Goal: Information Seeking & Learning: Learn about a topic

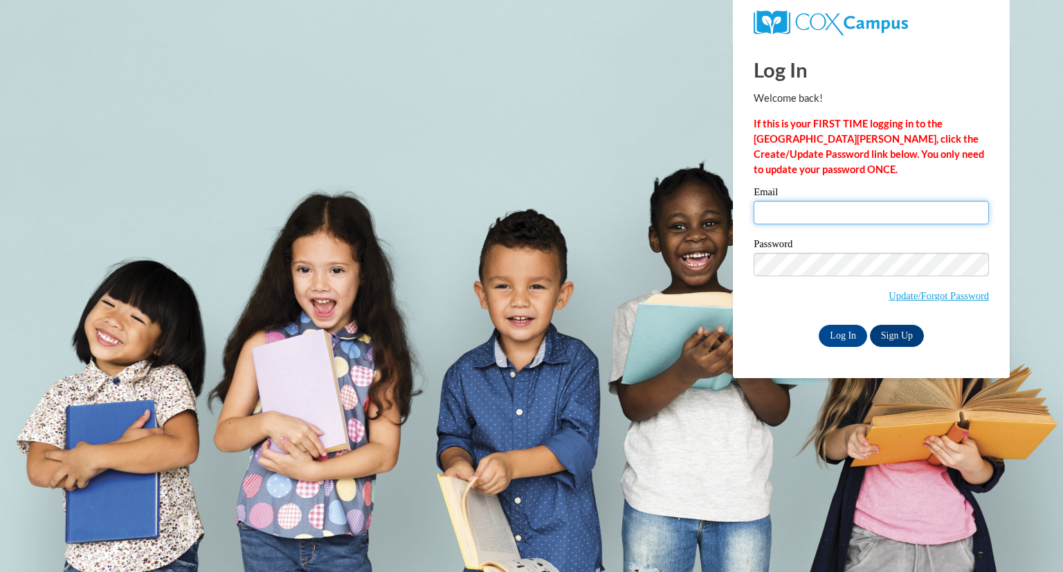
click at [820, 209] on input "Email" at bounding box center [871, 213] width 235 height 24
type input "ali.gissibl@wfbschools.com"
click at [837, 341] on input "Log In" at bounding box center [843, 336] width 48 height 22
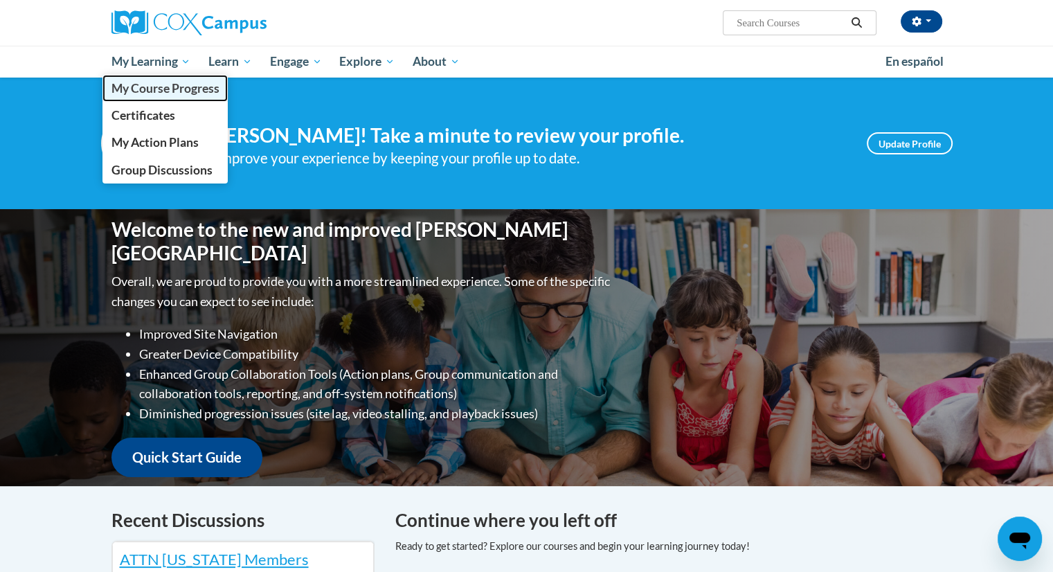
click at [167, 89] on span "My Course Progress" at bounding box center [165, 88] width 108 height 15
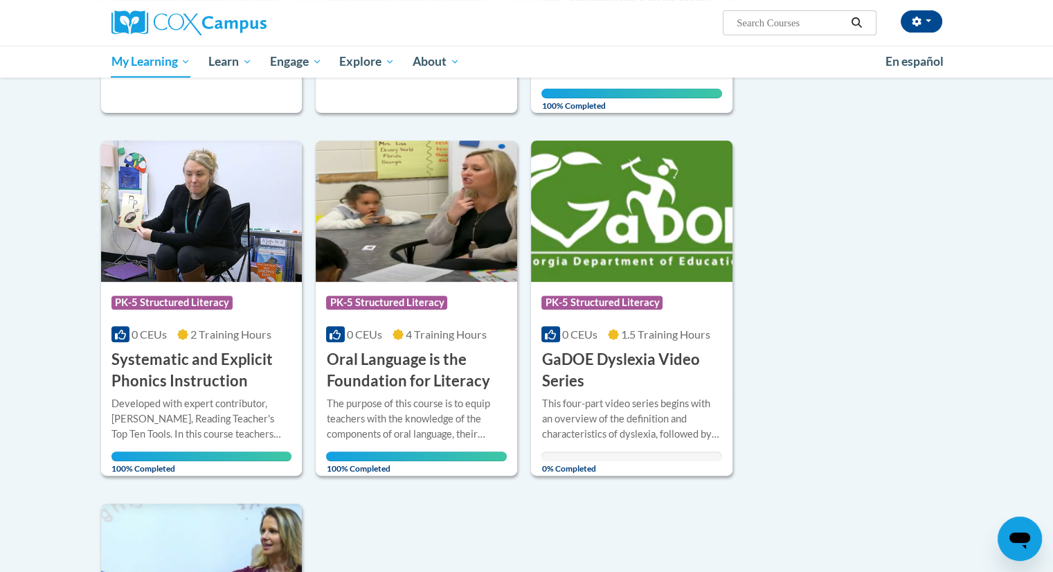
scroll to position [456, 0]
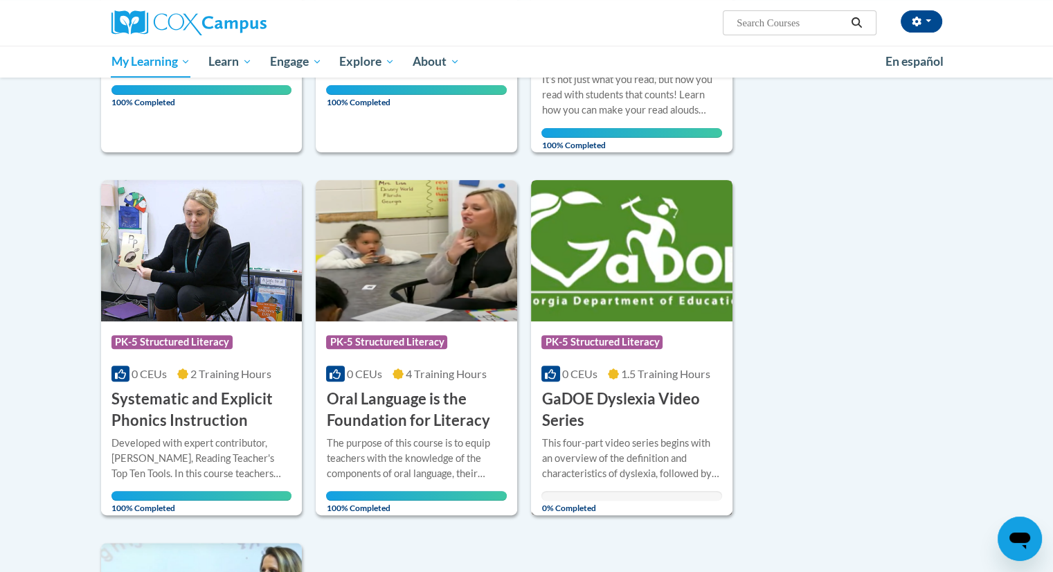
click at [649, 402] on h3 "GaDOE Dyslexia Video Series" at bounding box center [631, 409] width 181 height 43
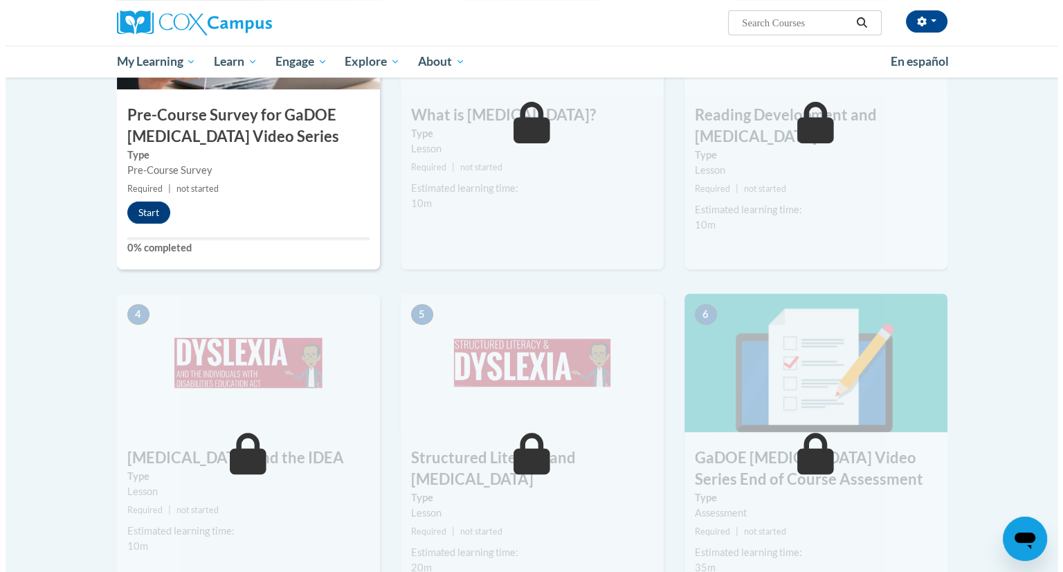
scroll to position [296, 0]
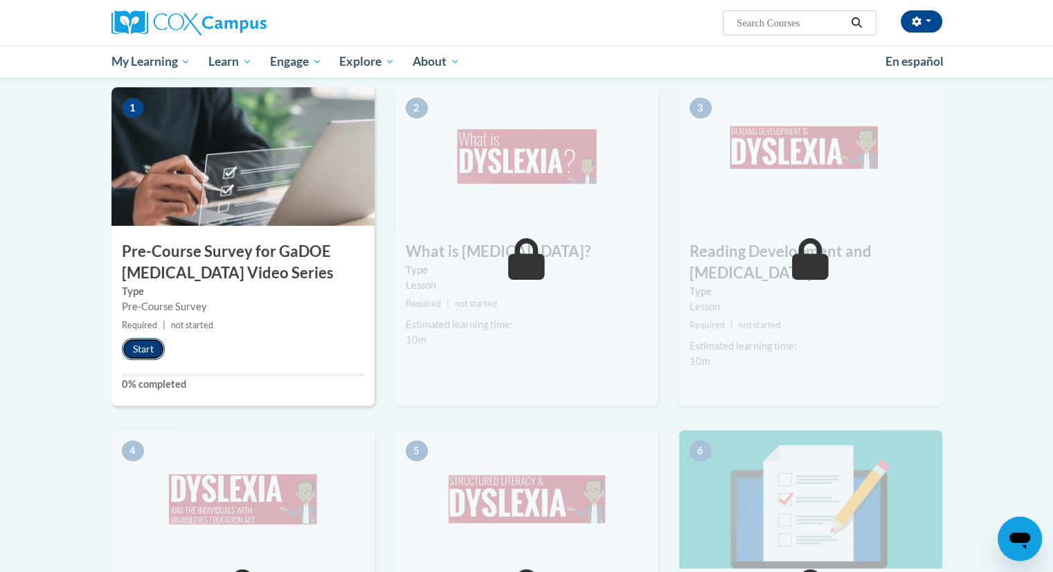
click at [152, 355] on button "Start" at bounding box center [143, 349] width 43 height 22
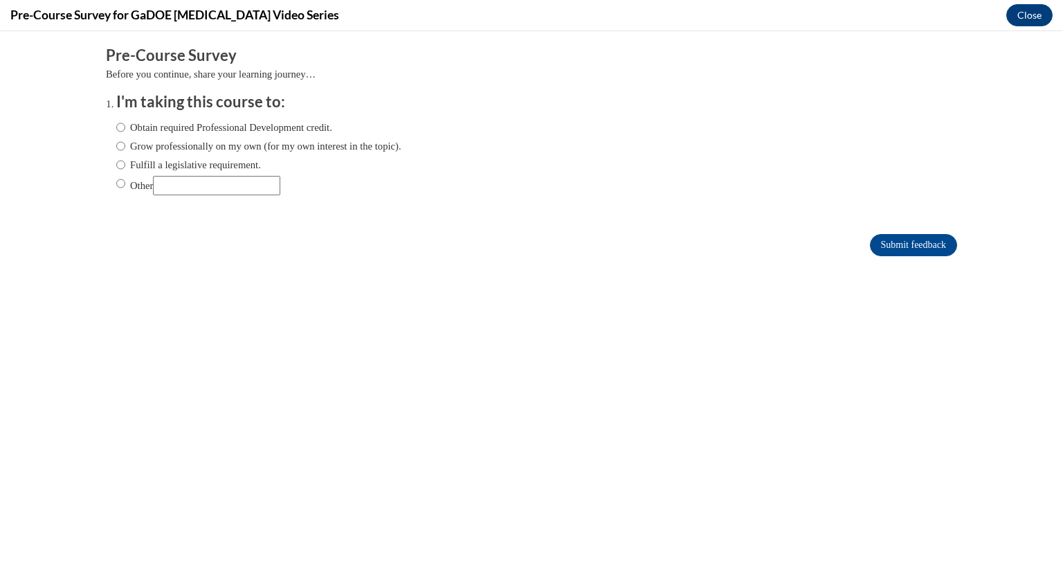
scroll to position [0, 0]
click at [116, 165] on label "Fulfill a legislative requirement." at bounding box center [188, 164] width 145 height 15
click at [116, 165] on input "Fulfill a legislative requirement." at bounding box center [120, 164] width 9 height 15
radio input "true"
click at [874, 227] on form "Pre-Course Survey Before you continue, share your learning journey… I'm taking …" at bounding box center [531, 158] width 851 height 226
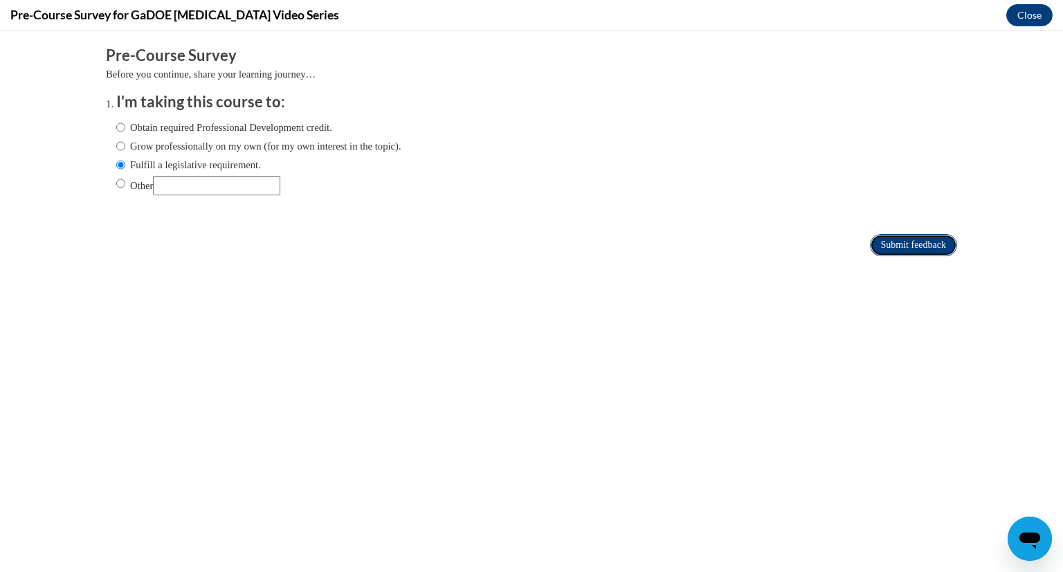
click at [875, 242] on input "Submit feedback" at bounding box center [913, 245] width 87 height 22
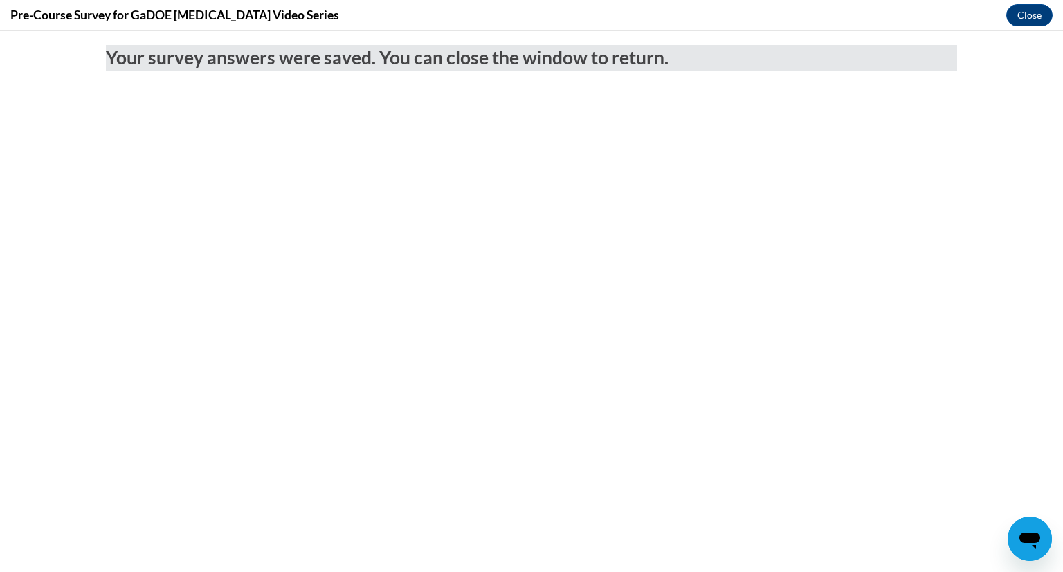
click at [1034, 26] on div "Pre-Course Survey for GaDOE [MEDICAL_DATA] Video Series Close" at bounding box center [531, 15] width 1063 height 31
click at [1027, 12] on button "Close" at bounding box center [1029, 15] width 46 height 22
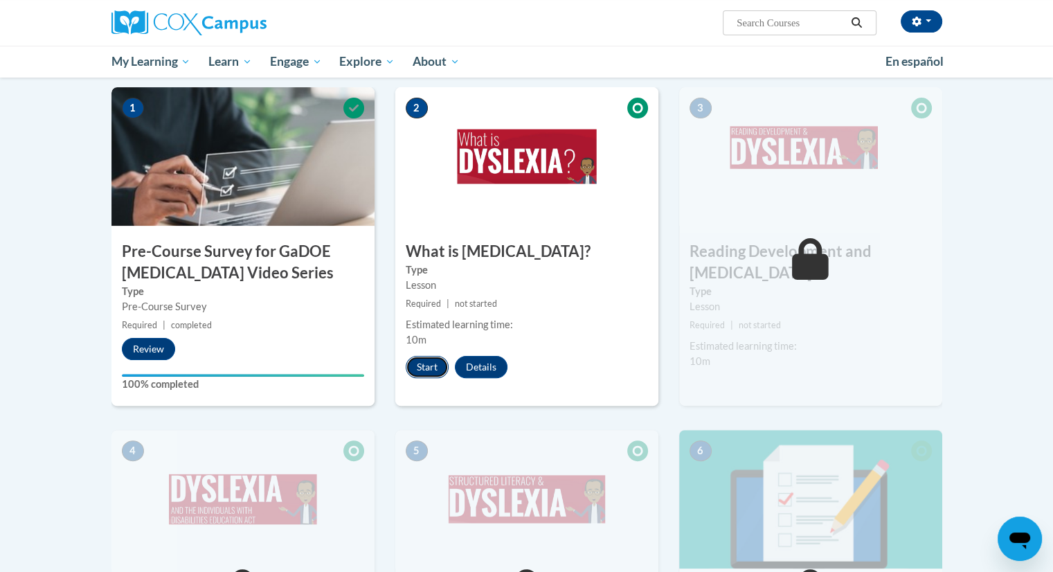
click at [424, 372] on button "Start" at bounding box center [427, 367] width 43 height 22
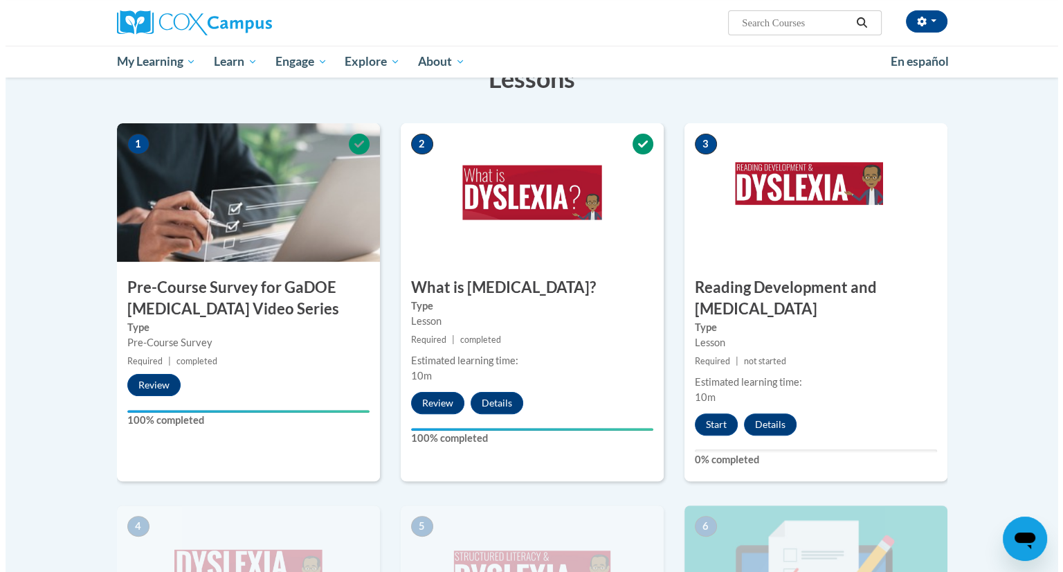
scroll to position [260, 0]
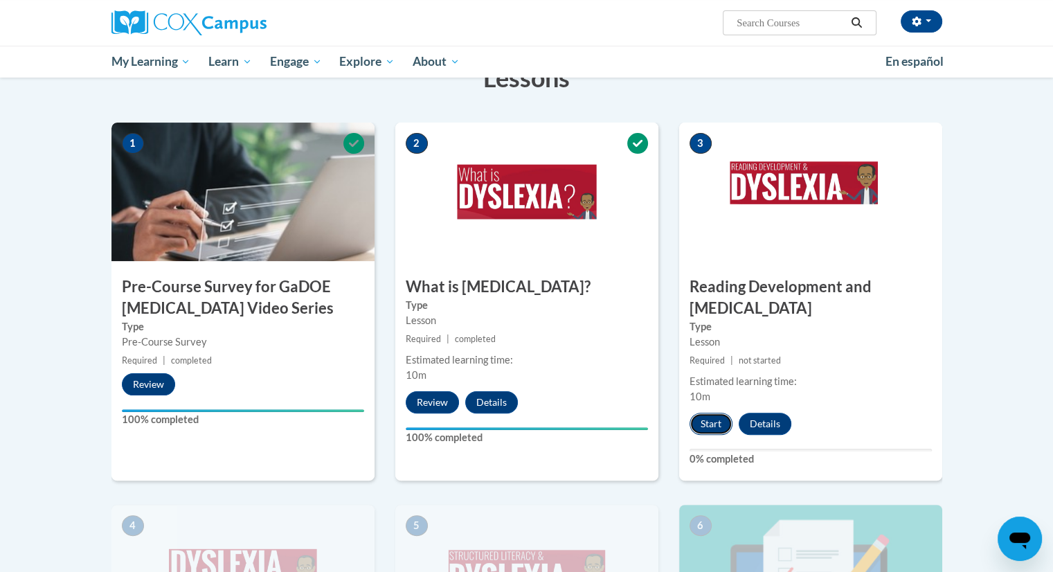
click at [706, 413] on button "Start" at bounding box center [710, 424] width 43 height 22
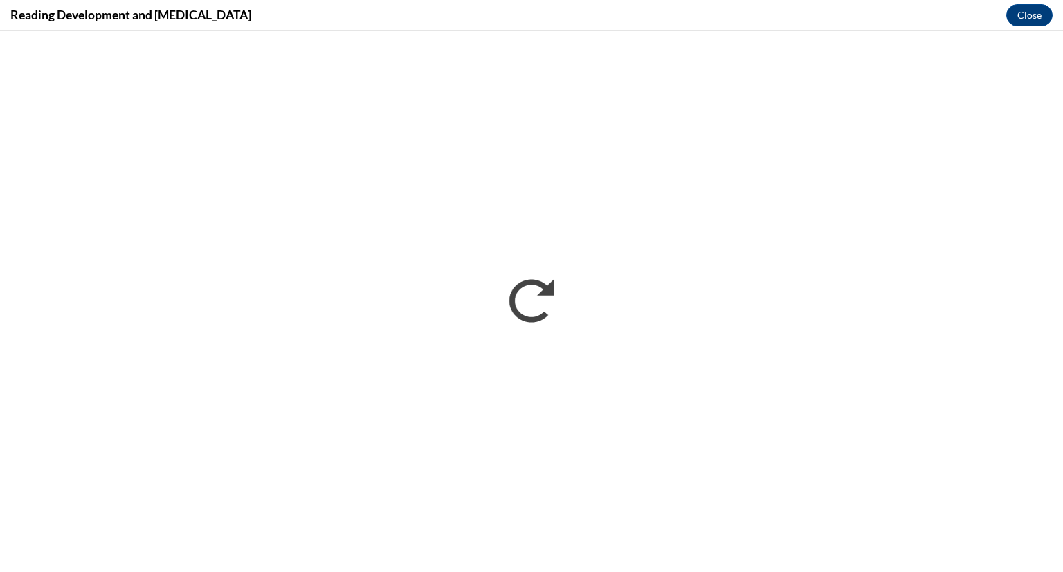
scroll to position [0, 0]
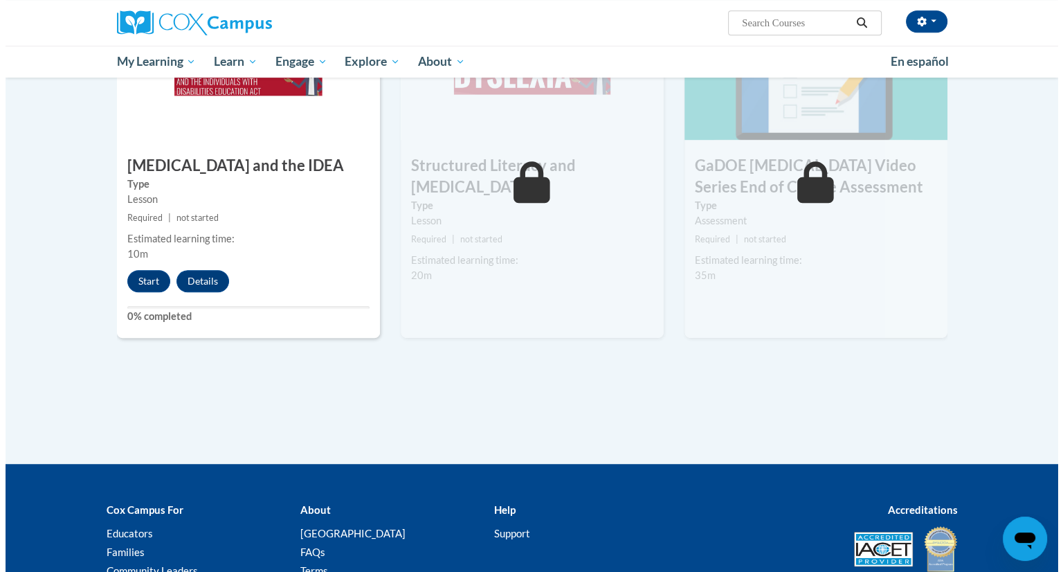
scroll to position [764, 0]
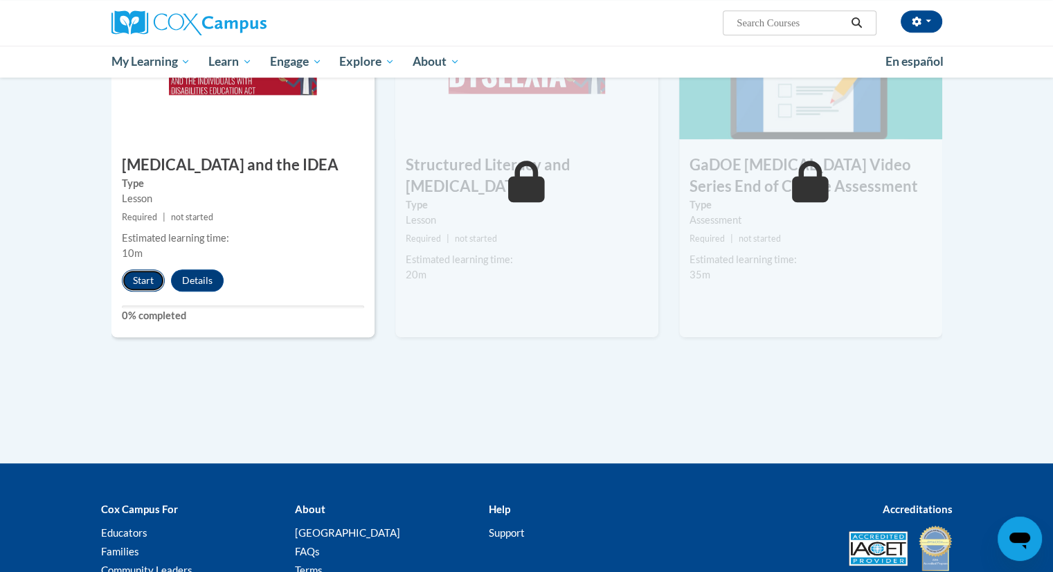
click at [133, 269] on button "Start" at bounding box center [143, 280] width 43 height 22
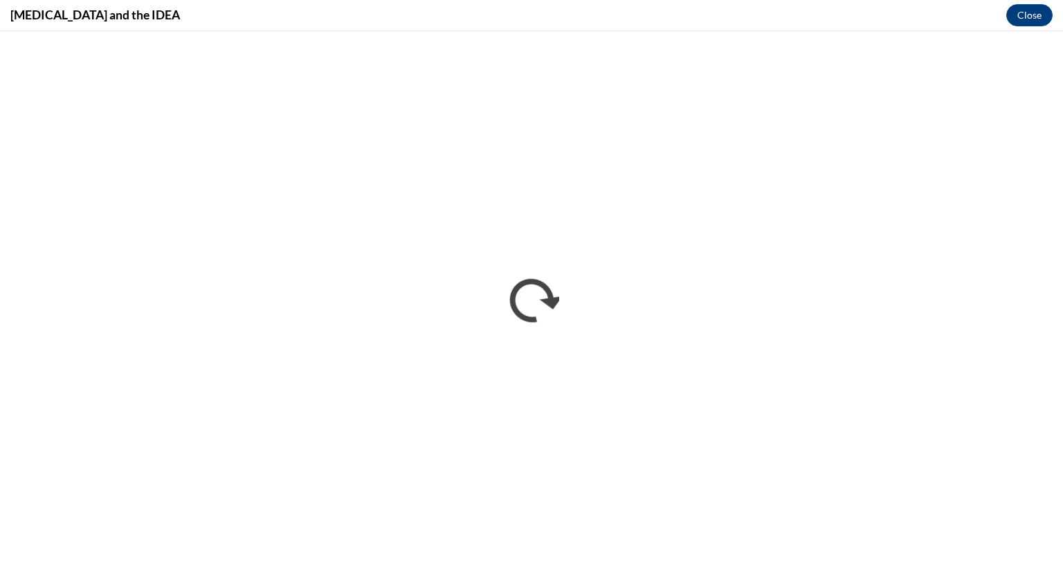
scroll to position [0, 0]
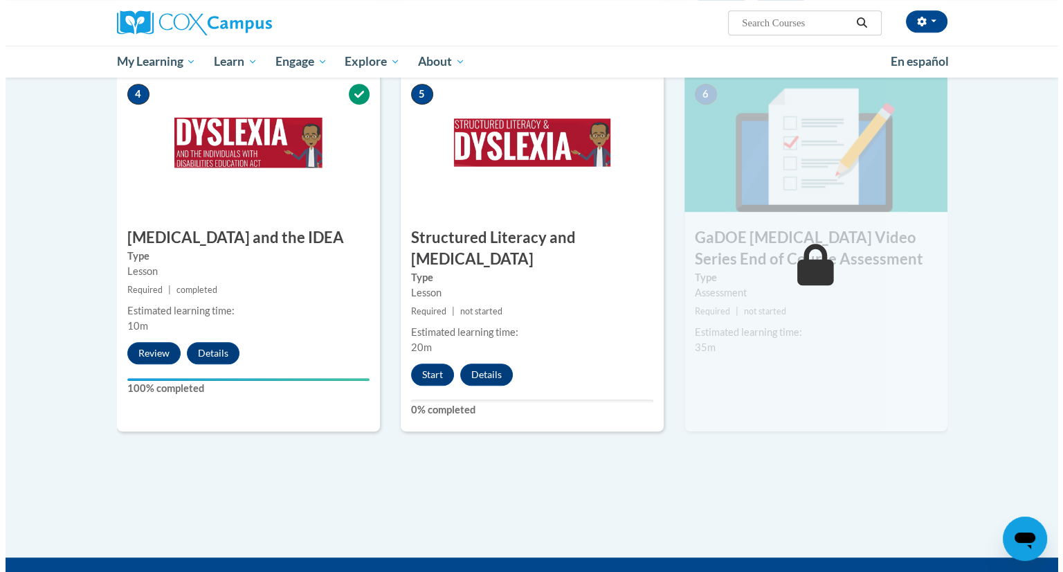
scroll to position [692, 0]
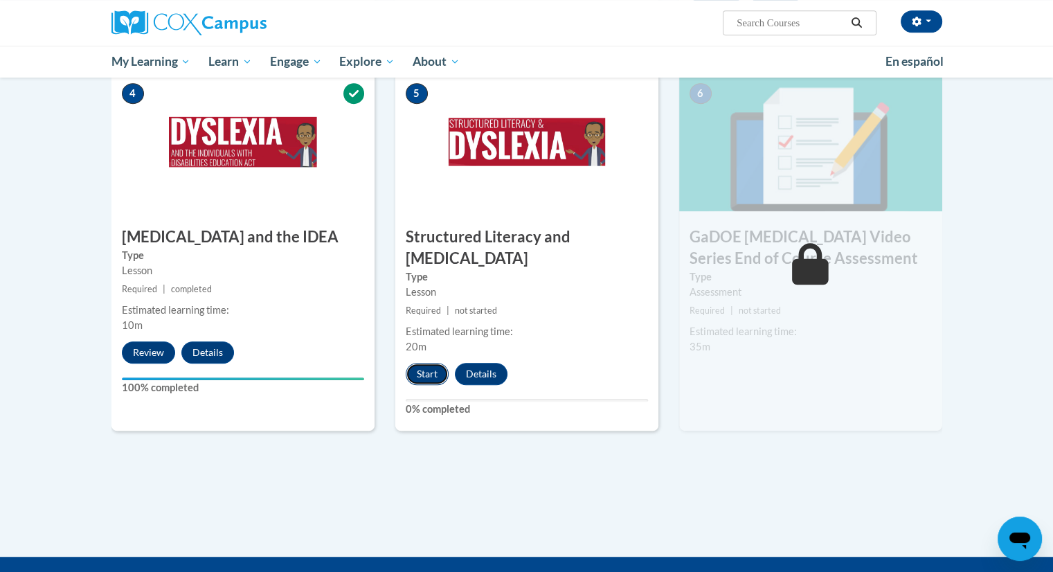
click at [428, 363] on button "Start" at bounding box center [427, 374] width 43 height 22
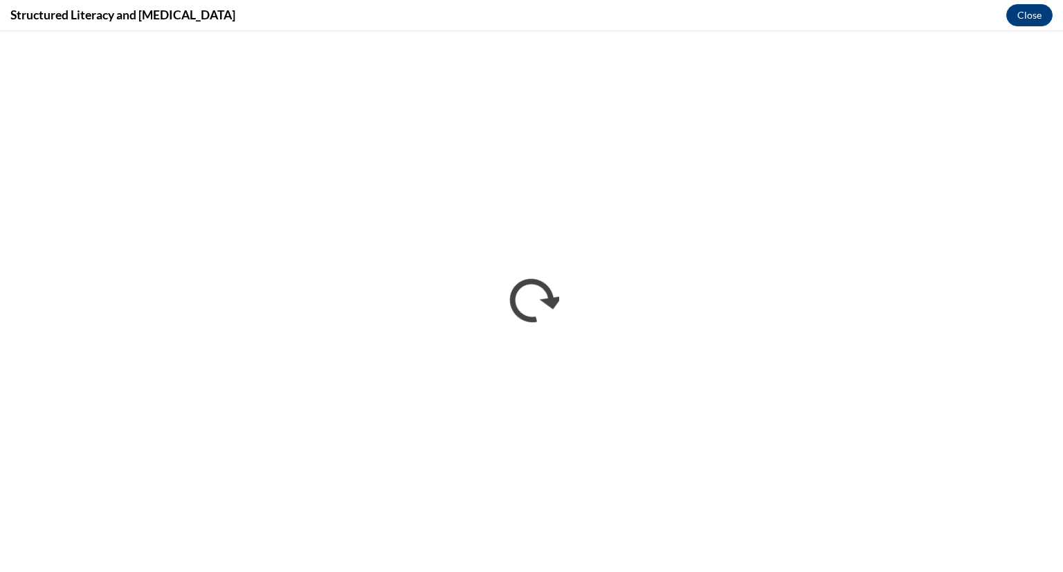
scroll to position [0, 0]
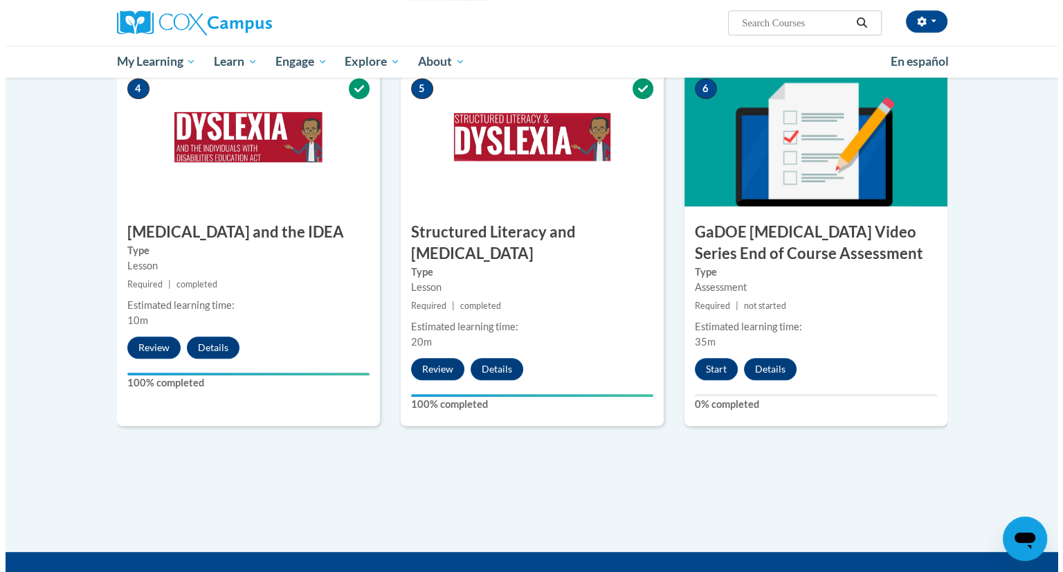
scroll to position [698, 0]
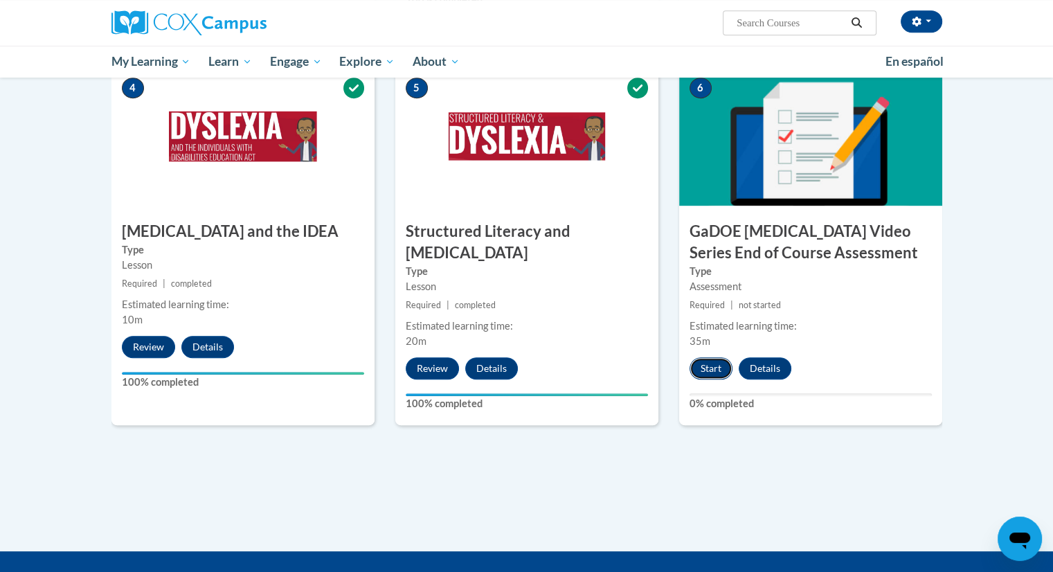
click at [701, 357] on button "Start" at bounding box center [710, 368] width 43 height 22
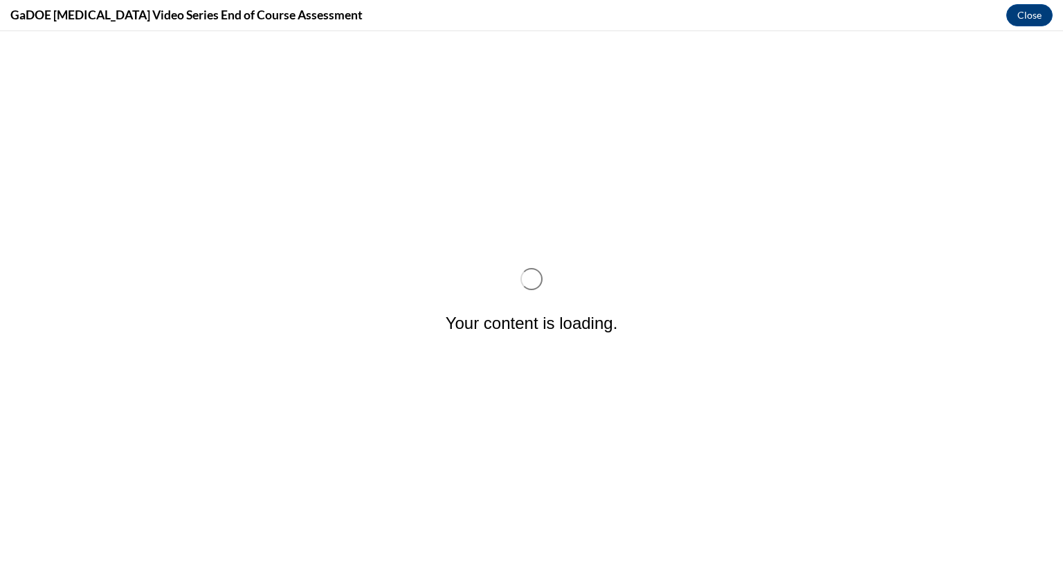
scroll to position [0, 0]
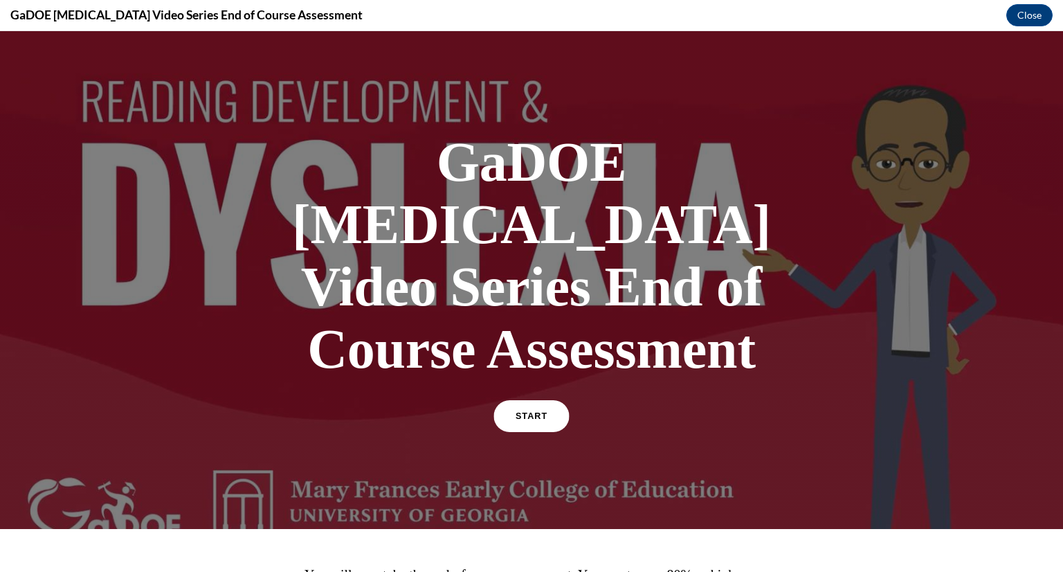
click at [515, 400] on link "START" at bounding box center [531, 416] width 75 height 32
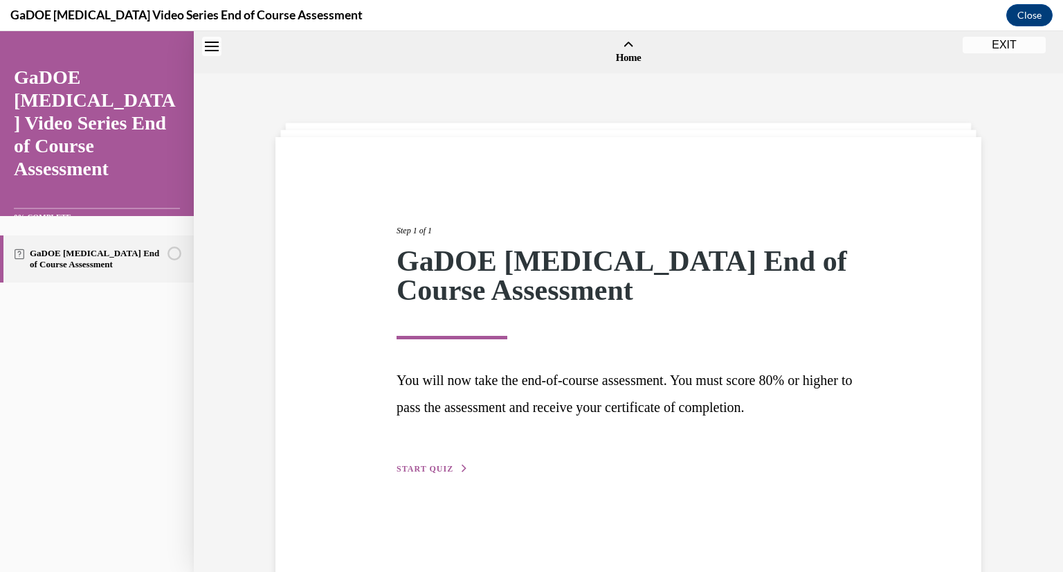
scroll to position [43, 0]
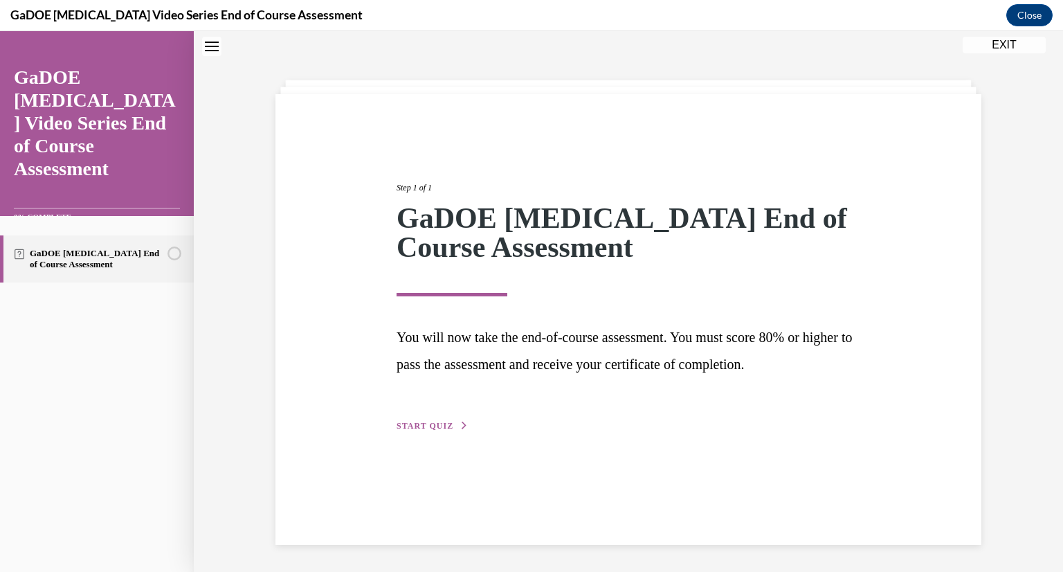
click at [415, 427] on span "START QUIZ" at bounding box center [425, 426] width 57 height 10
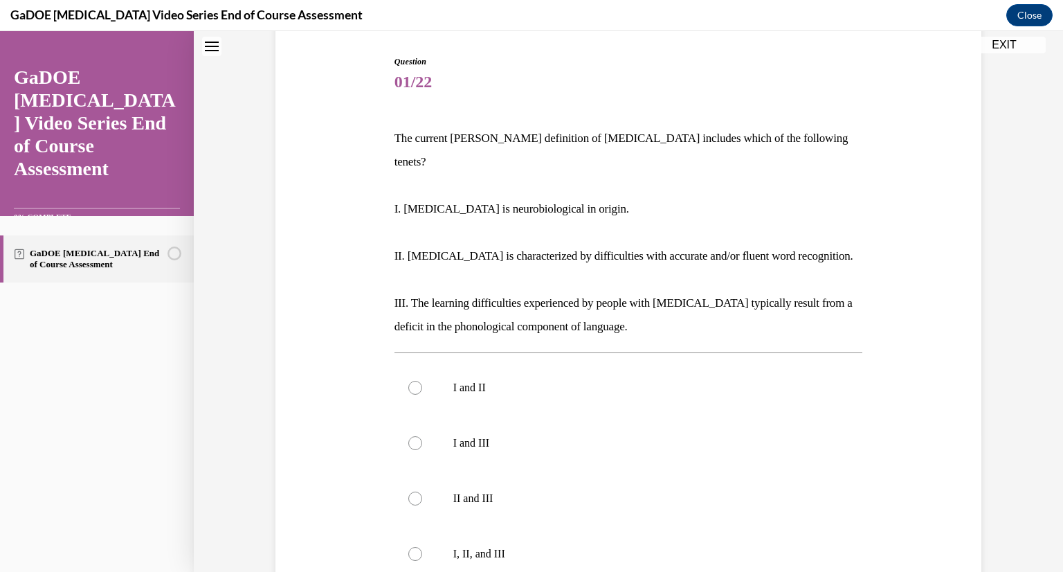
scroll to position [137, 0]
click at [414, 526] on label "I, II, and III" at bounding box center [629, 553] width 469 height 55
click at [414, 547] on input "I, II, and III" at bounding box center [415, 554] width 14 height 14
radio input "true"
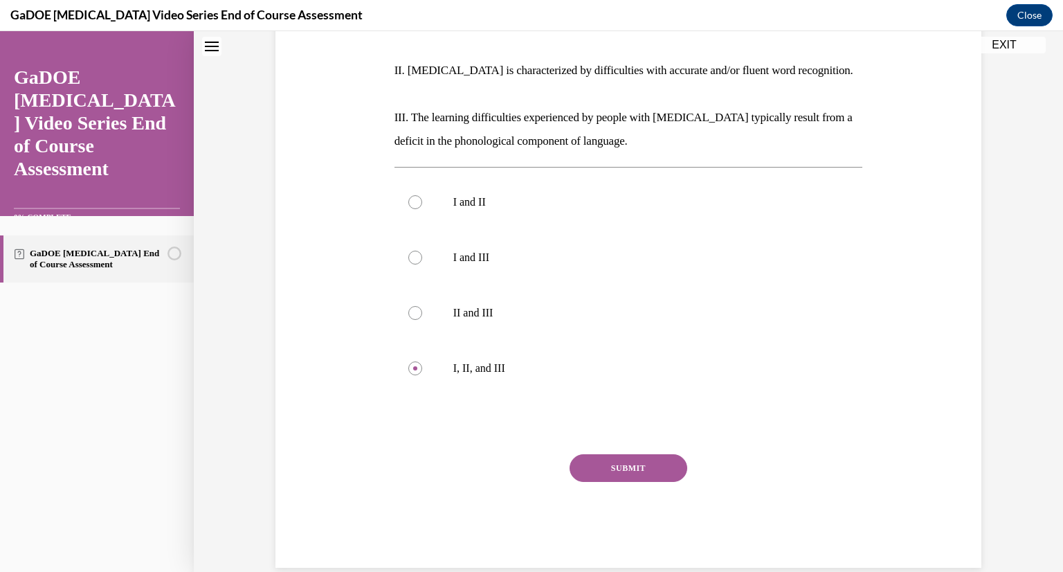
click at [642, 454] on button "SUBMIT" at bounding box center [629, 468] width 118 height 28
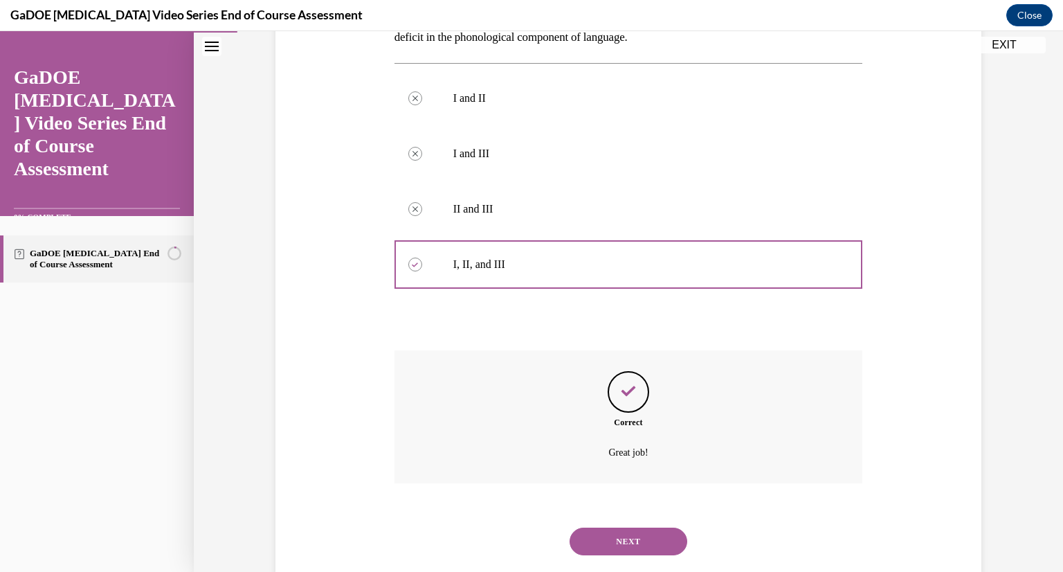
scroll to position [435, 0]
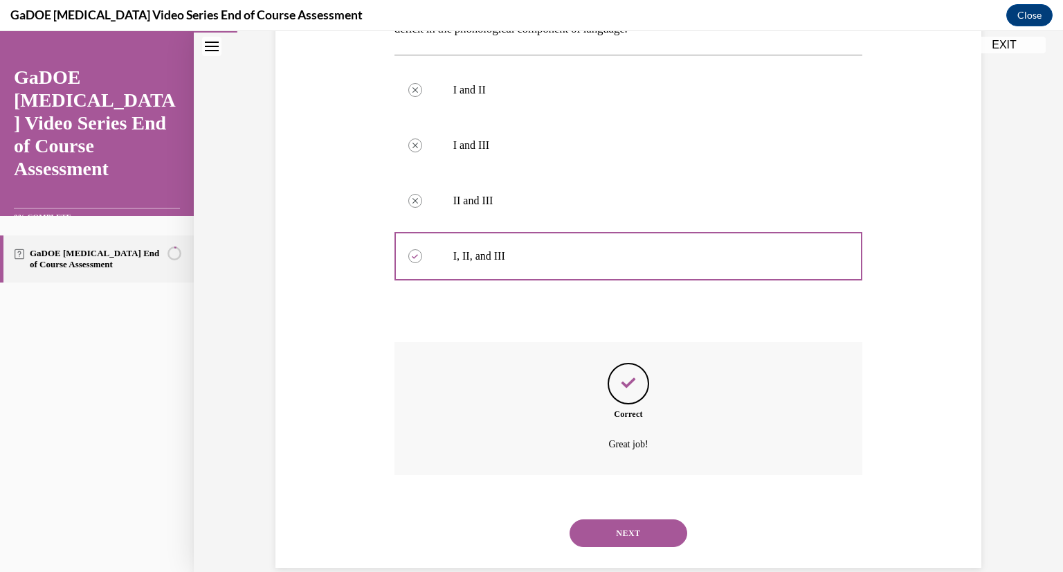
click at [611, 520] on button "NEXT" at bounding box center [629, 533] width 118 height 28
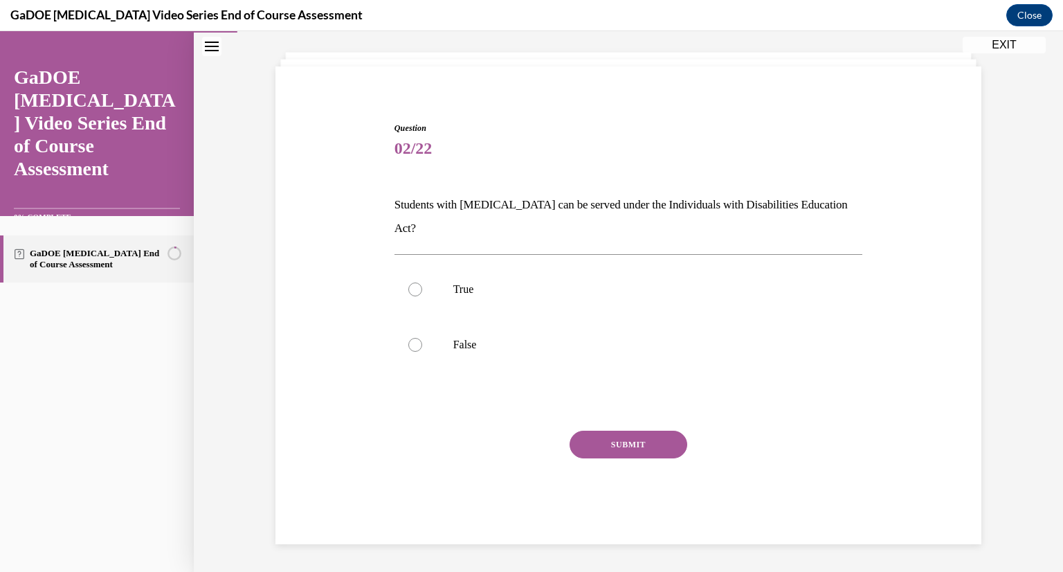
scroll to position [47, 0]
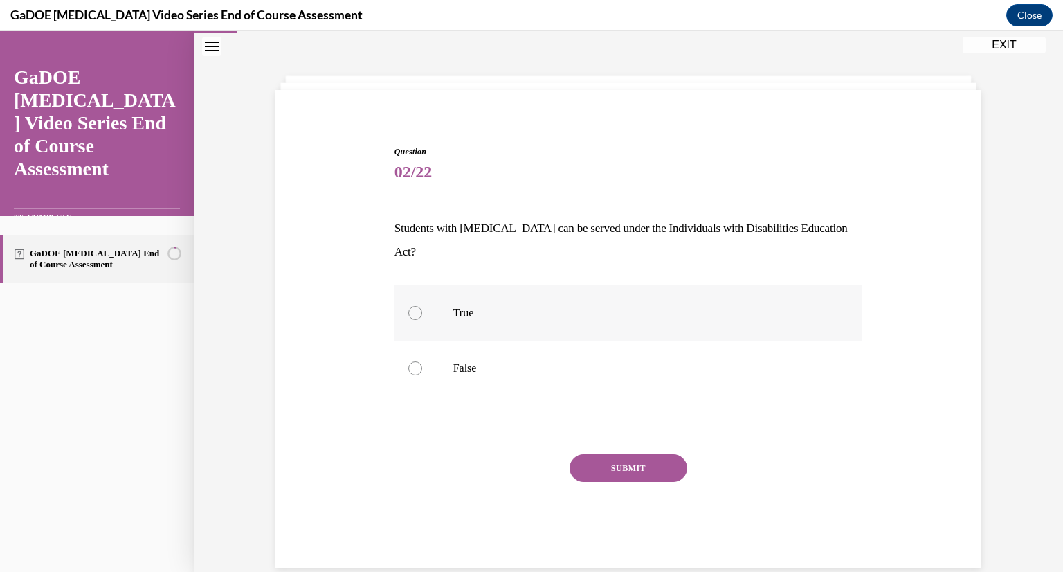
click at [476, 300] on label "True" at bounding box center [629, 312] width 469 height 55
click at [422, 306] on input "True" at bounding box center [415, 313] width 14 height 14
radio input "true"
click at [615, 454] on button "SUBMIT" at bounding box center [629, 468] width 118 height 28
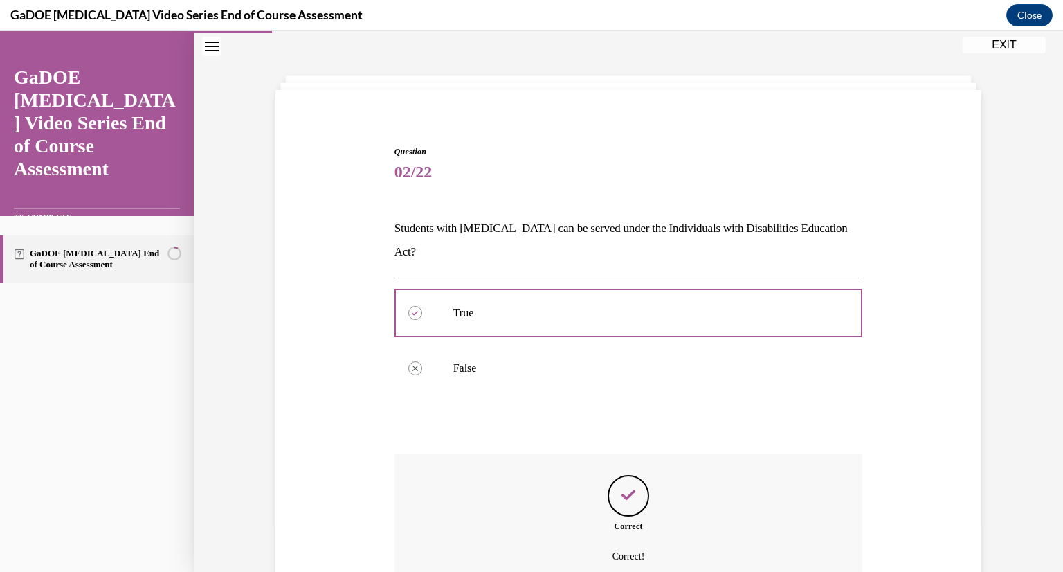
scroll to position [159, 0]
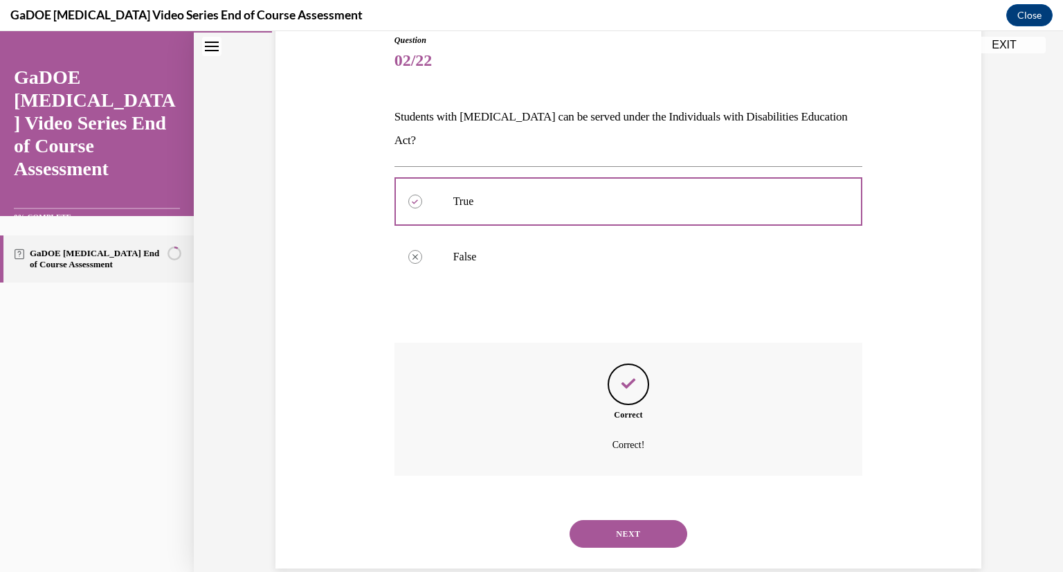
click at [611, 520] on button "NEXT" at bounding box center [629, 534] width 118 height 28
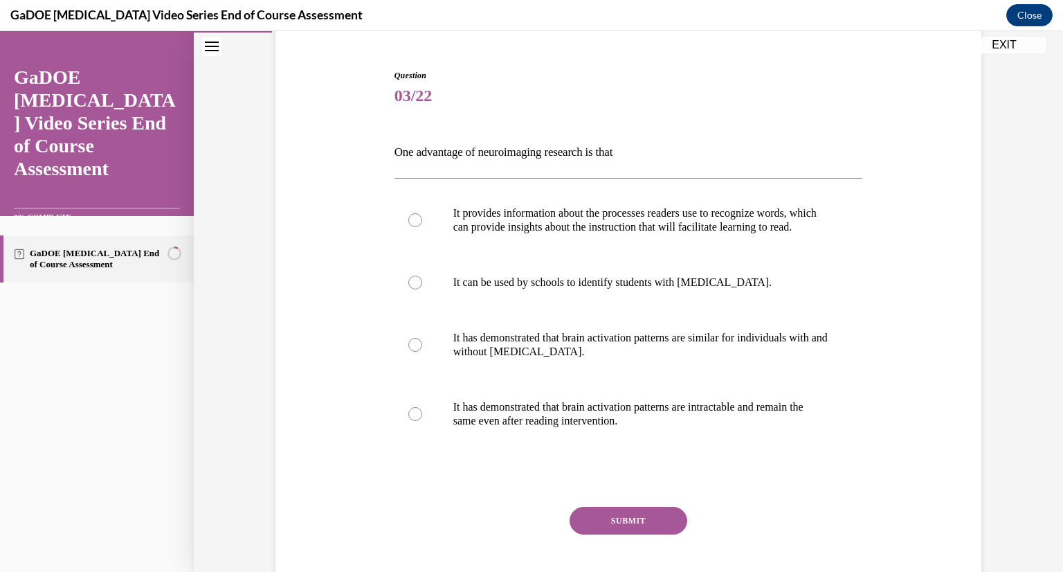
scroll to position [124, 0]
click at [700, 222] on p "It provides information about the processes readers use to recognize words, whi…" at bounding box center [640, 220] width 375 height 28
click at [422, 222] on input "It provides information about the processes readers use to recognize words, whi…" at bounding box center [415, 219] width 14 height 14
radio input "true"
click at [628, 524] on button "SUBMIT" at bounding box center [629, 520] width 118 height 28
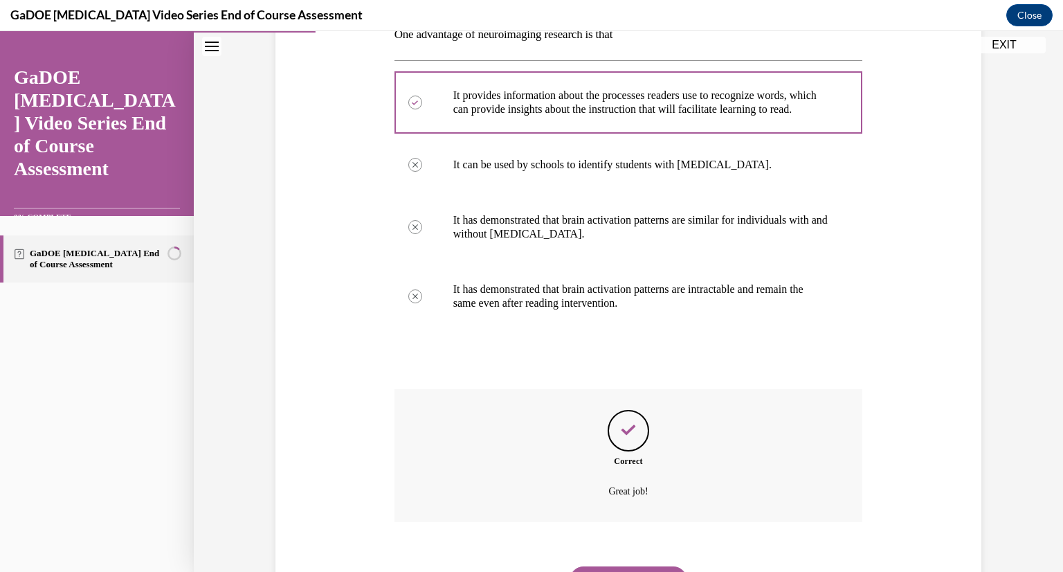
scroll to position [325, 0]
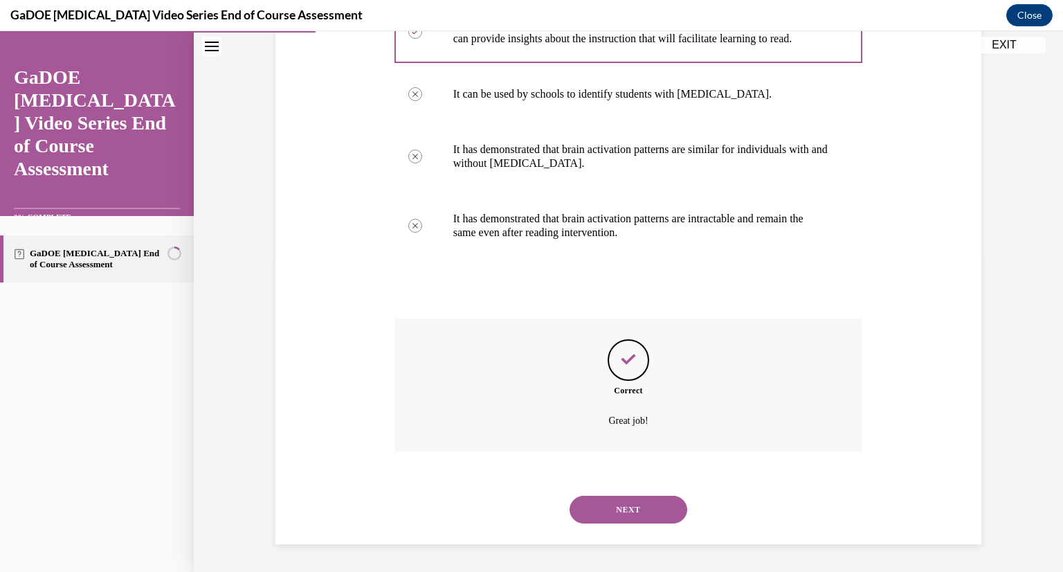
click at [628, 524] on div "NEXT" at bounding box center [629, 509] width 469 height 55
click at [628, 518] on button "NEXT" at bounding box center [629, 510] width 118 height 28
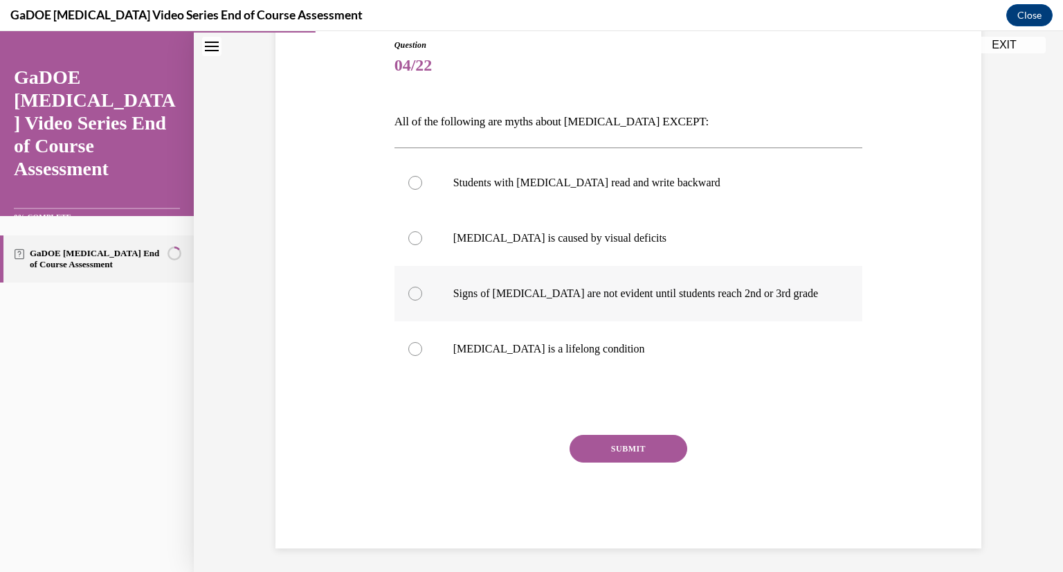
click at [415, 293] on div at bounding box center [415, 294] width 14 height 14
click at [415, 293] on input "Signs of dyslexia are not evident until students reach 2nd or 3rd grade" at bounding box center [415, 294] width 14 height 14
radio input "true"
click at [609, 449] on button "SUBMIT" at bounding box center [629, 449] width 118 height 28
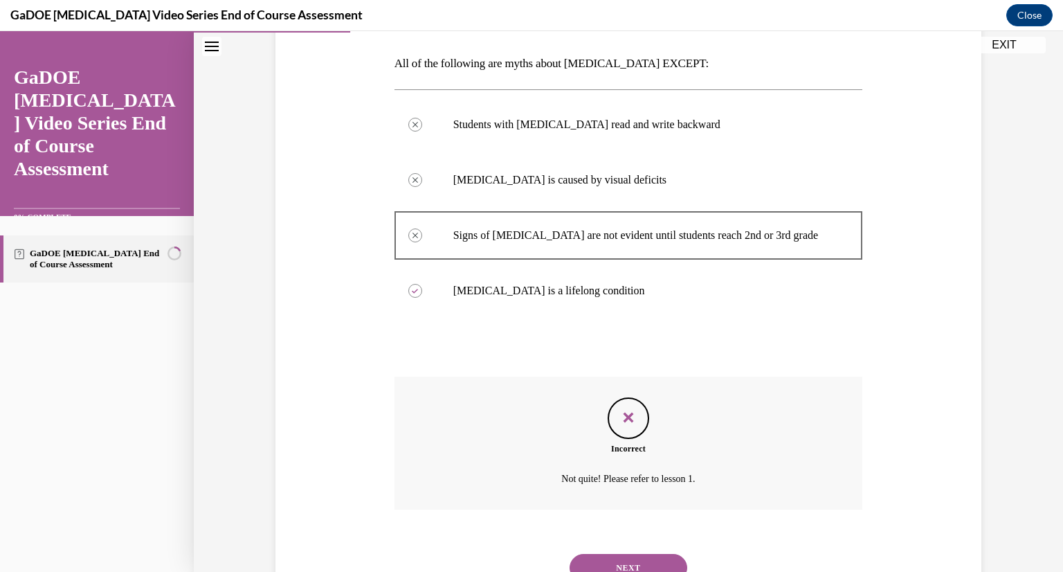
scroll to position [269, 0]
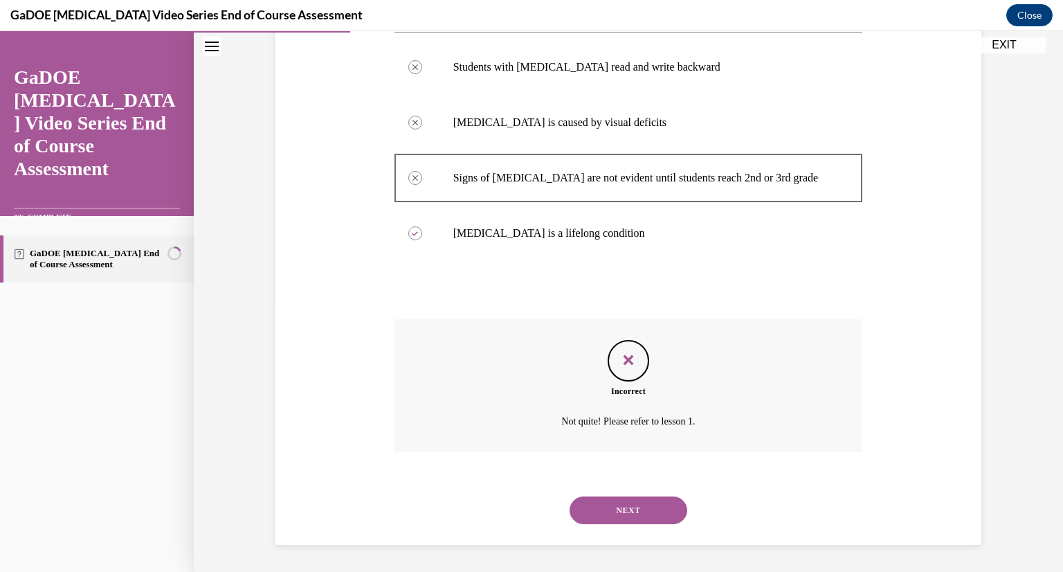
click at [623, 503] on button "NEXT" at bounding box center [629, 510] width 118 height 28
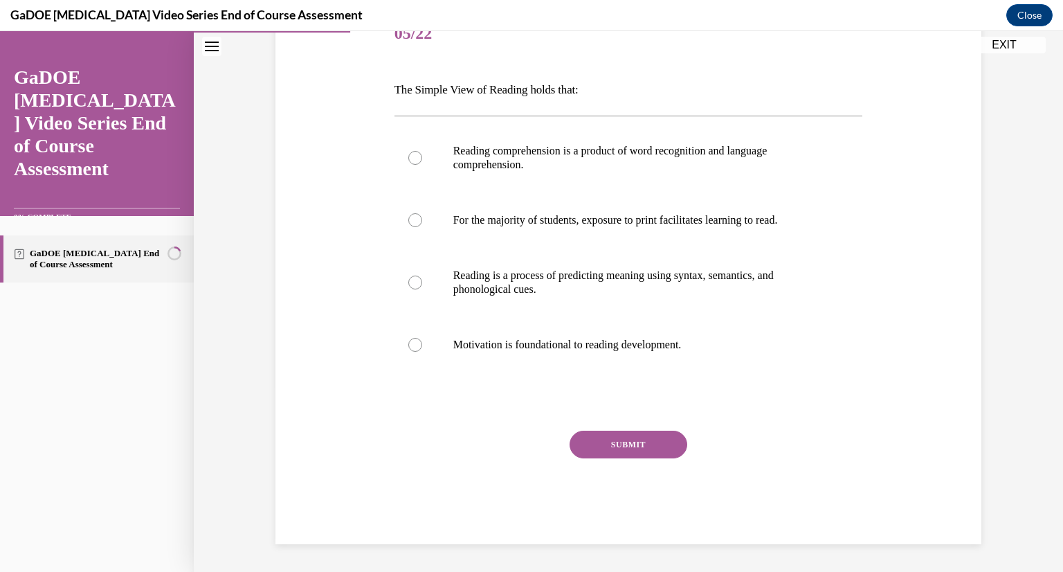
scroll to position [154, 0]
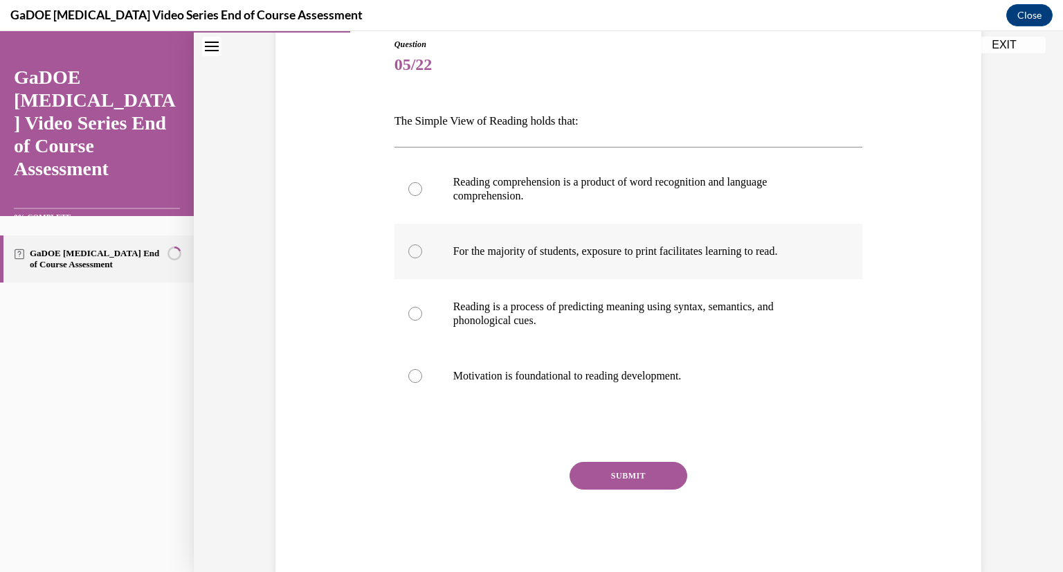
click at [472, 256] on p "For the majority of students, exposure to print facilitates learning to read." at bounding box center [640, 251] width 375 height 14
click at [422, 256] on input "For the majority of students, exposure to print facilitates learning to read." at bounding box center [415, 251] width 14 height 14
radio input "true"
click at [597, 471] on button "SUBMIT" at bounding box center [629, 476] width 118 height 28
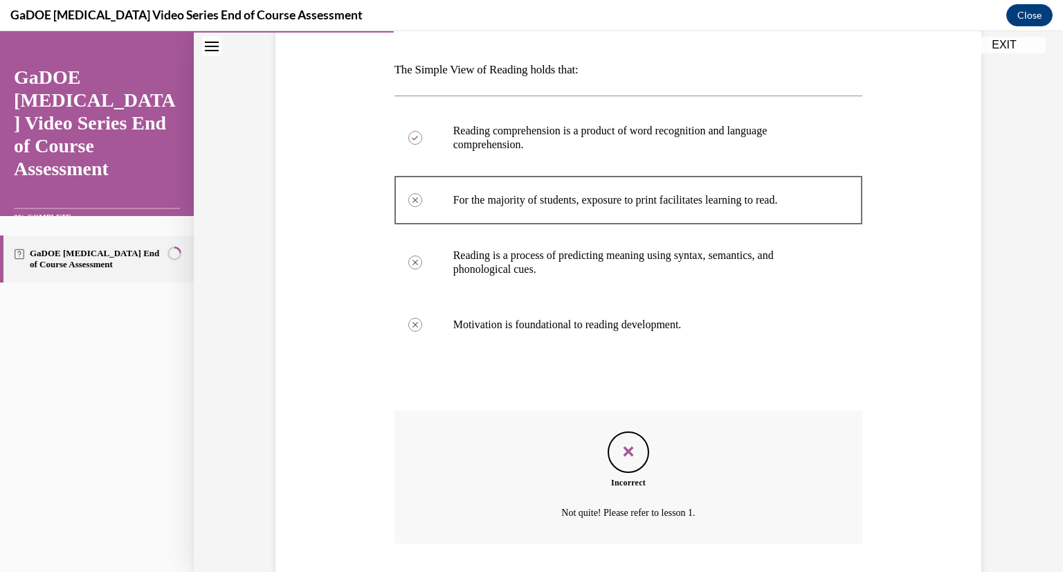
scroll to position [297, 0]
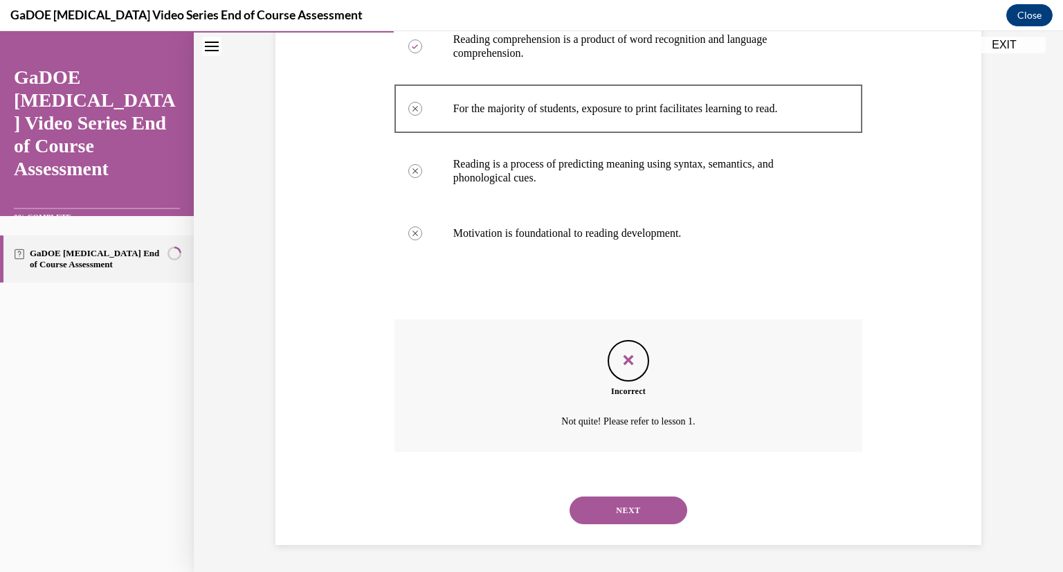
click at [650, 511] on button "NEXT" at bounding box center [629, 510] width 118 height 28
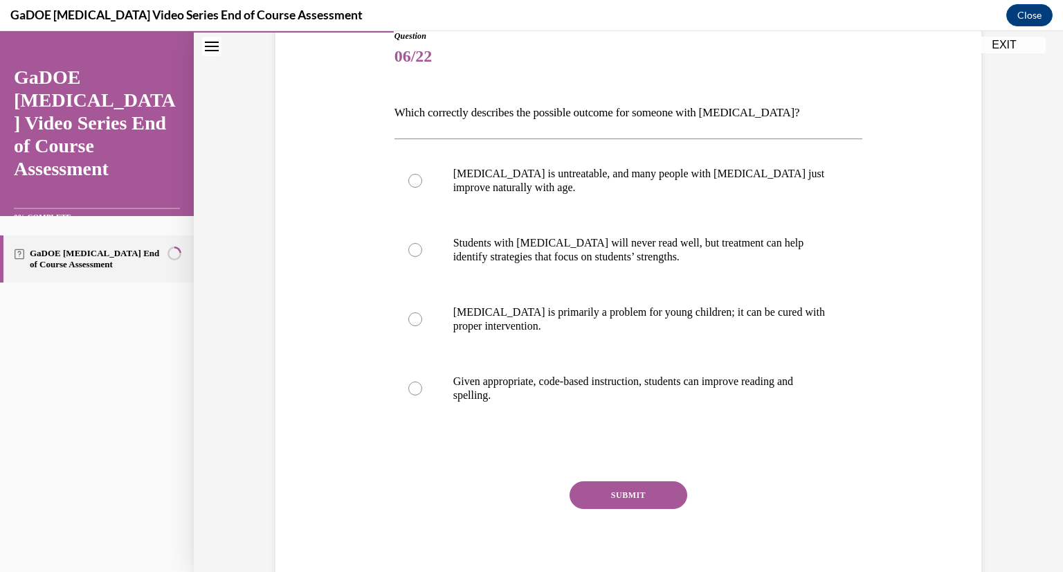
scroll to position [163, 0]
click at [743, 322] on p "Dyslexia is primarily a problem for young children; it can be cured with proper…" at bounding box center [640, 319] width 375 height 28
click at [422, 322] on input "Dyslexia is primarily a problem for young children; it can be cured with proper…" at bounding box center [415, 318] width 14 height 14
radio input "true"
click at [617, 496] on button "SUBMIT" at bounding box center [629, 494] width 118 height 28
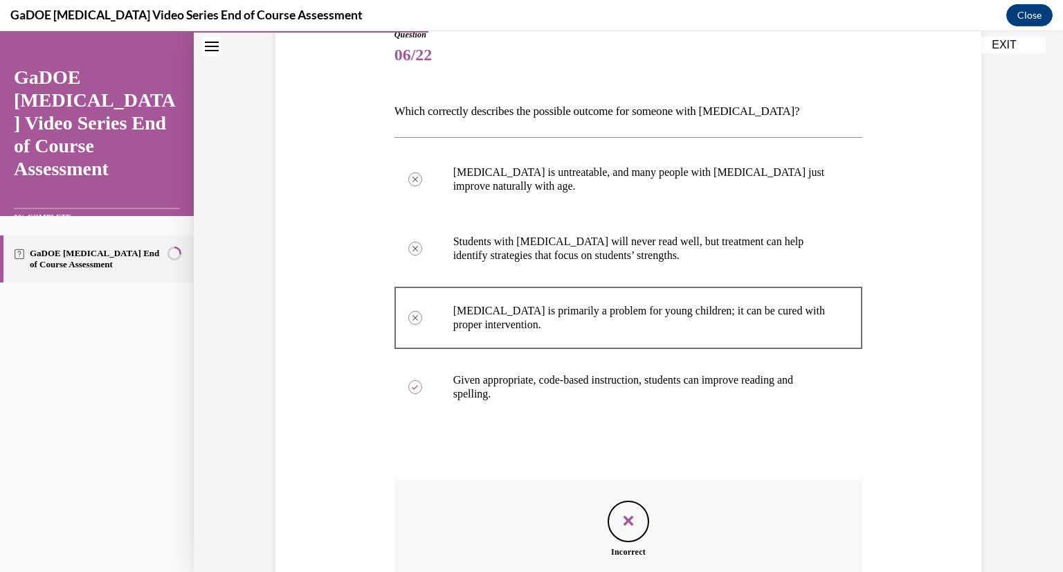
scroll to position [325, 0]
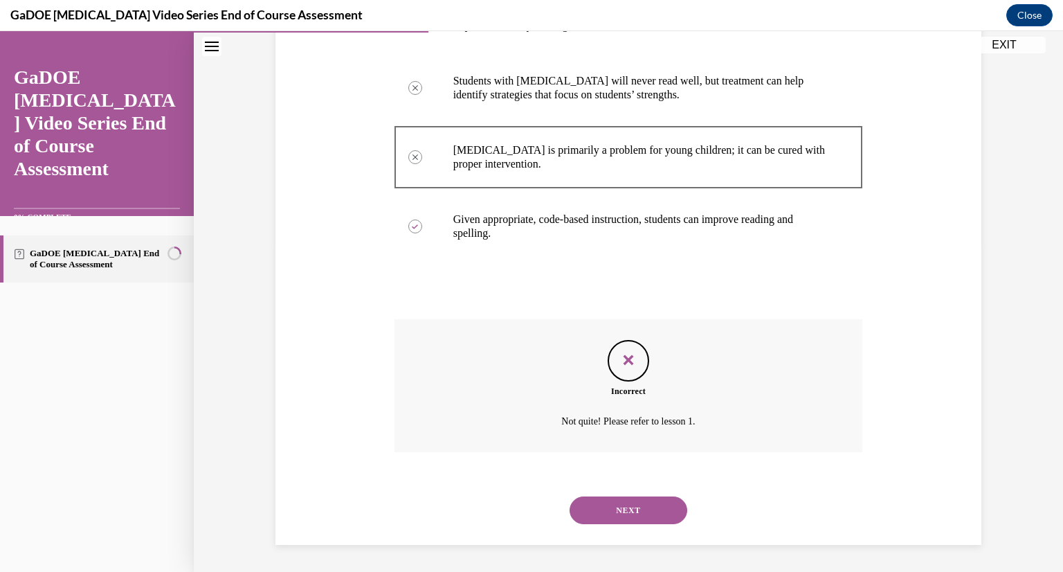
click at [642, 505] on button "NEXT" at bounding box center [629, 510] width 118 height 28
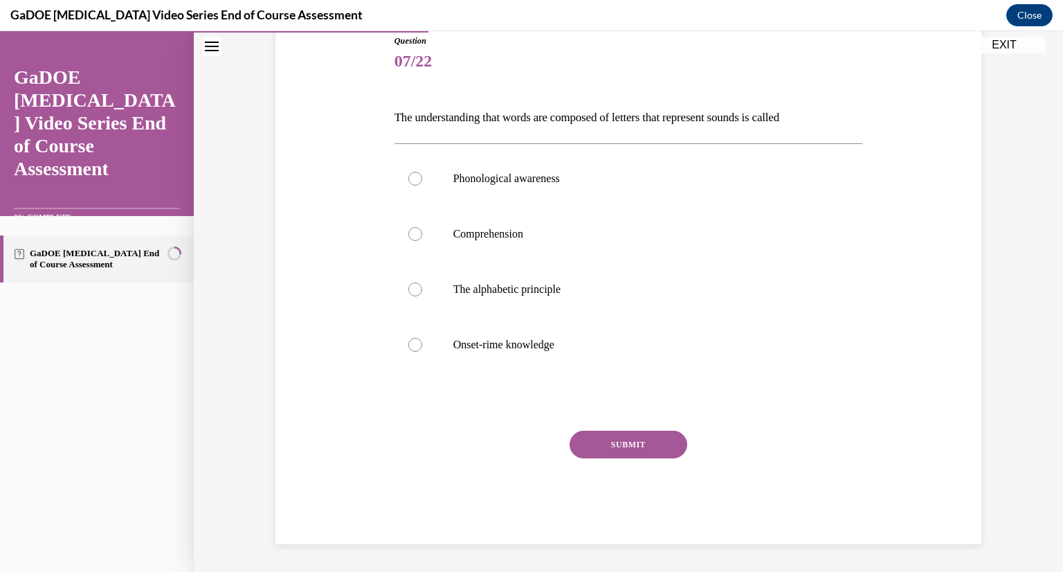
scroll to position [154, 0]
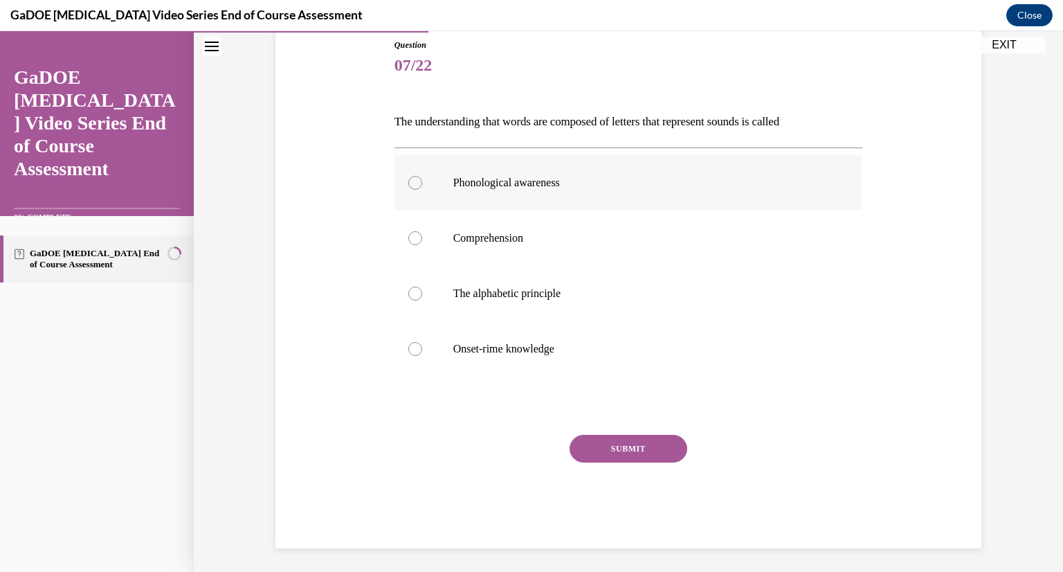
click at [517, 189] on label "Phonological awareness" at bounding box center [629, 182] width 469 height 55
click at [422, 189] on input "Phonological awareness" at bounding box center [415, 183] width 14 height 14
radio input "true"
click at [605, 449] on button "SUBMIT" at bounding box center [629, 449] width 118 height 28
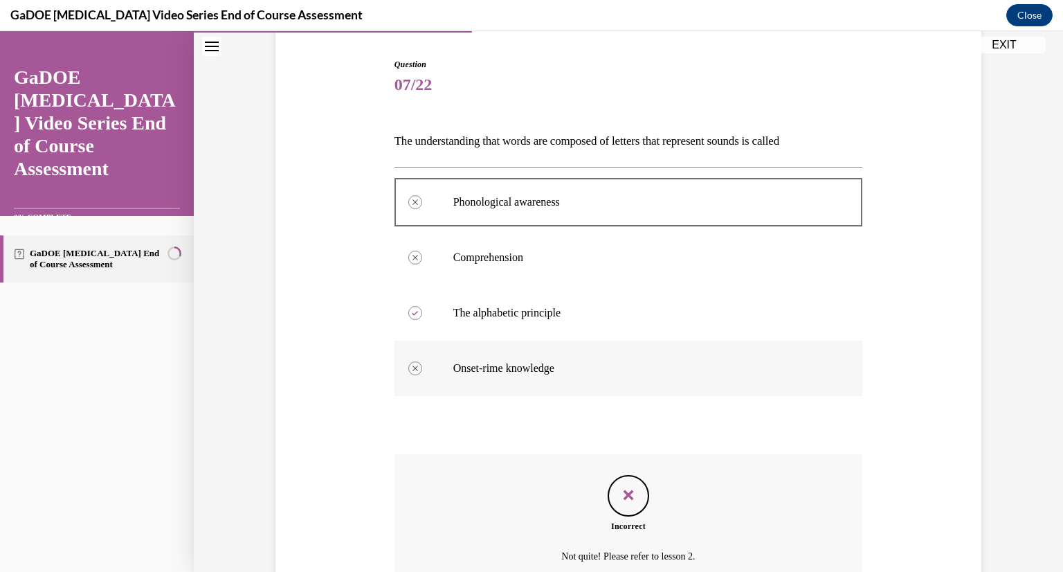
scroll to position [269, 0]
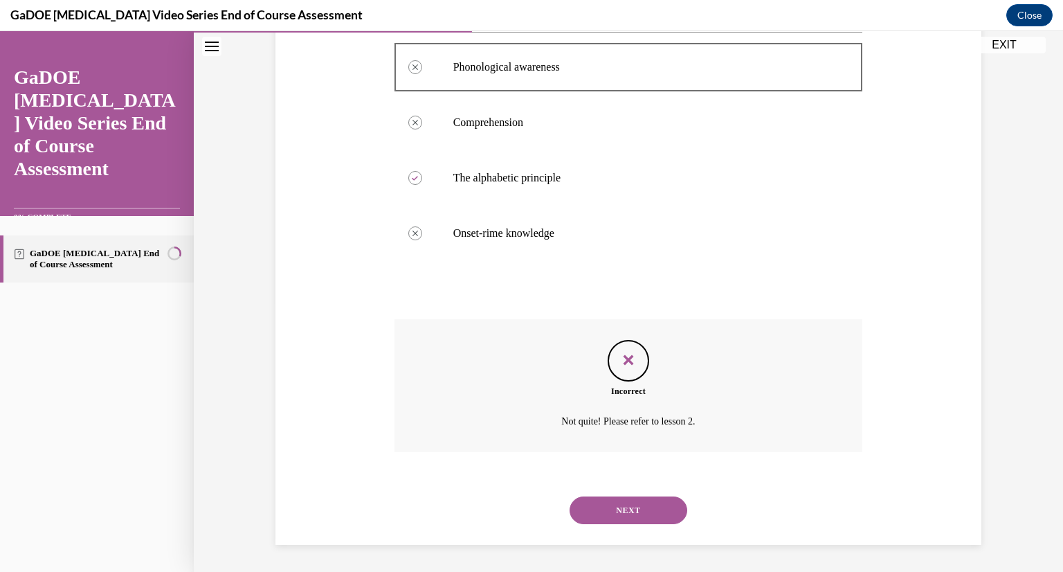
click at [607, 502] on button "NEXT" at bounding box center [629, 510] width 118 height 28
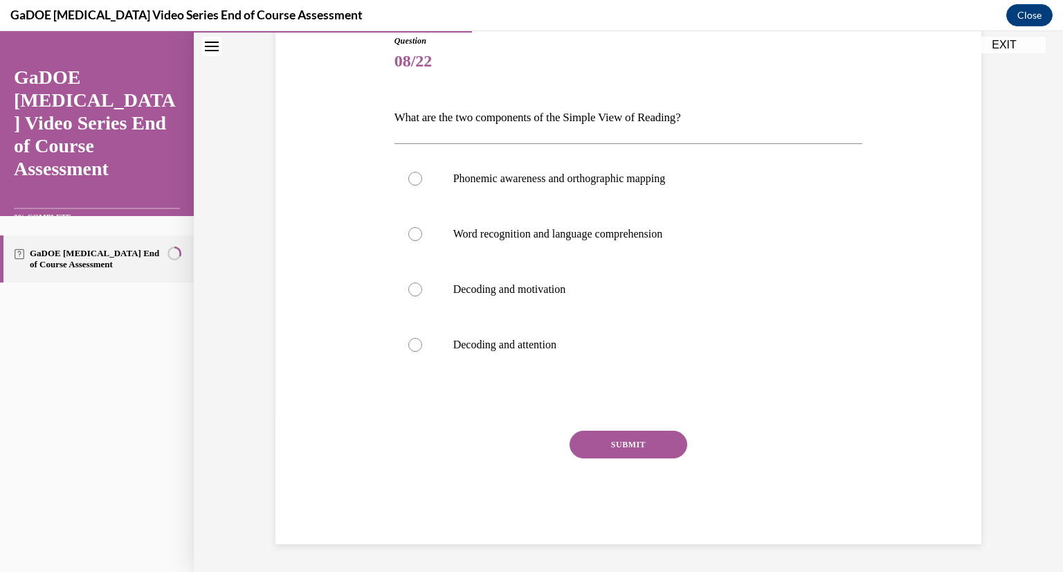
scroll to position [154, 0]
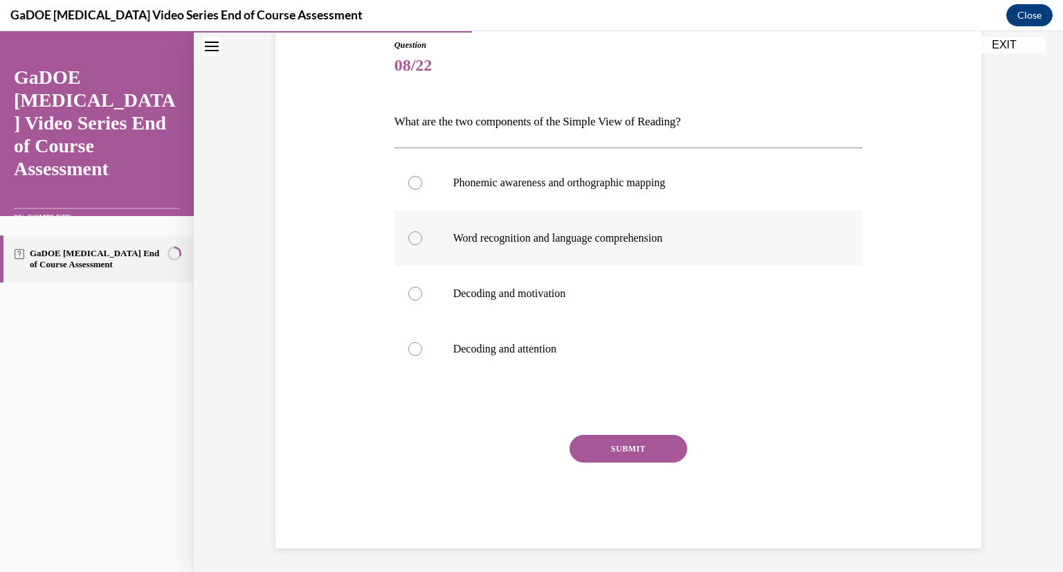
click at [642, 218] on label "Word recognition and language comprehension" at bounding box center [629, 237] width 469 height 55
click at [422, 231] on input "Word recognition and language comprehension" at bounding box center [415, 238] width 14 height 14
radio input "true"
click at [615, 443] on button "SUBMIT" at bounding box center [629, 449] width 118 height 28
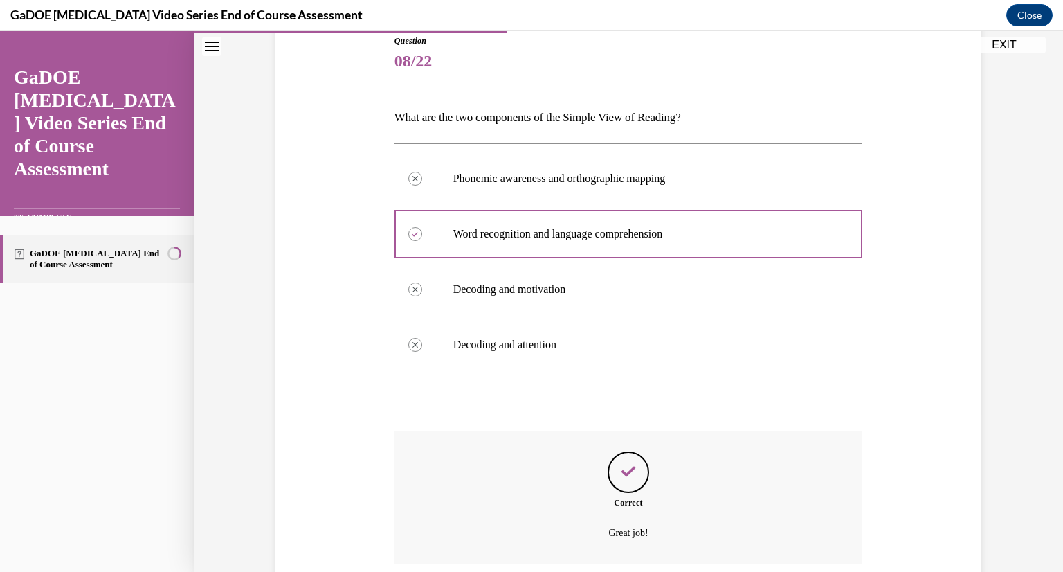
scroll to position [269, 0]
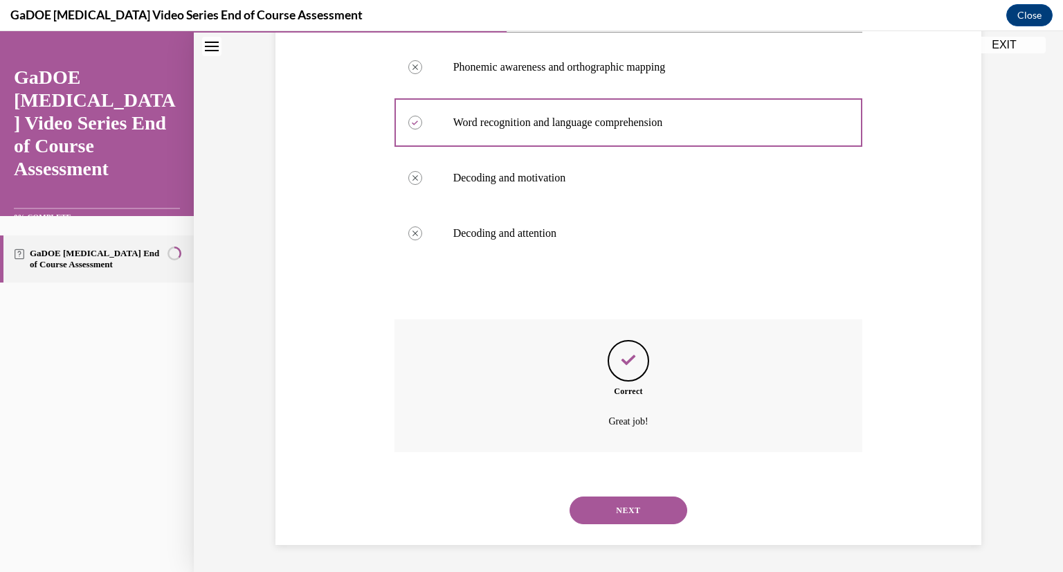
click at [628, 520] on button "NEXT" at bounding box center [629, 510] width 118 height 28
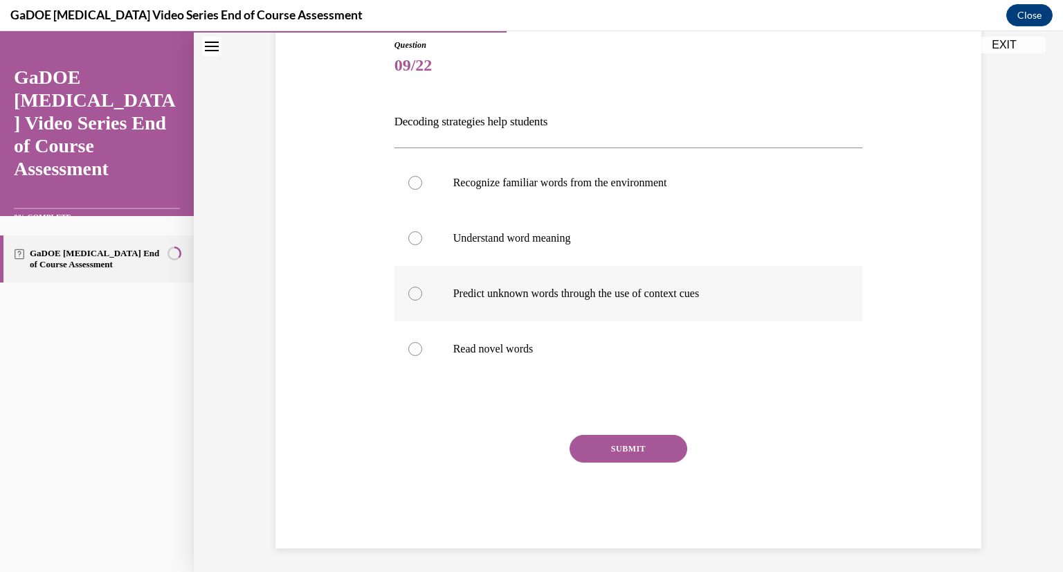
click at [570, 294] on p "Predict unknown words through the use of context cues" at bounding box center [640, 294] width 375 height 14
click at [422, 294] on input "Predict unknown words through the use of context cues" at bounding box center [415, 294] width 14 height 14
radio input "true"
click at [537, 231] on p "Understand word meaning" at bounding box center [640, 238] width 375 height 14
click at [422, 231] on input "Understand word meaning" at bounding box center [415, 238] width 14 height 14
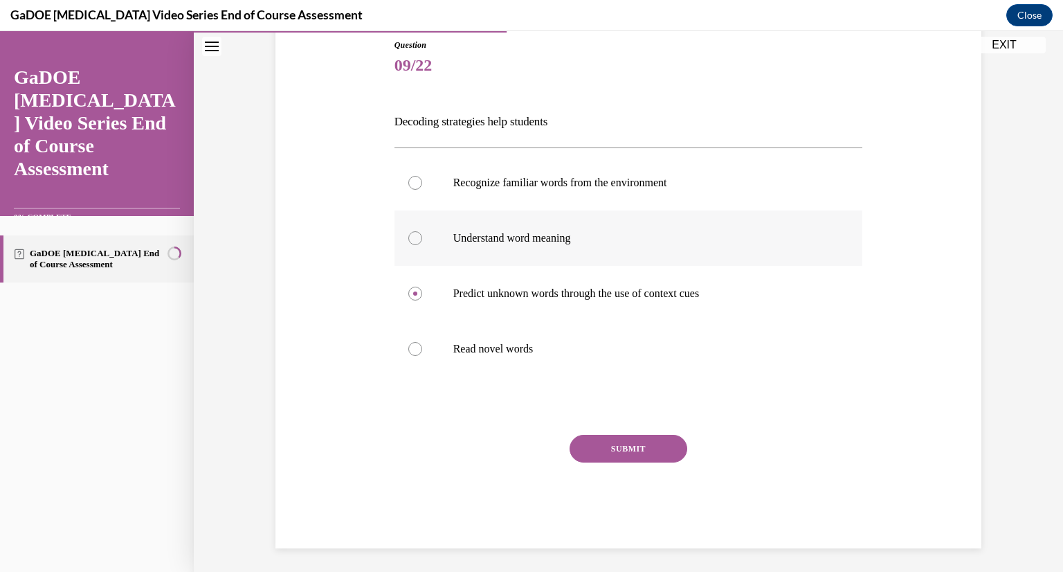
radio input "true"
click at [616, 435] on button "SUBMIT" at bounding box center [629, 449] width 118 height 28
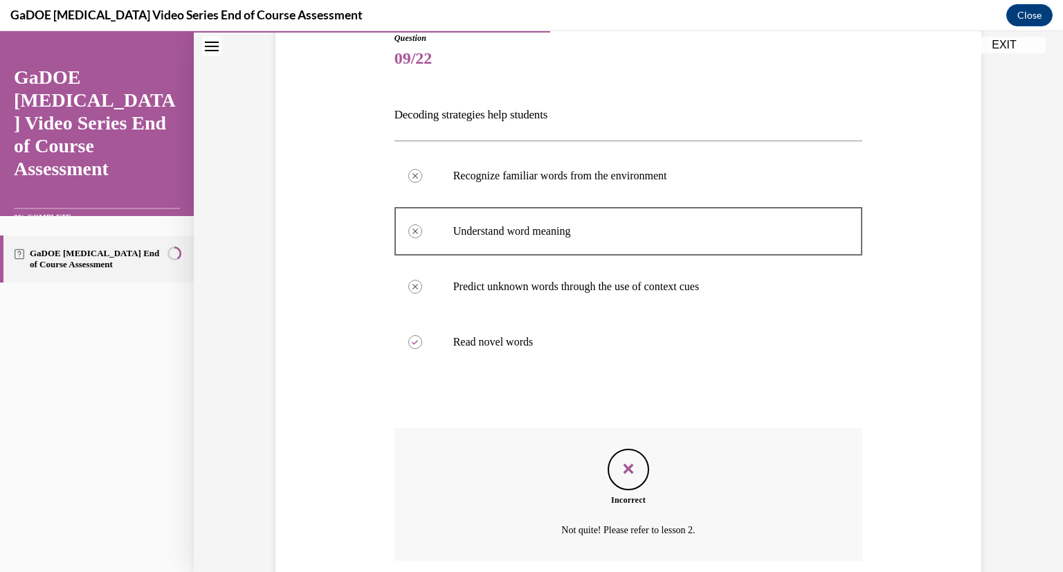
scroll to position [269, 0]
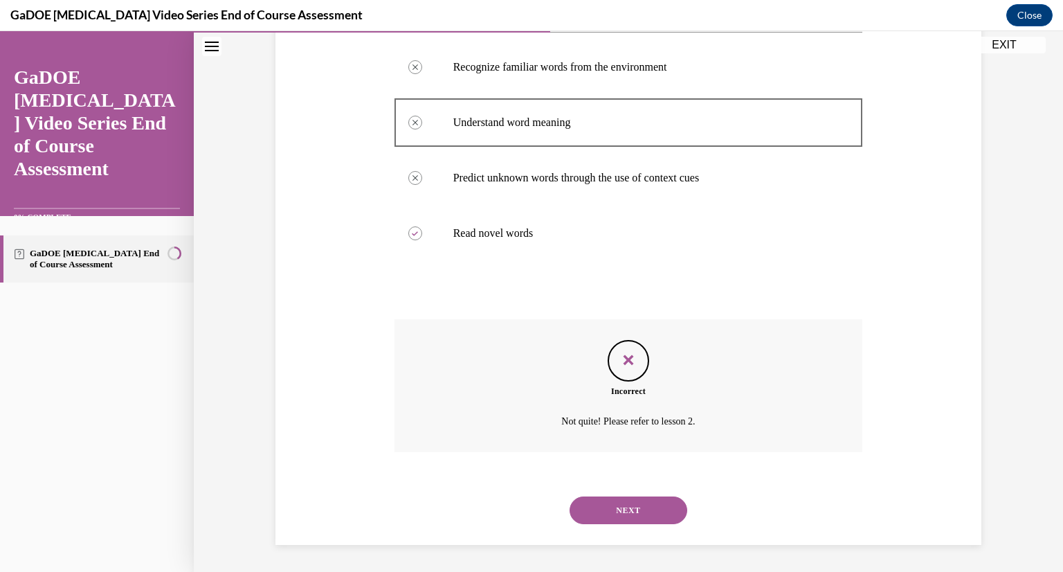
click at [628, 507] on button "NEXT" at bounding box center [629, 510] width 118 height 28
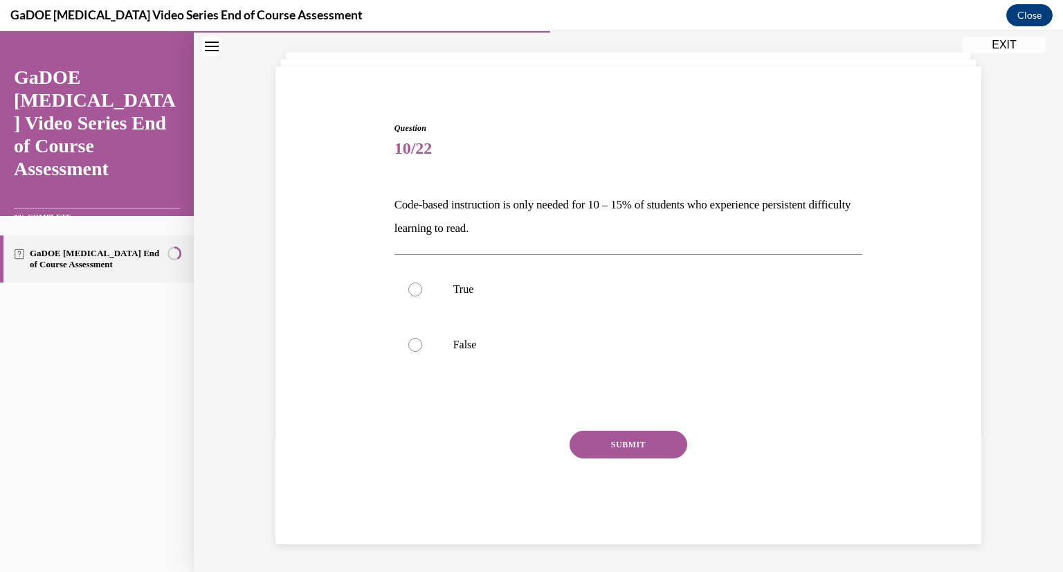
scroll to position [71, 0]
click at [573, 350] on p "False" at bounding box center [640, 345] width 375 height 14
click at [422, 350] on input "False" at bounding box center [415, 345] width 14 height 14
radio input "true"
click at [655, 455] on button "SUBMIT" at bounding box center [629, 445] width 118 height 28
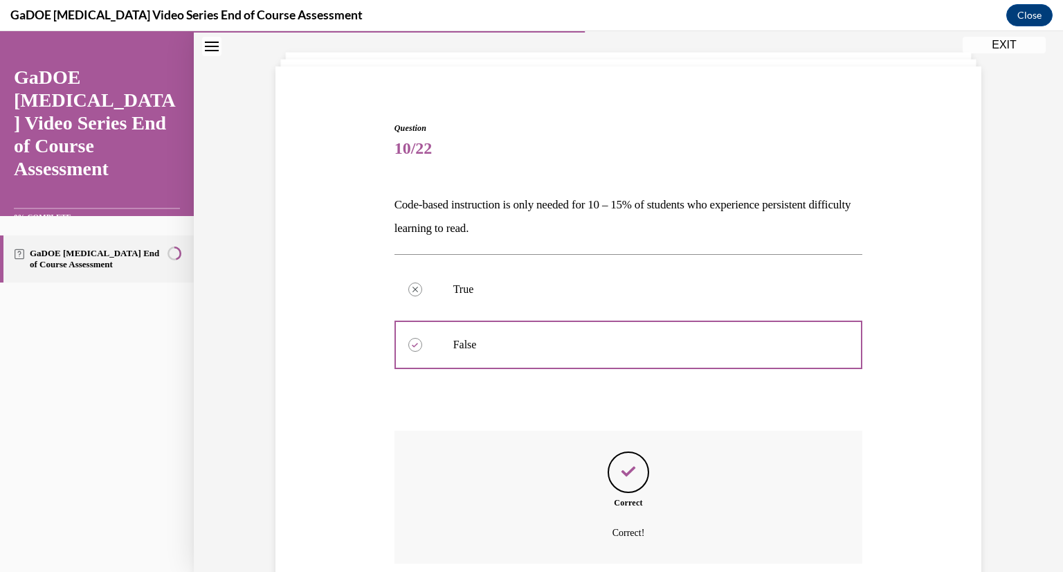
scroll to position [183, 0]
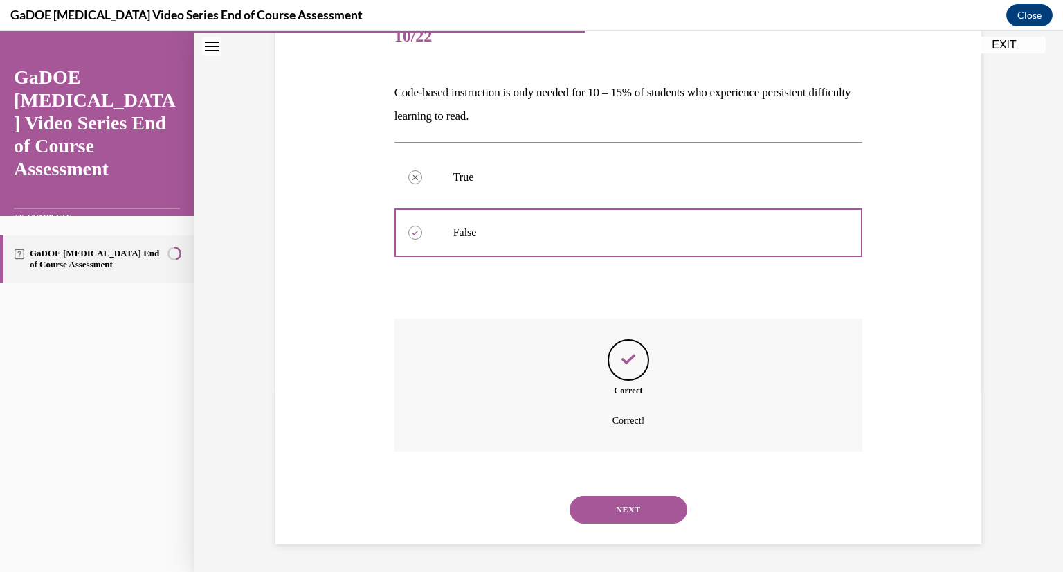
click at [628, 501] on button "NEXT" at bounding box center [629, 510] width 118 height 28
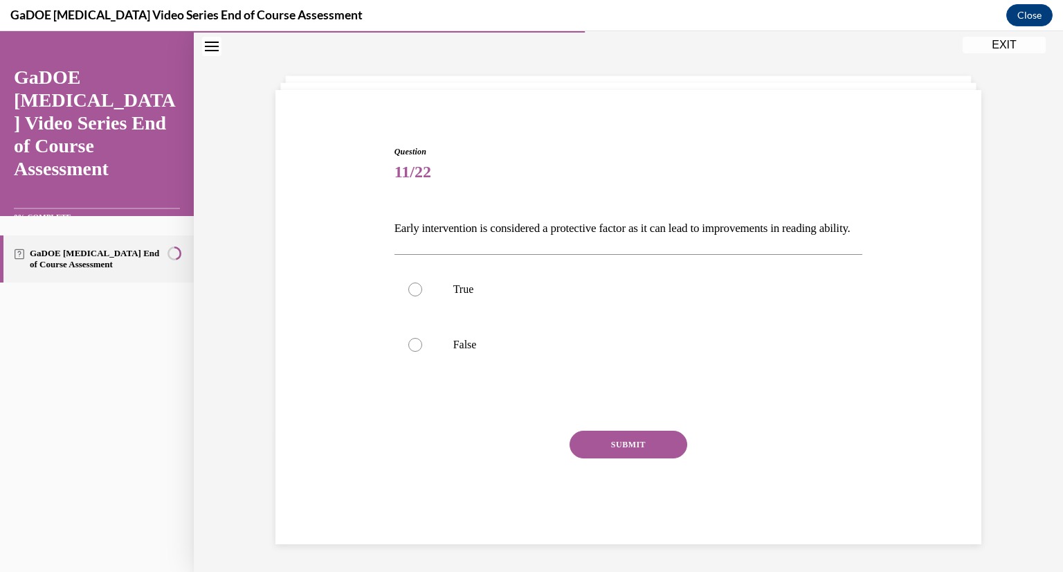
scroll to position [71, 0]
click at [595, 285] on p "True" at bounding box center [640, 289] width 375 height 14
click at [422, 285] on input "True" at bounding box center [415, 289] width 14 height 14
radio input "true"
click at [617, 451] on button "SUBMIT" at bounding box center [629, 445] width 118 height 28
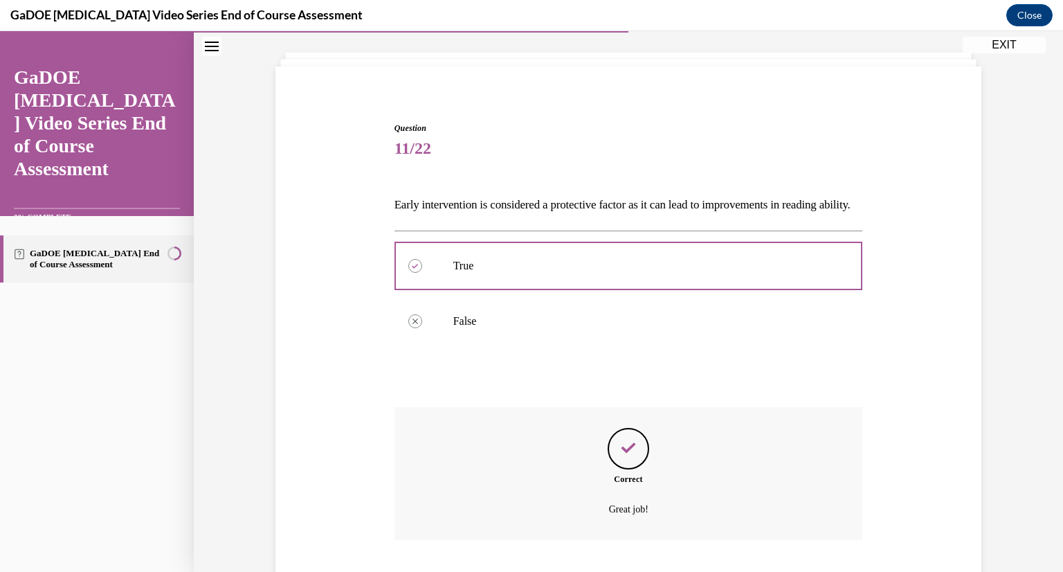
scroll to position [183, 0]
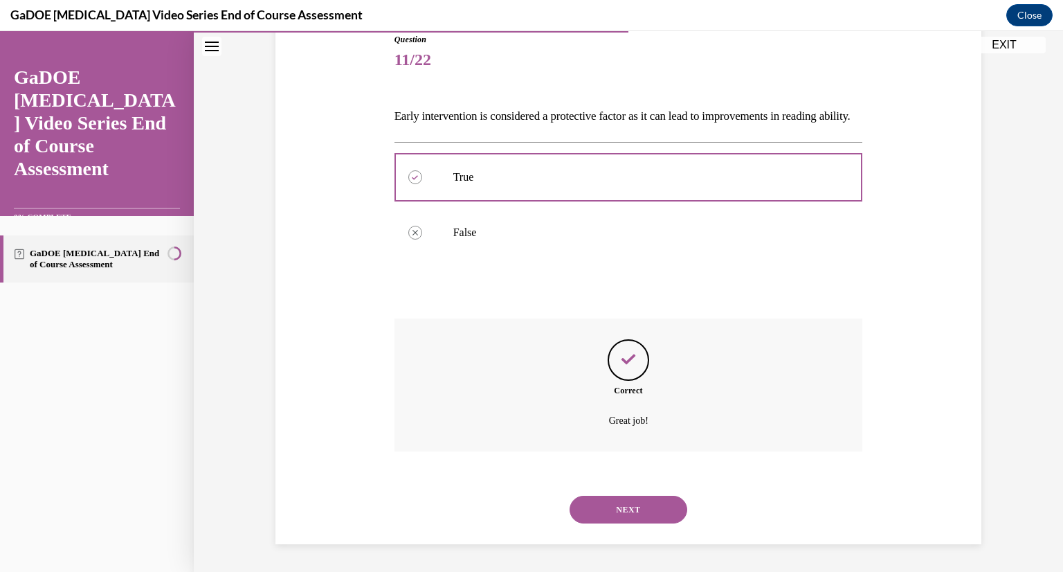
click at [634, 504] on button "NEXT" at bounding box center [629, 510] width 118 height 28
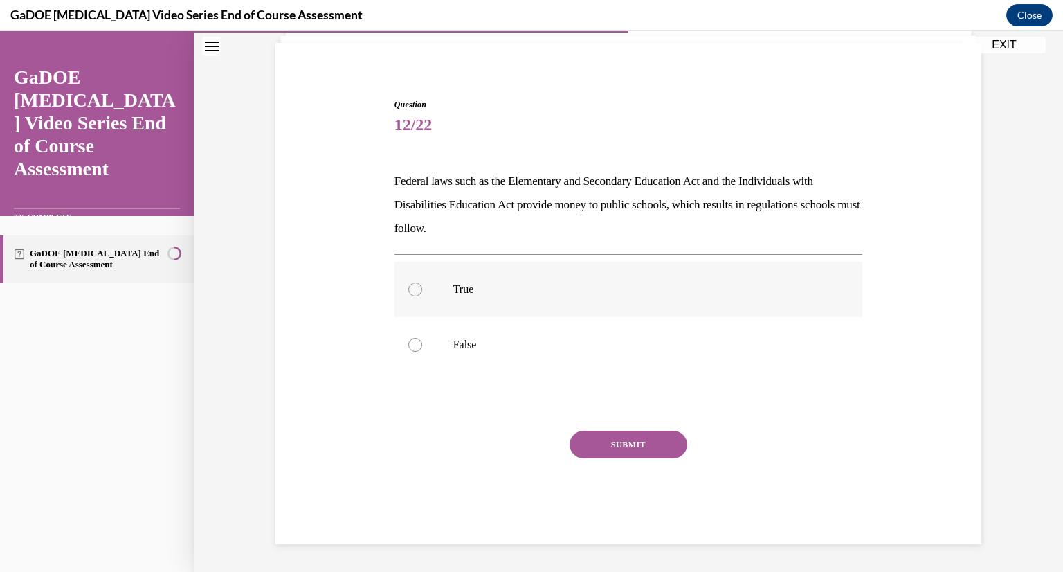
click at [644, 279] on label "True" at bounding box center [629, 289] width 469 height 55
click at [422, 282] on input "True" at bounding box center [415, 289] width 14 height 14
radio input "true"
click at [627, 451] on button "SUBMIT" at bounding box center [629, 445] width 118 height 28
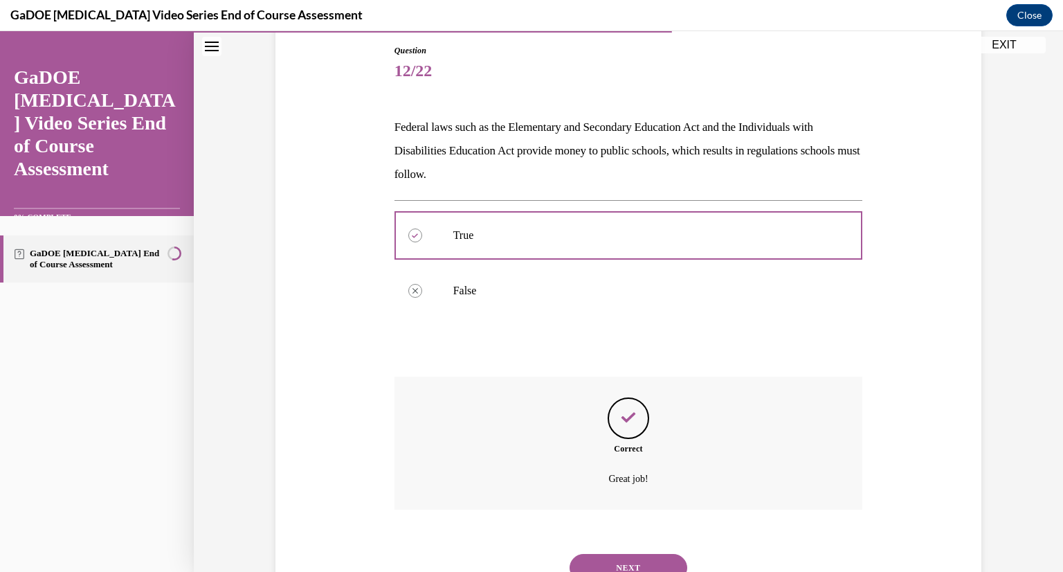
scroll to position [206, 0]
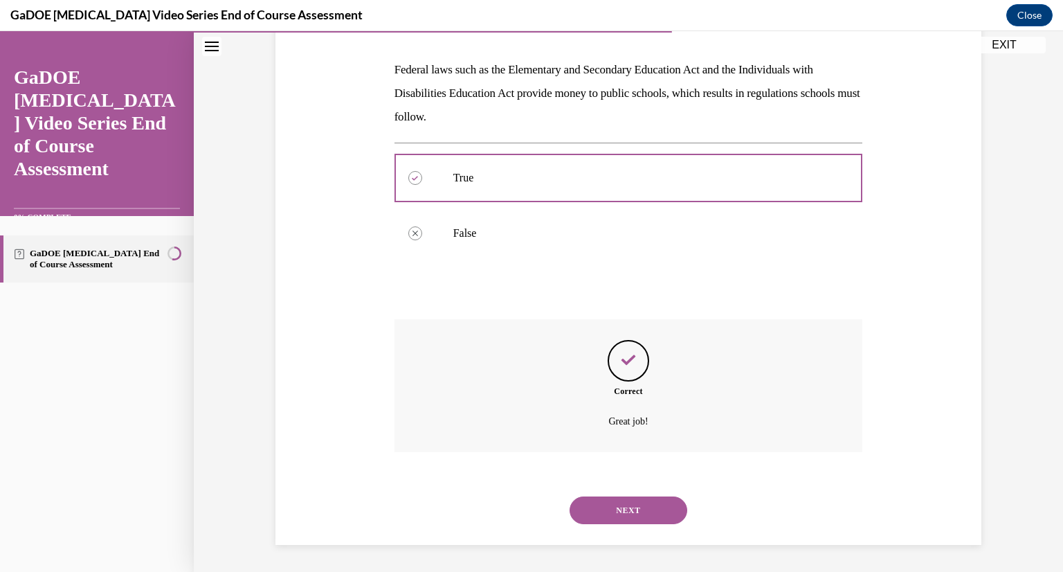
click at [617, 500] on button "NEXT" at bounding box center [629, 510] width 118 height 28
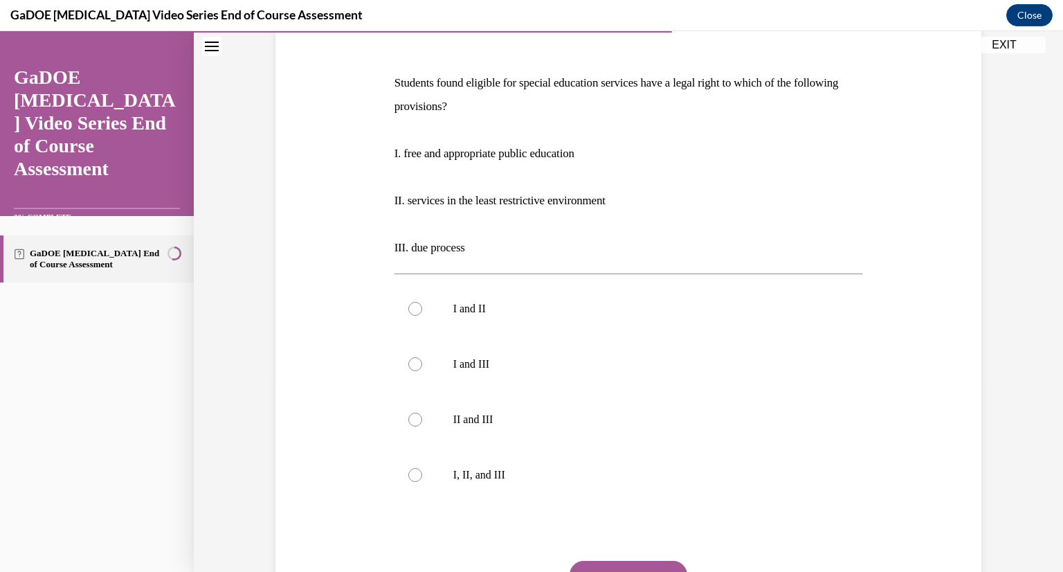
scroll to position [193, 0]
click at [550, 463] on label "I, II, and III" at bounding box center [629, 473] width 469 height 55
click at [422, 467] on input "I, II, and III" at bounding box center [415, 474] width 14 height 14
radio input "true"
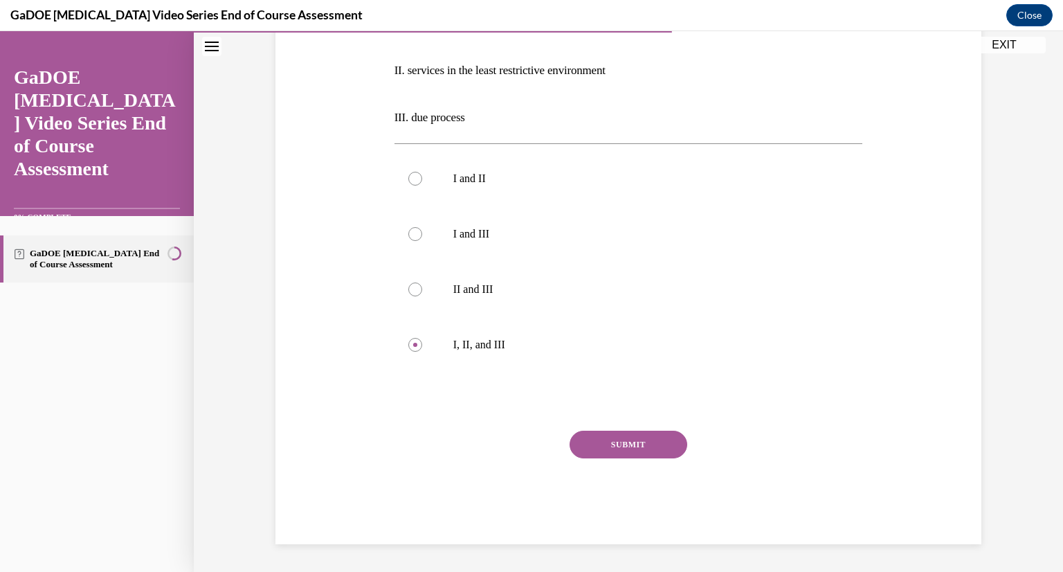
click at [585, 451] on button "SUBMIT" at bounding box center [629, 445] width 118 height 28
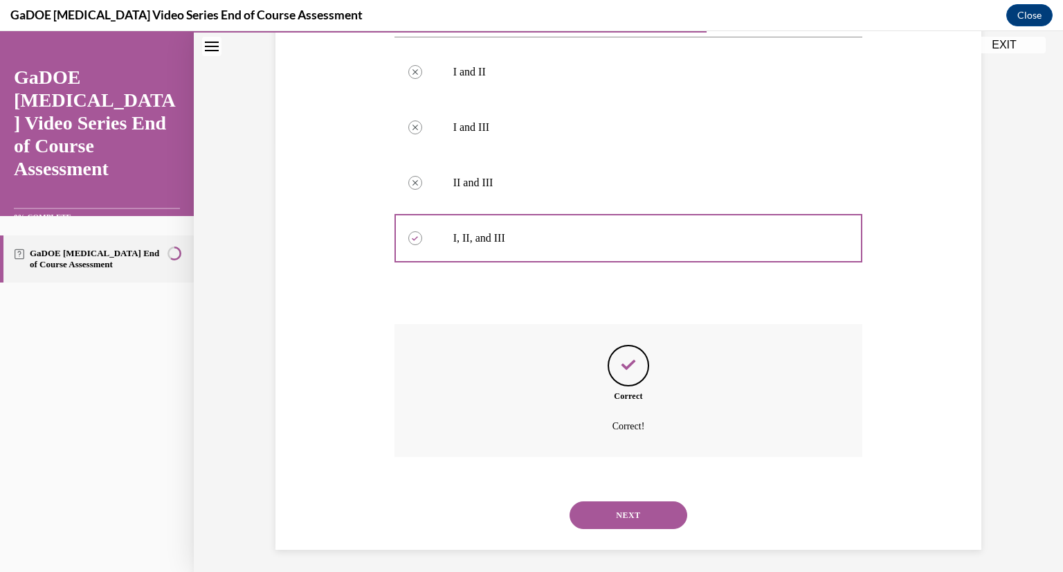
scroll to position [435, 0]
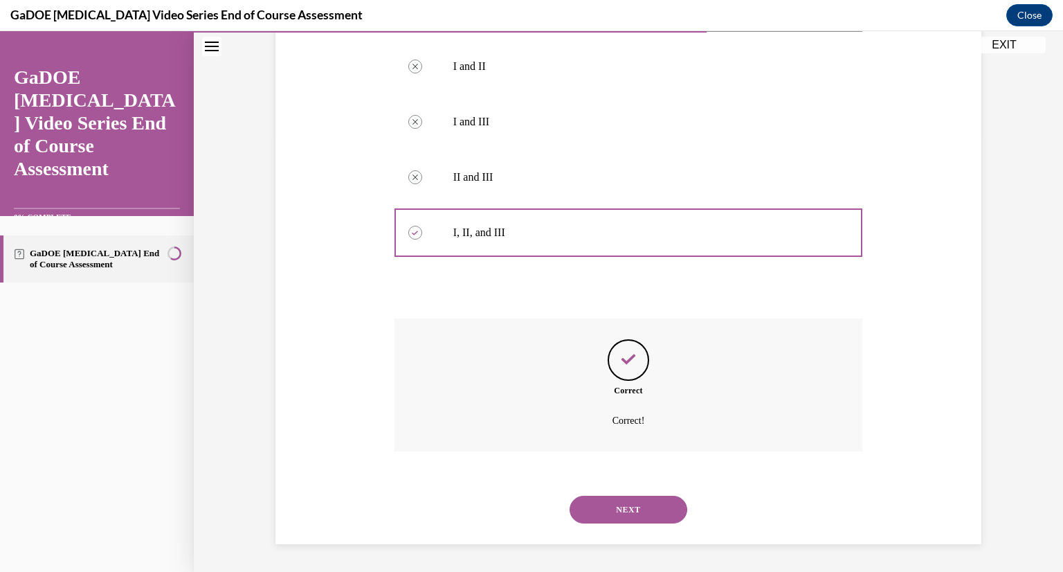
click at [624, 509] on button "NEXT" at bounding box center [629, 510] width 118 height 28
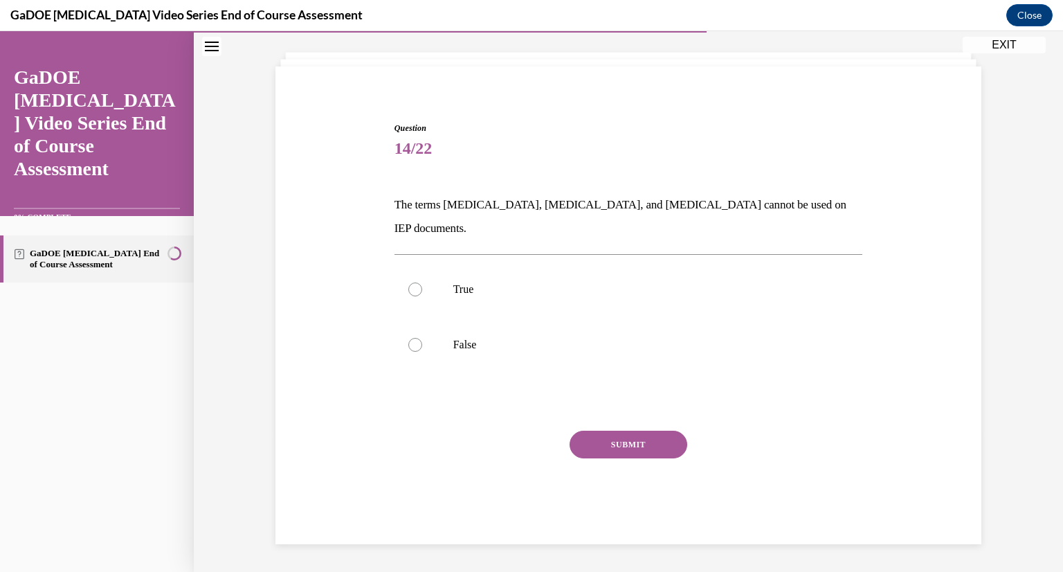
scroll to position [47, 0]
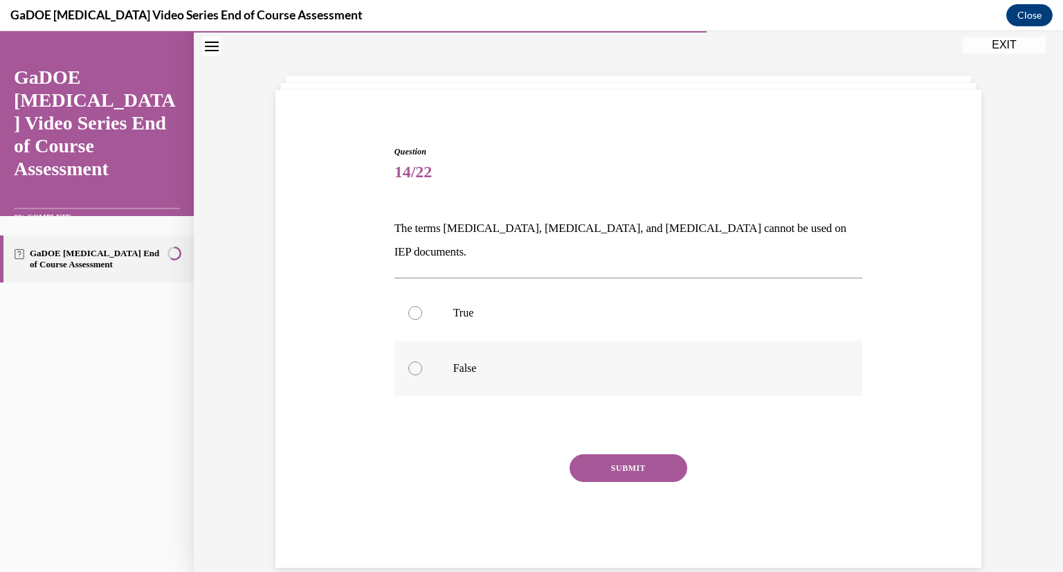
click at [468, 341] on label "False" at bounding box center [629, 368] width 469 height 55
click at [422, 361] on input "False" at bounding box center [415, 368] width 14 height 14
radio input "true"
click at [590, 454] on button "SUBMIT" at bounding box center [629, 468] width 118 height 28
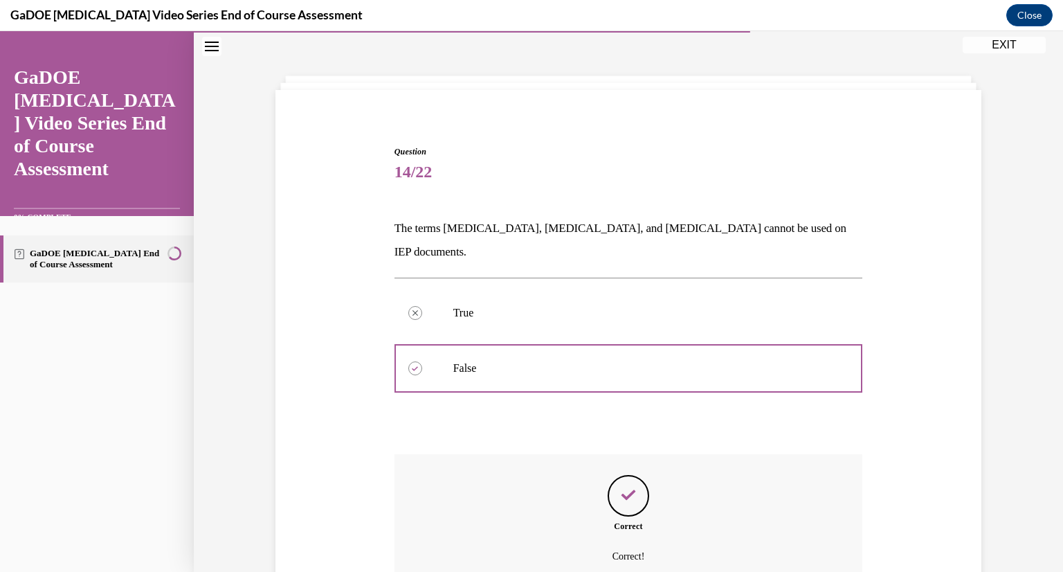
scroll to position [159, 0]
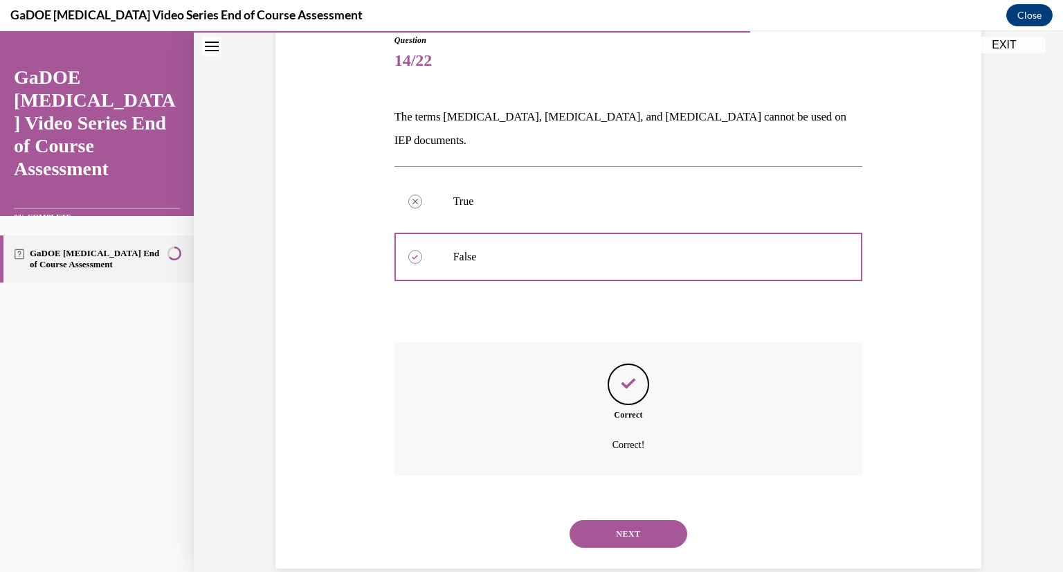
click at [609, 520] on button "NEXT" at bounding box center [629, 534] width 118 height 28
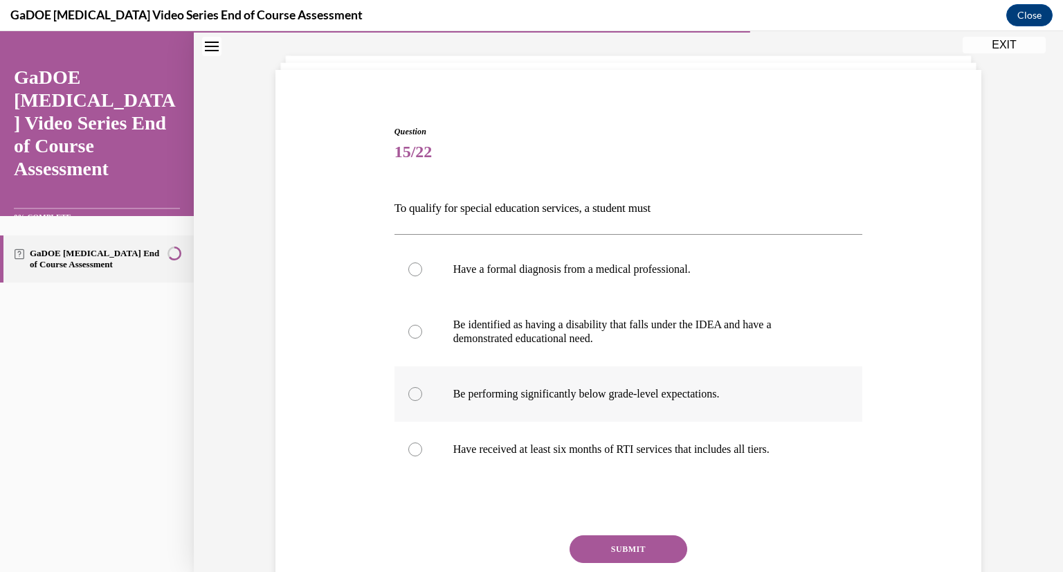
click at [428, 368] on label "Be performing significantly below grade-level expectations." at bounding box center [629, 393] width 469 height 55
click at [422, 387] on input "Be performing significantly below grade-level expectations." at bounding box center [415, 394] width 14 height 14
radio input "true"
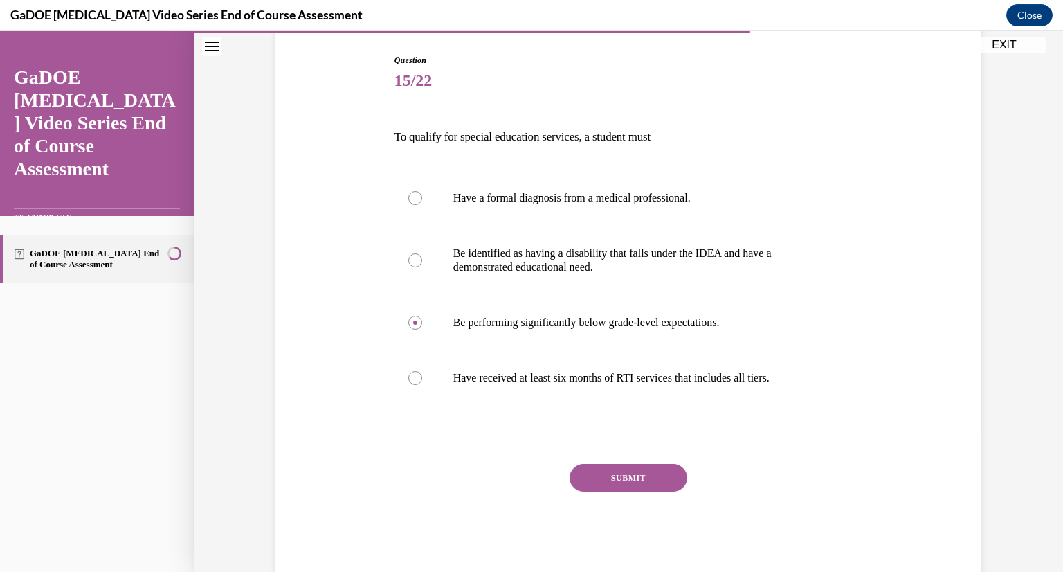
scroll to position [139, 0]
click at [957, 297] on div "Question 15/22 To qualify for special education services, a student must Have a…" at bounding box center [628, 294] width 713 height 565
click at [545, 268] on p "Be identified as having a disability that falls under the IDEA and have a demon…" at bounding box center [640, 260] width 375 height 28
click at [422, 266] on input "Be identified as having a disability that falls under the IDEA and have a demon…" at bounding box center [415, 260] width 14 height 14
radio input "true"
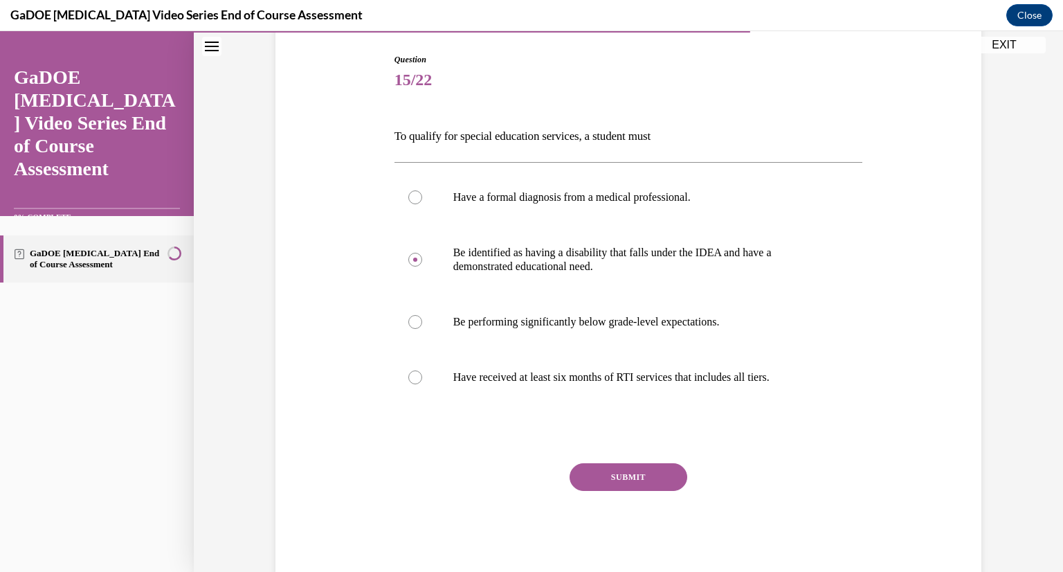
click at [623, 479] on button "SUBMIT" at bounding box center [629, 477] width 118 height 28
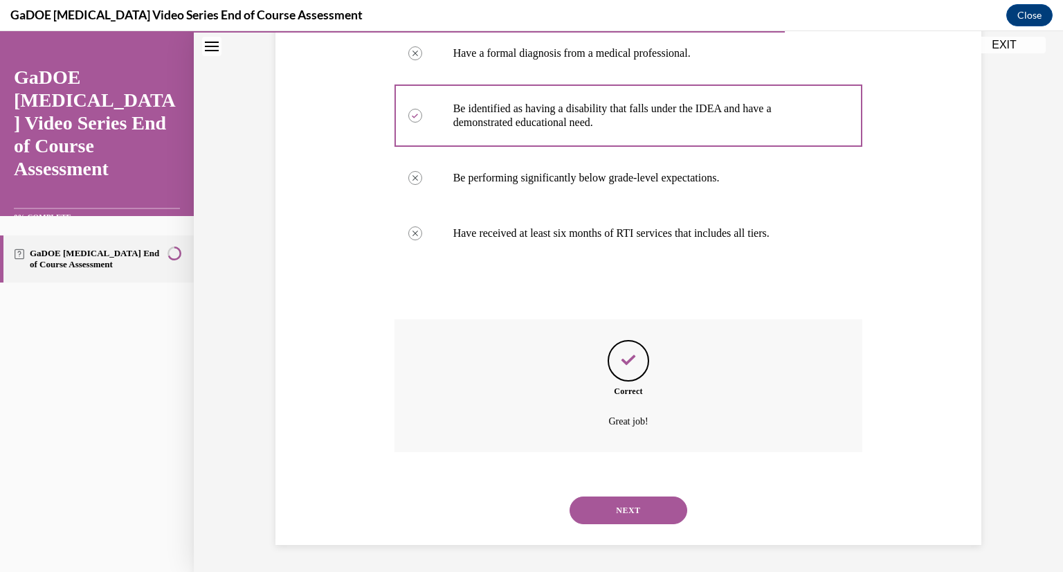
click at [615, 511] on button "NEXT" at bounding box center [629, 510] width 118 height 28
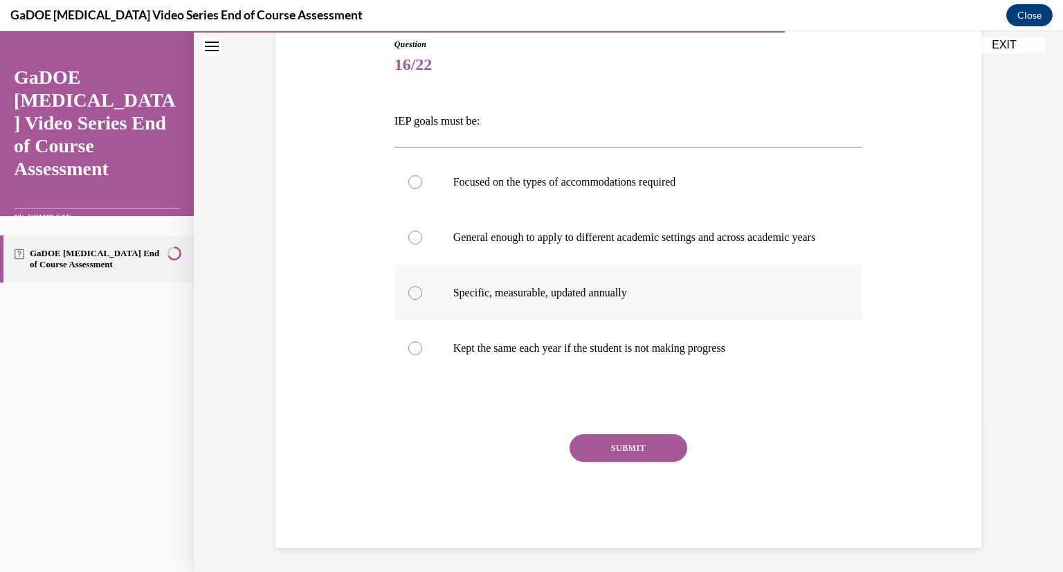
click at [498, 320] on label "Specific, measurable, updated annually" at bounding box center [629, 292] width 469 height 55
click at [422, 300] on input "Specific, measurable, updated annually" at bounding box center [415, 293] width 14 height 14
radio input "true"
click at [592, 449] on button "SUBMIT" at bounding box center [629, 448] width 118 height 28
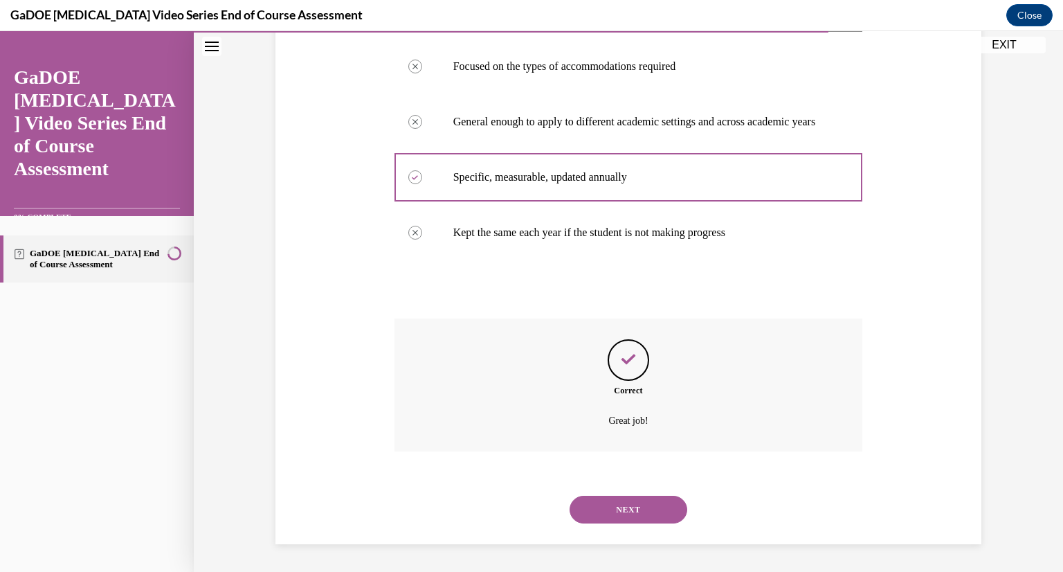
scroll to position [283, 0]
click at [624, 519] on button "NEXT" at bounding box center [629, 510] width 118 height 28
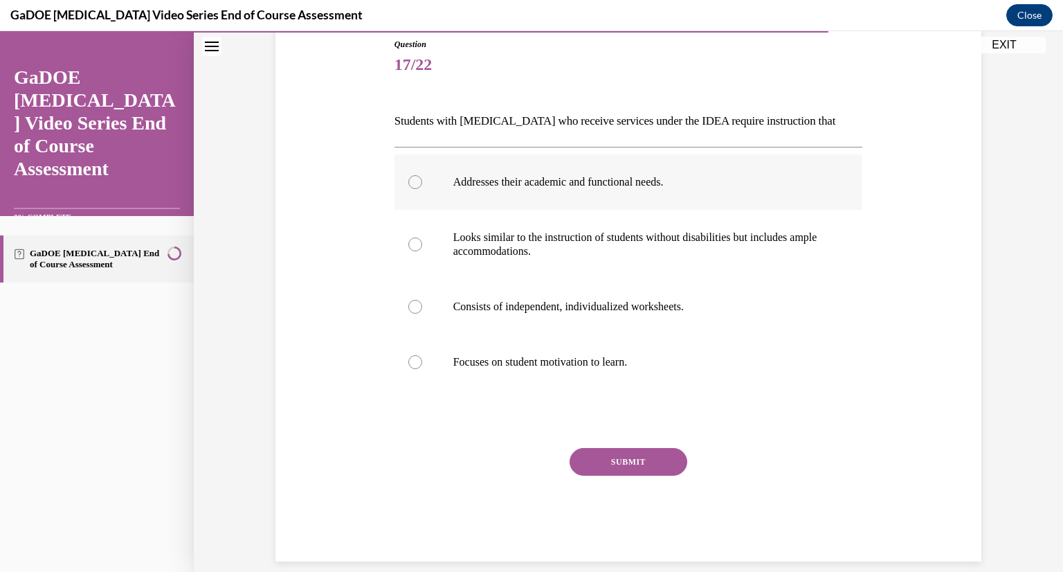
click at [532, 172] on label "Addresses their academic and functional needs." at bounding box center [629, 181] width 469 height 55
click at [422, 175] on input "Addresses their academic and functional needs." at bounding box center [415, 182] width 14 height 14
radio input "true"
click at [616, 450] on button "SUBMIT" at bounding box center [629, 462] width 118 height 28
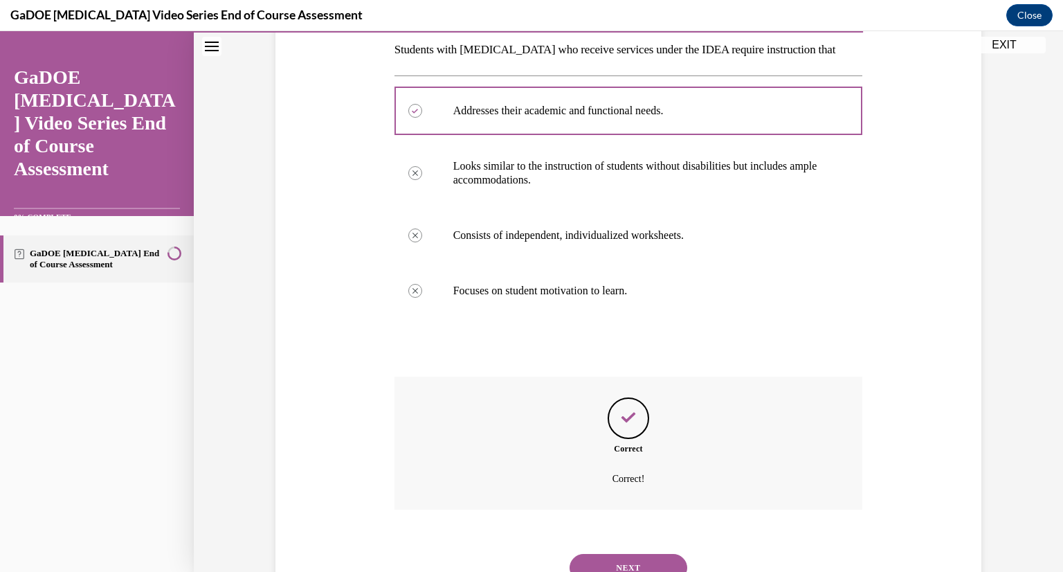
scroll to position [283, 0]
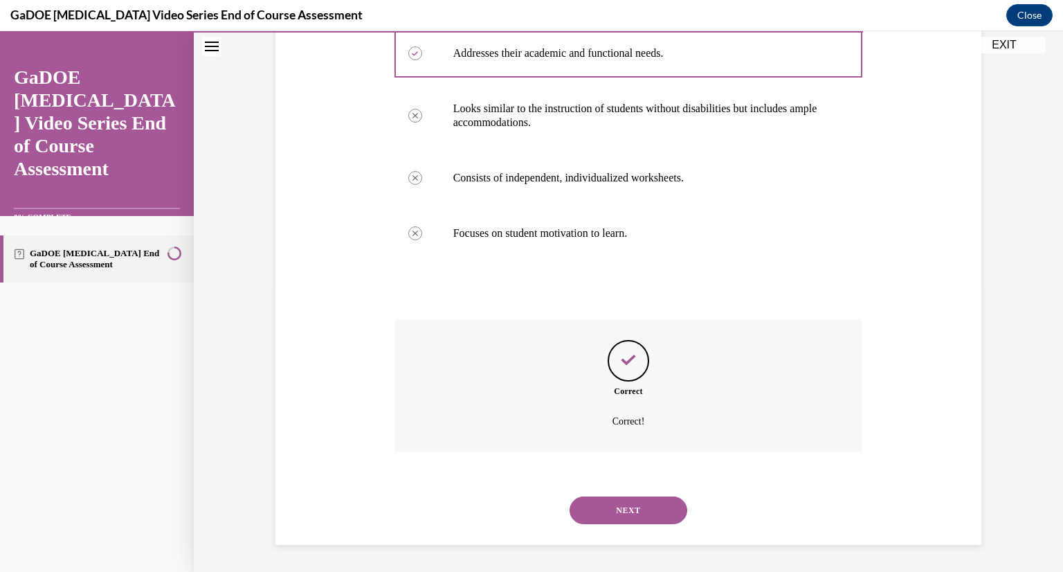
click at [624, 514] on button "NEXT" at bounding box center [629, 510] width 118 height 28
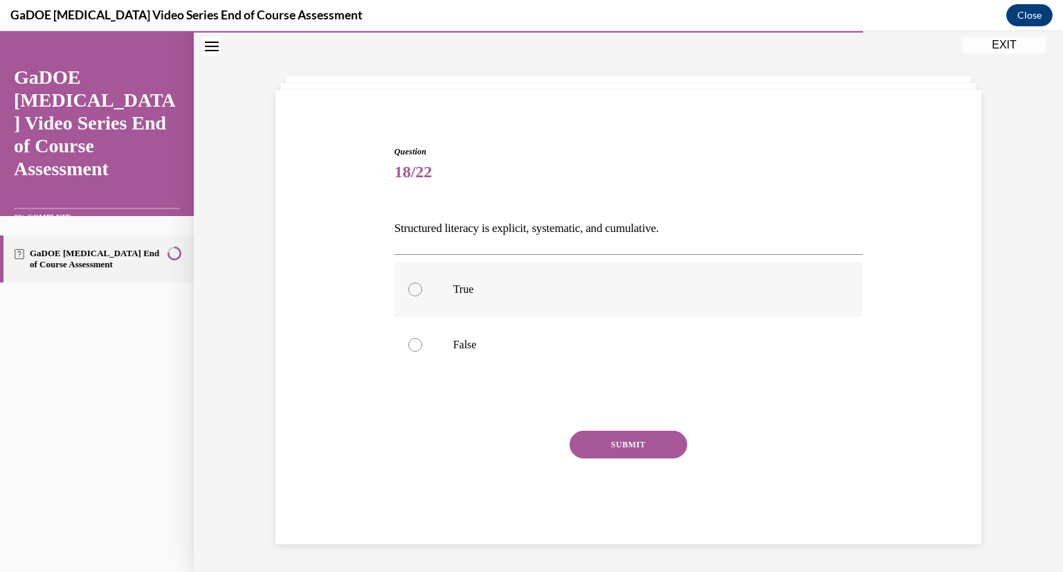
click at [450, 306] on label "True" at bounding box center [629, 289] width 469 height 55
click at [422, 296] on input "True" at bounding box center [415, 289] width 14 height 14
radio input "true"
click at [608, 435] on button "SUBMIT" at bounding box center [629, 445] width 118 height 28
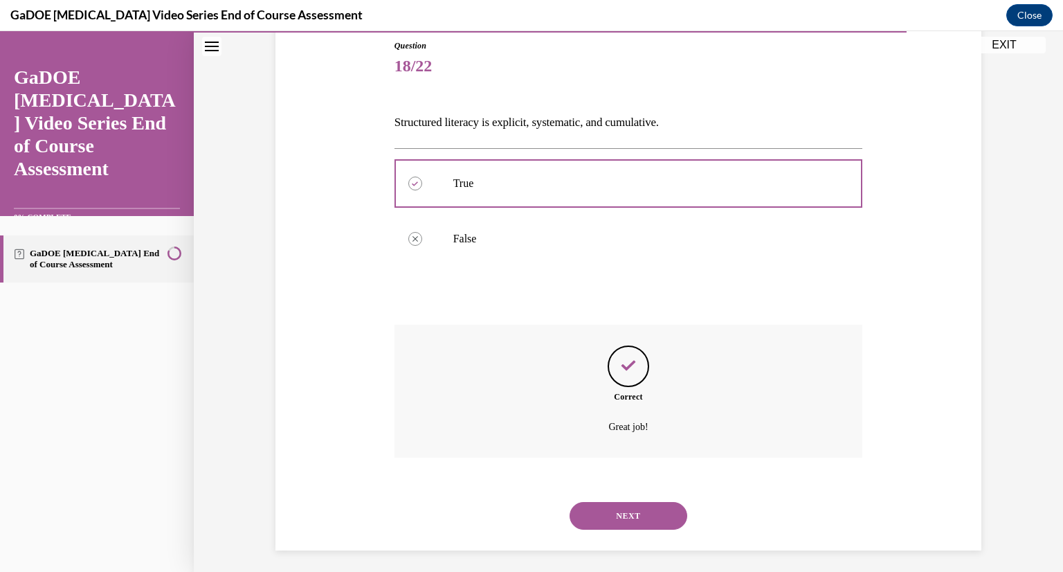
scroll to position [159, 0]
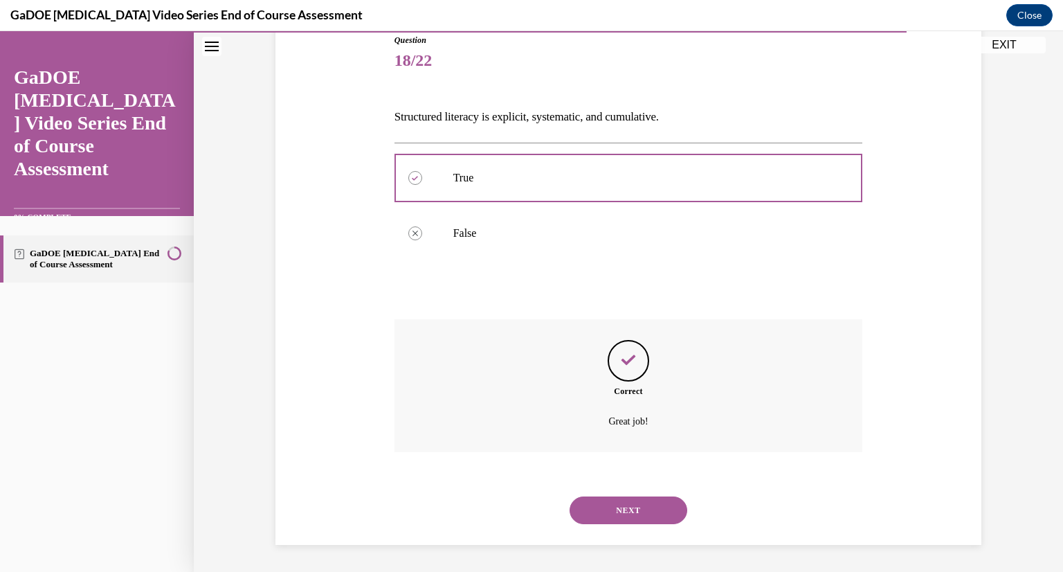
click at [620, 511] on button "NEXT" at bounding box center [629, 510] width 118 height 28
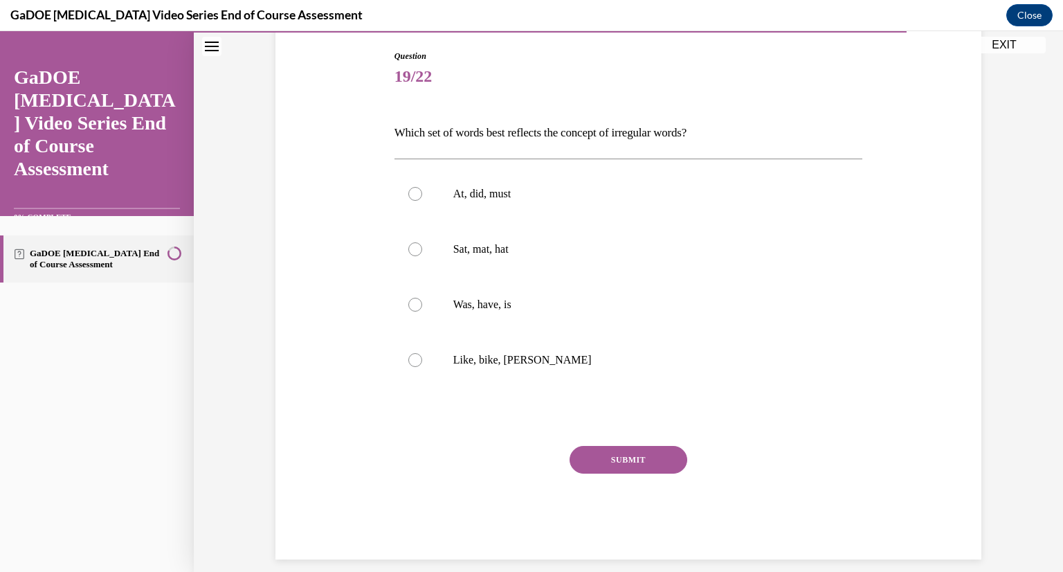
scroll to position [144, 0]
click at [620, 319] on label "Was, have, is" at bounding box center [629, 302] width 469 height 55
click at [422, 310] on input "Was, have, is" at bounding box center [415, 303] width 14 height 14
radio input "true"
click at [631, 462] on button "SUBMIT" at bounding box center [629, 458] width 118 height 28
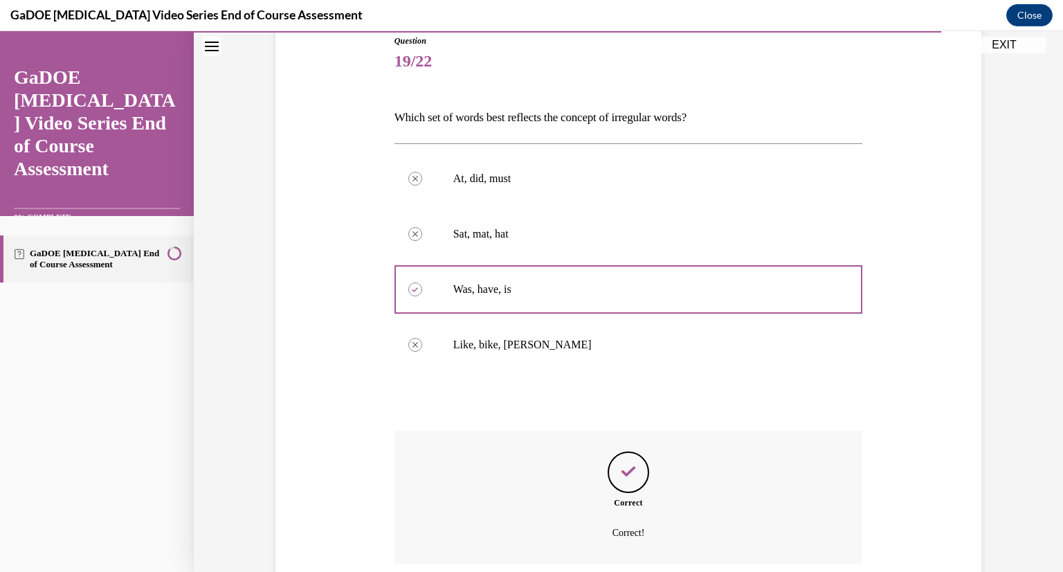
scroll to position [269, 0]
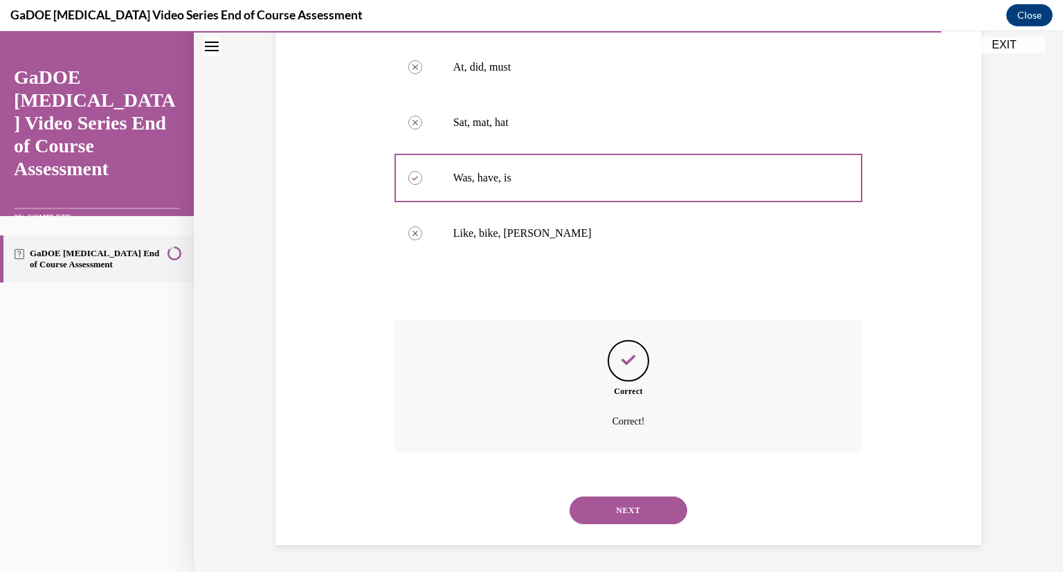
click at [608, 516] on button "NEXT" at bounding box center [629, 510] width 118 height 28
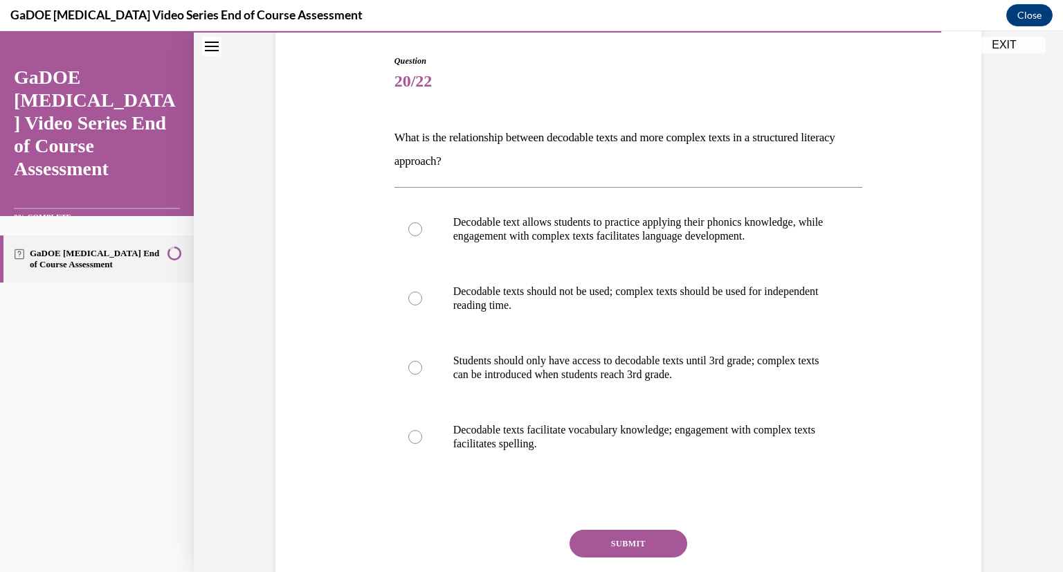
scroll to position [158, 0]
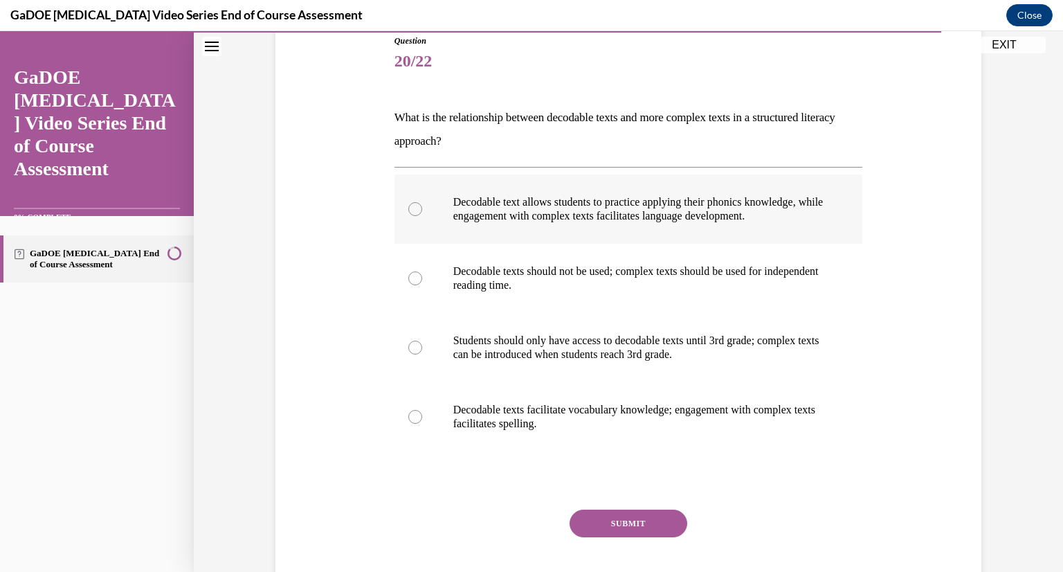
click at [596, 215] on p "Decodable text allows students to practice applying their phonics knowledge, wh…" at bounding box center [640, 209] width 375 height 28
click at [422, 215] on input "Decodable text allows students to practice applying their phonics knowledge, wh…" at bounding box center [415, 209] width 14 height 14
radio input "true"
click at [631, 520] on button "SUBMIT" at bounding box center [629, 523] width 118 height 28
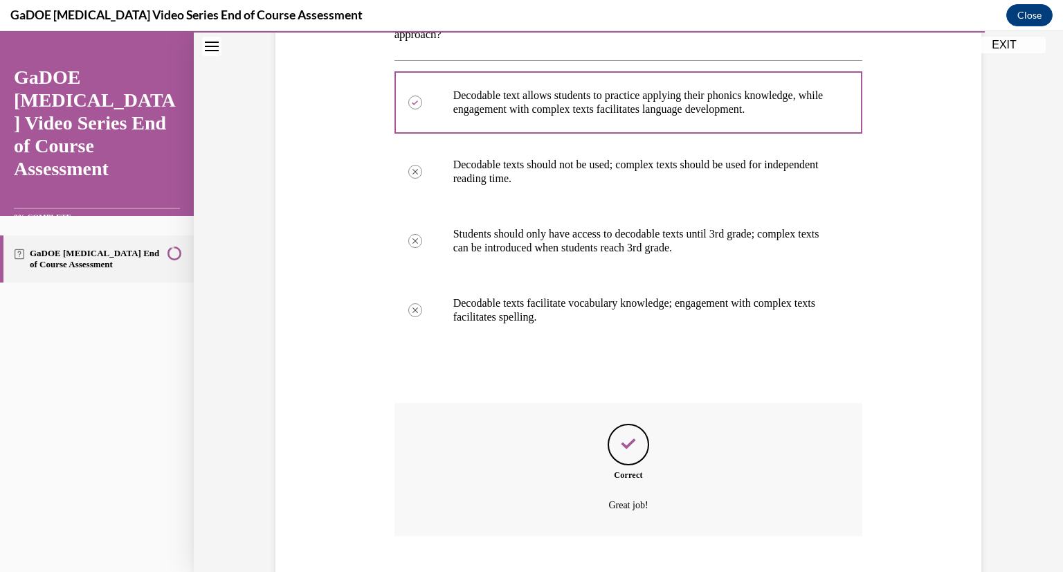
scroll to position [349, 0]
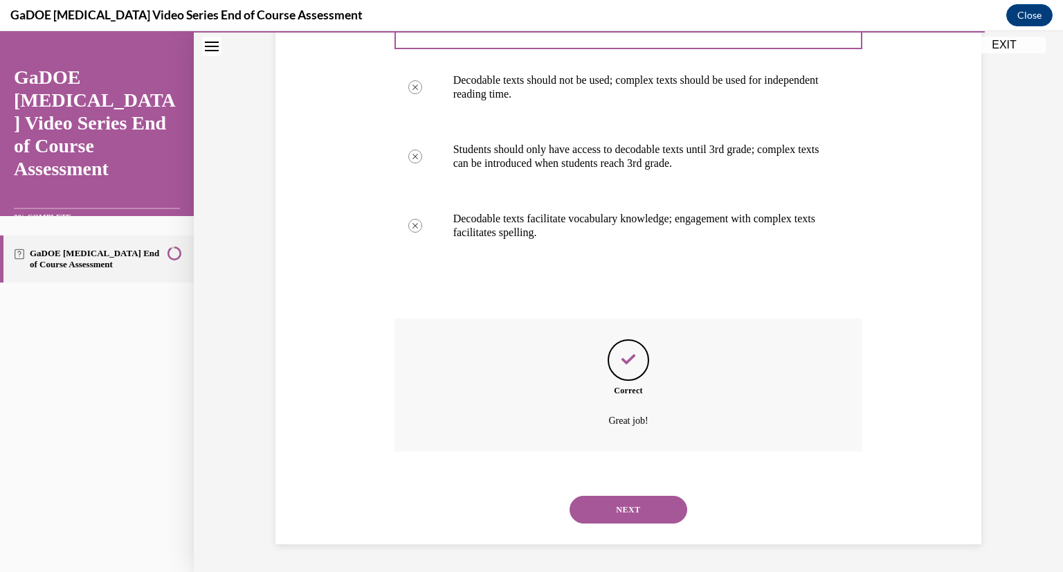
click at [620, 511] on button "NEXT" at bounding box center [629, 510] width 118 height 28
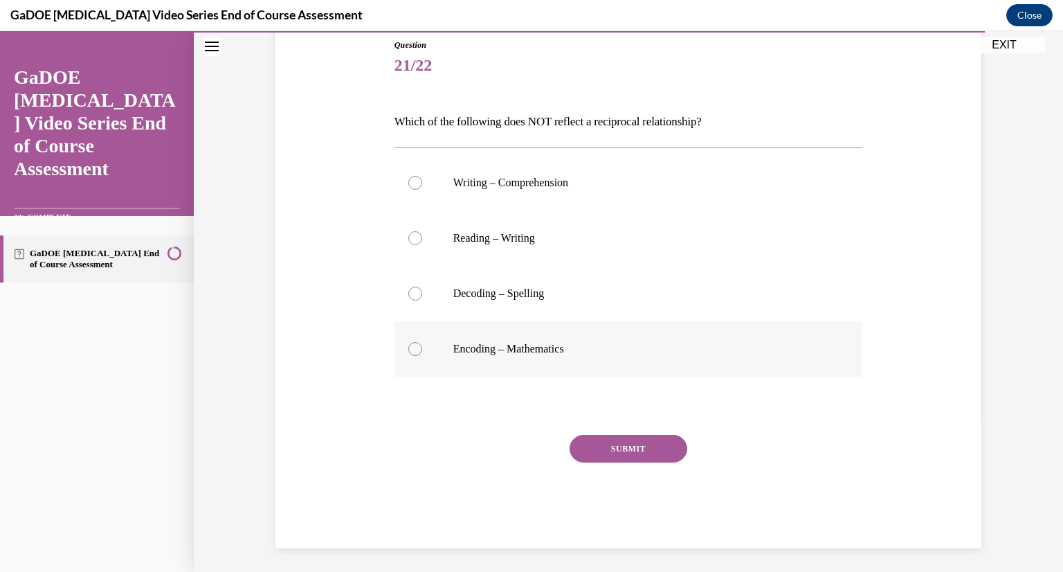
click at [615, 345] on p "Encoding – Mathematics" at bounding box center [640, 349] width 375 height 14
click at [422, 345] on input "Encoding – Mathematics" at bounding box center [415, 349] width 14 height 14
radio input "true"
click at [616, 456] on button "SUBMIT" at bounding box center [629, 449] width 118 height 28
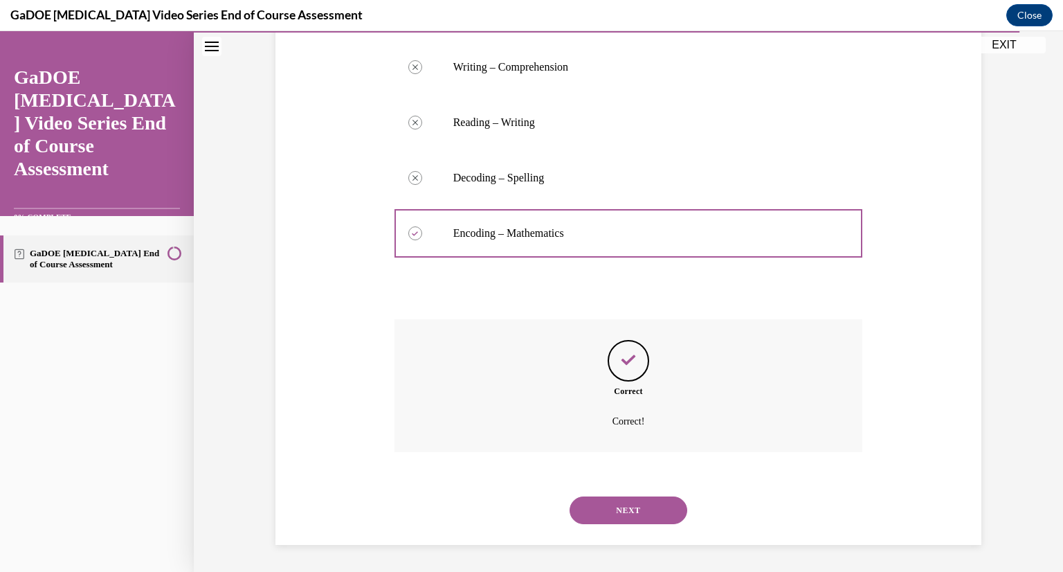
click at [617, 511] on button "NEXT" at bounding box center [629, 510] width 118 height 28
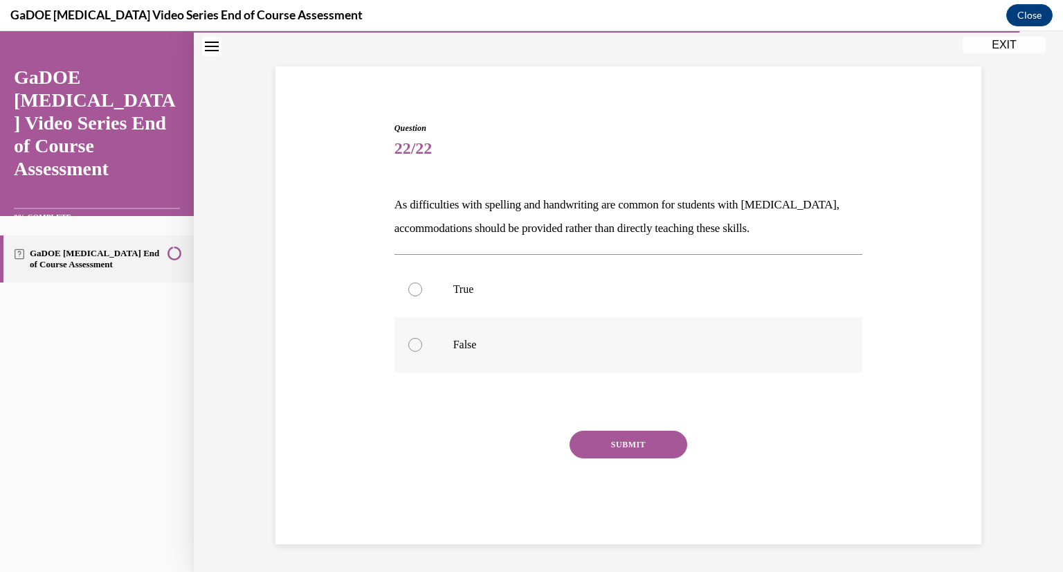
click at [483, 352] on label "False" at bounding box center [629, 344] width 469 height 55
click at [422, 352] on input "False" at bounding box center [415, 345] width 14 height 14
radio input "true"
click at [599, 437] on button "SUBMIT" at bounding box center [629, 445] width 118 height 28
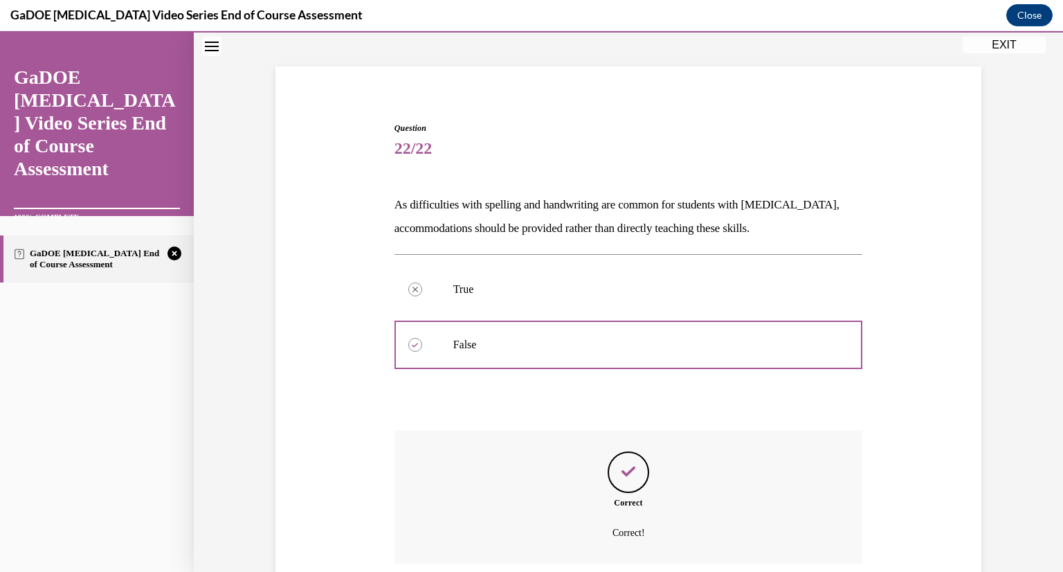
scroll to position [183, 0]
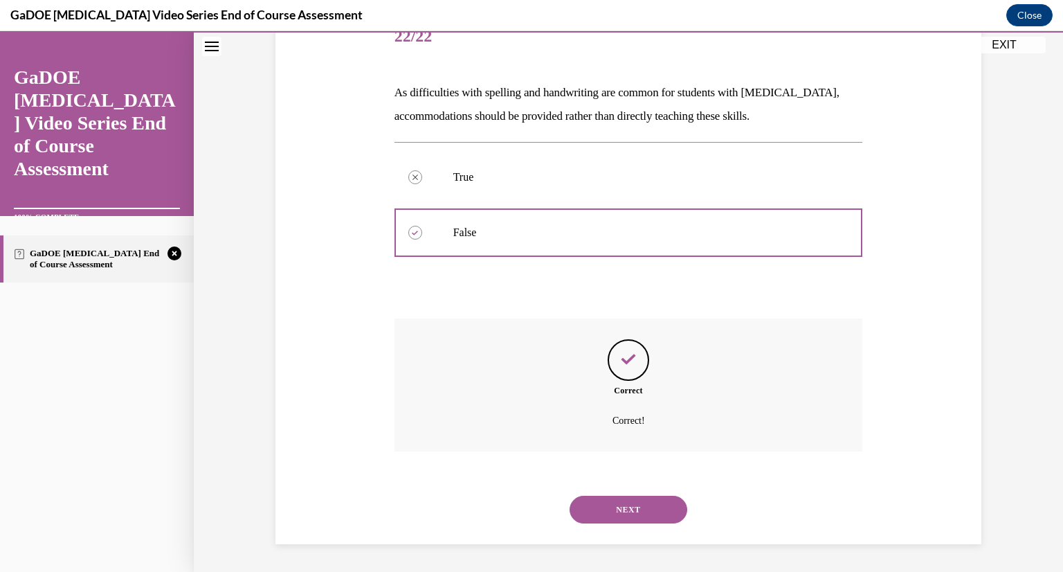
click at [628, 507] on button "NEXT" at bounding box center [629, 510] width 118 height 28
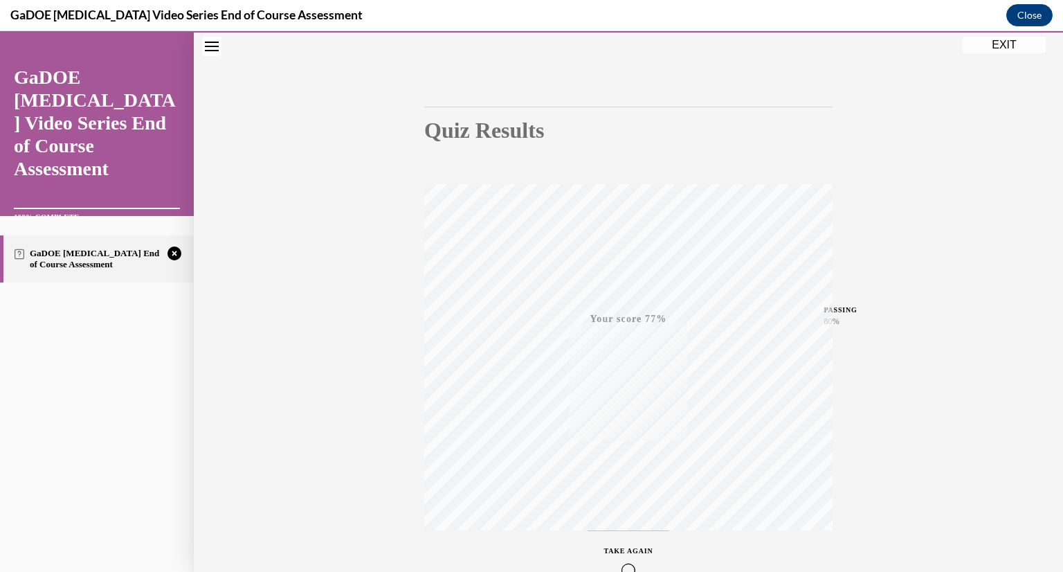
scroll to position [169, 0]
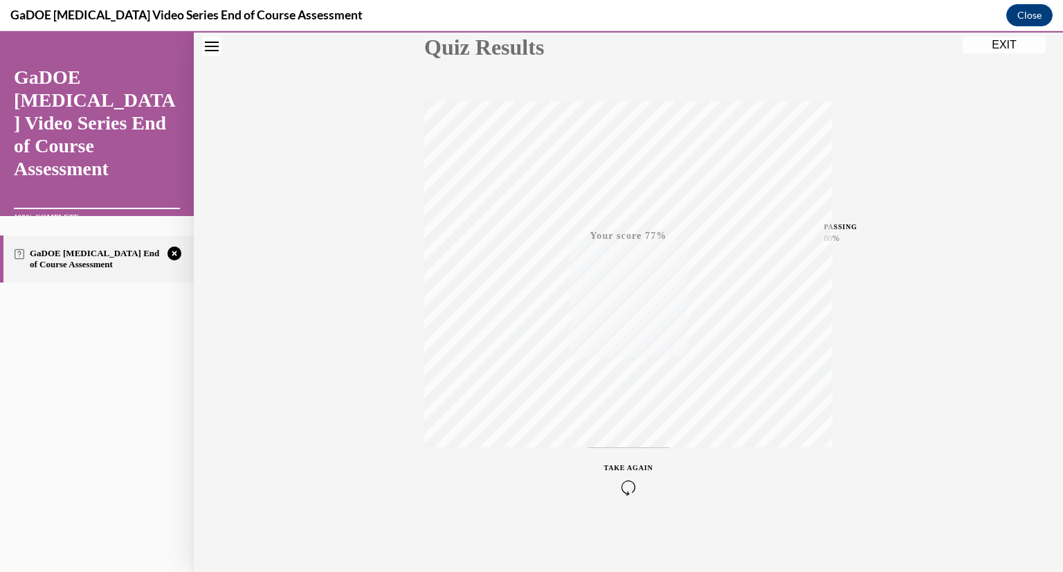
click at [625, 487] on icon "button" at bounding box center [628, 487] width 49 height 15
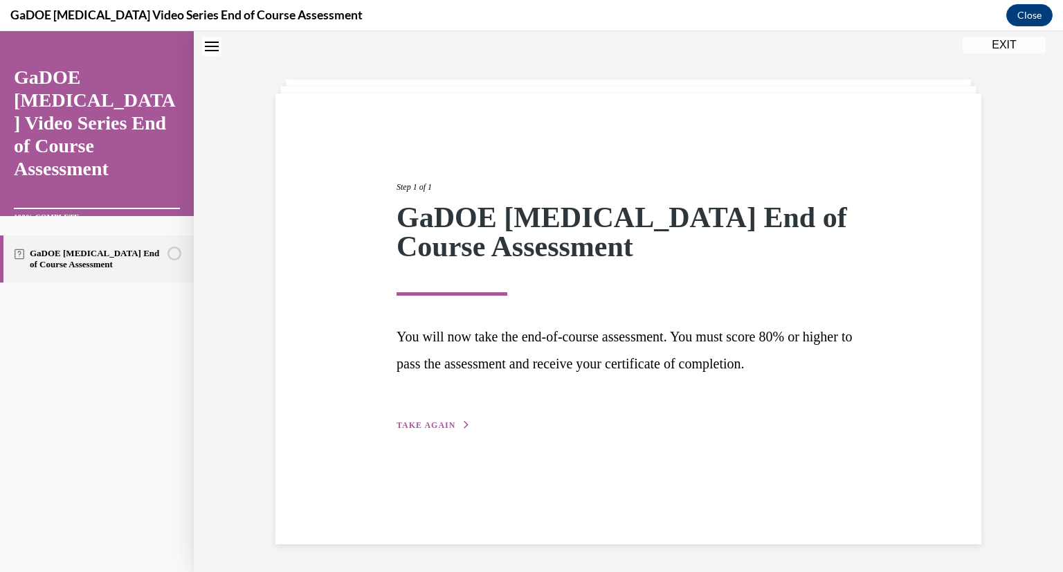
click at [411, 424] on span "TAKE AGAIN" at bounding box center [426, 425] width 59 height 10
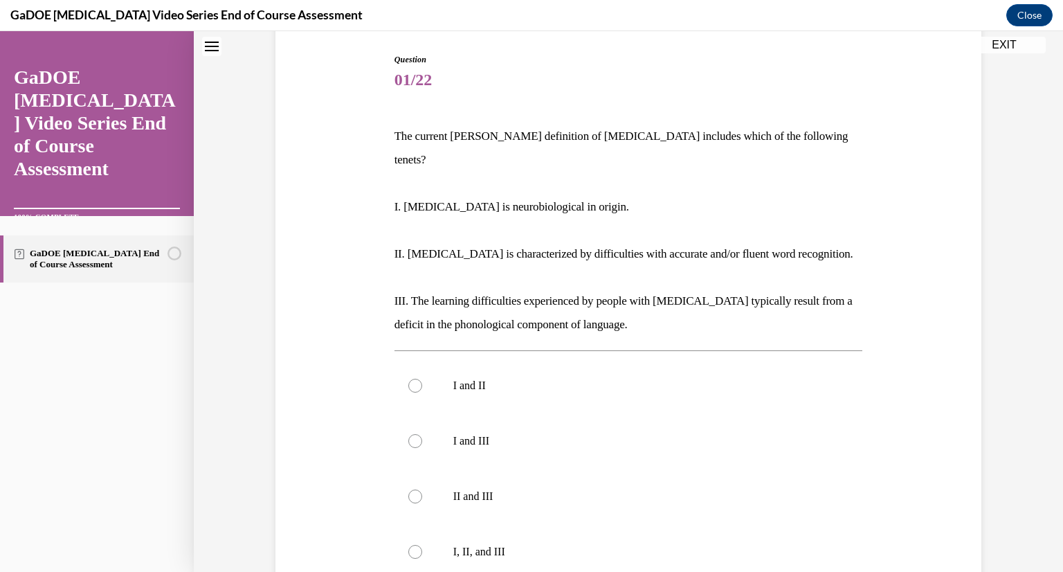
scroll to position [232, 0]
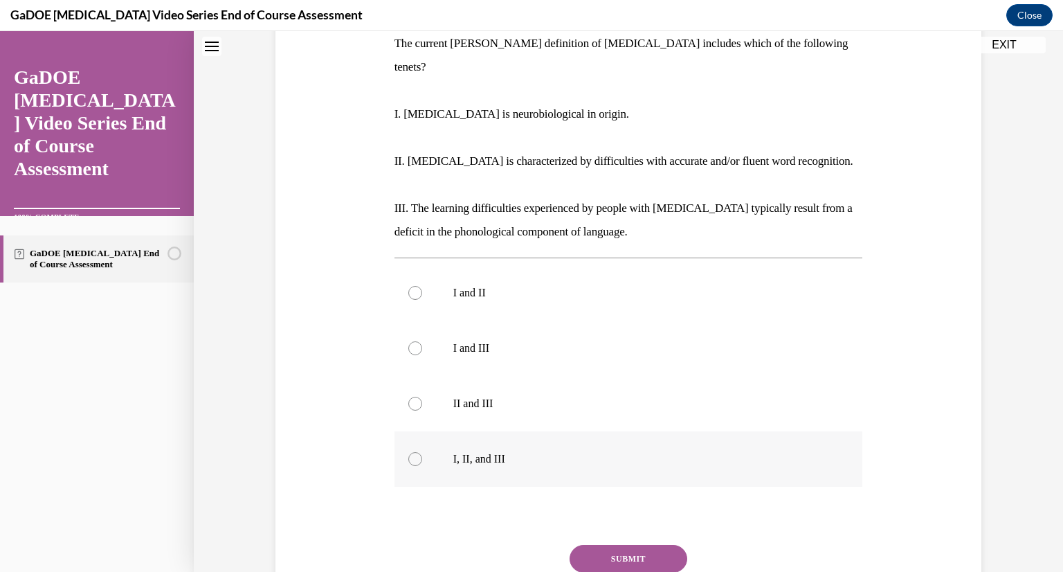
click at [541, 452] on label "I, II, and III" at bounding box center [629, 458] width 469 height 55
click at [422, 452] on input "I, II, and III" at bounding box center [415, 459] width 14 height 14
radio input "true"
click at [625, 545] on button "SUBMIT" at bounding box center [629, 559] width 118 height 28
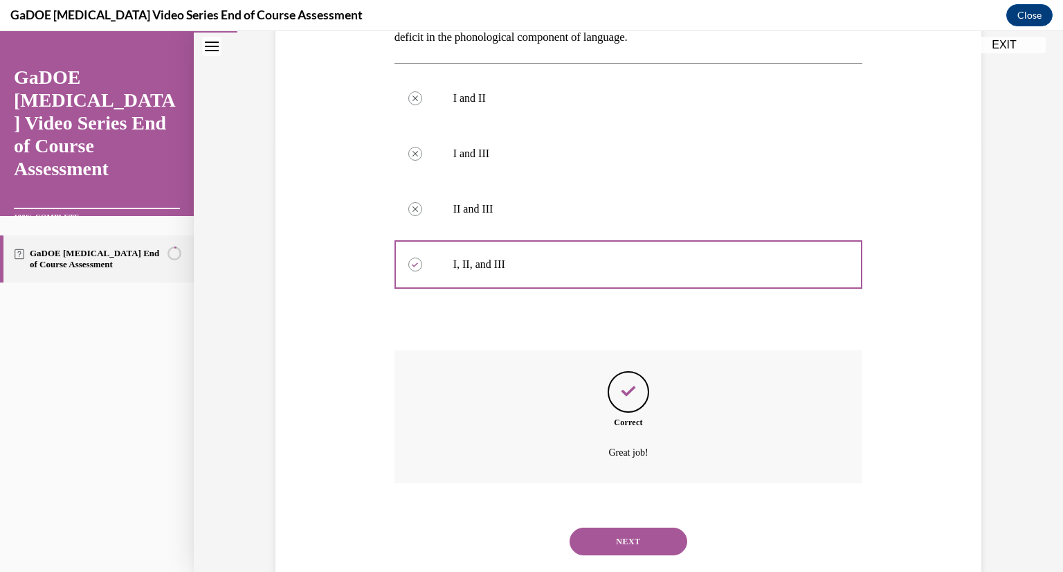
scroll to position [435, 0]
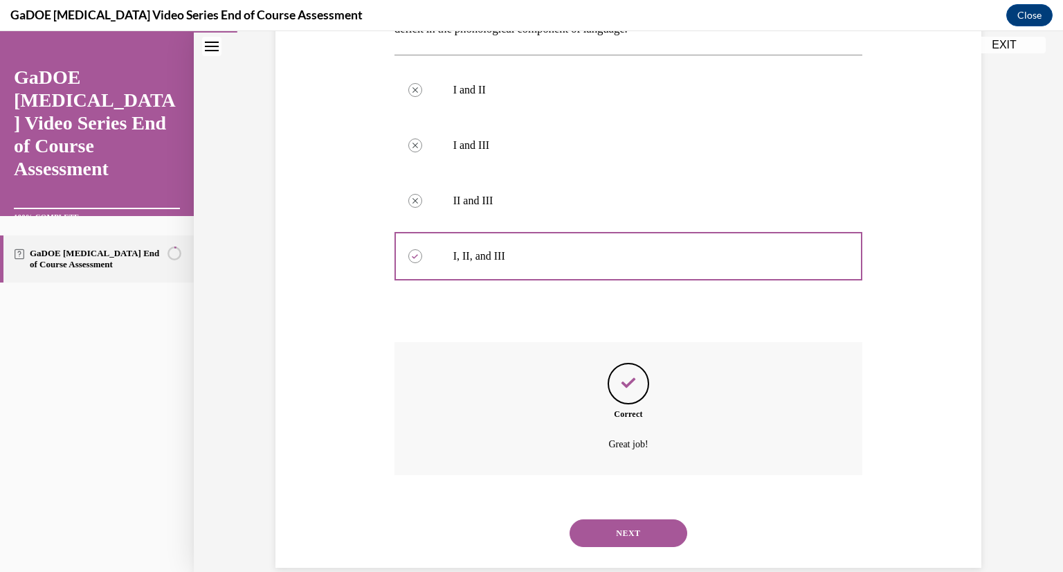
click at [626, 519] on button "NEXT" at bounding box center [629, 533] width 118 height 28
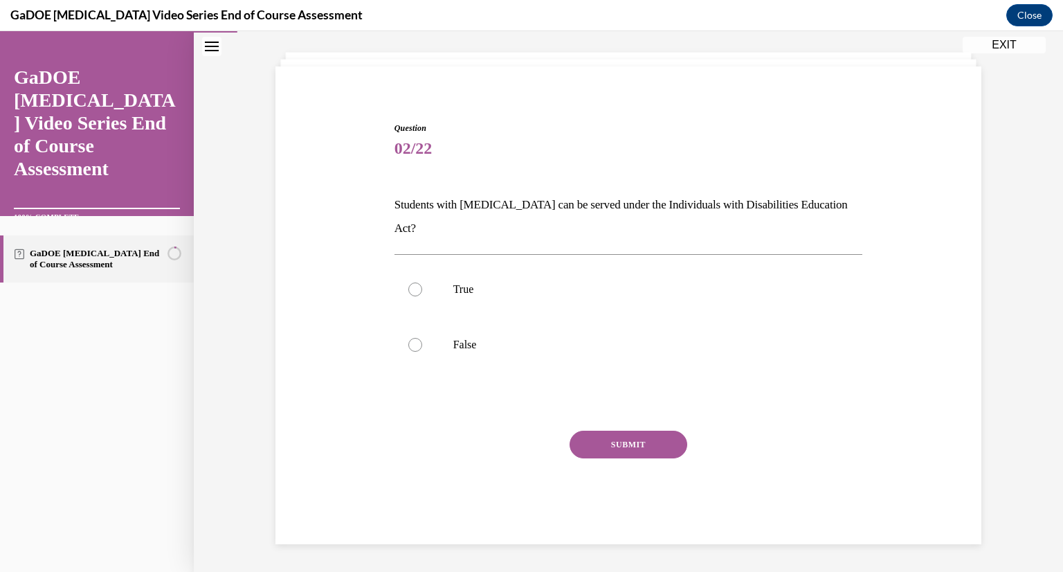
scroll to position [47, 0]
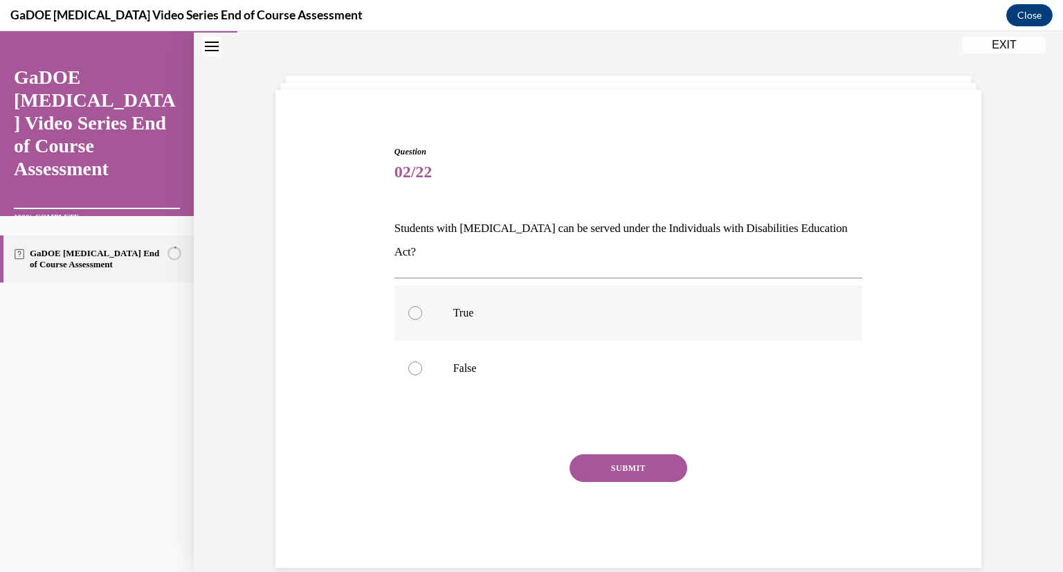
click at [539, 306] on p "True" at bounding box center [640, 313] width 375 height 14
click at [422, 306] on input "True" at bounding box center [415, 313] width 14 height 14
radio input "true"
click at [633, 454] on button "SUBMIT" at bounding box center [629, 468] width 118 height 28
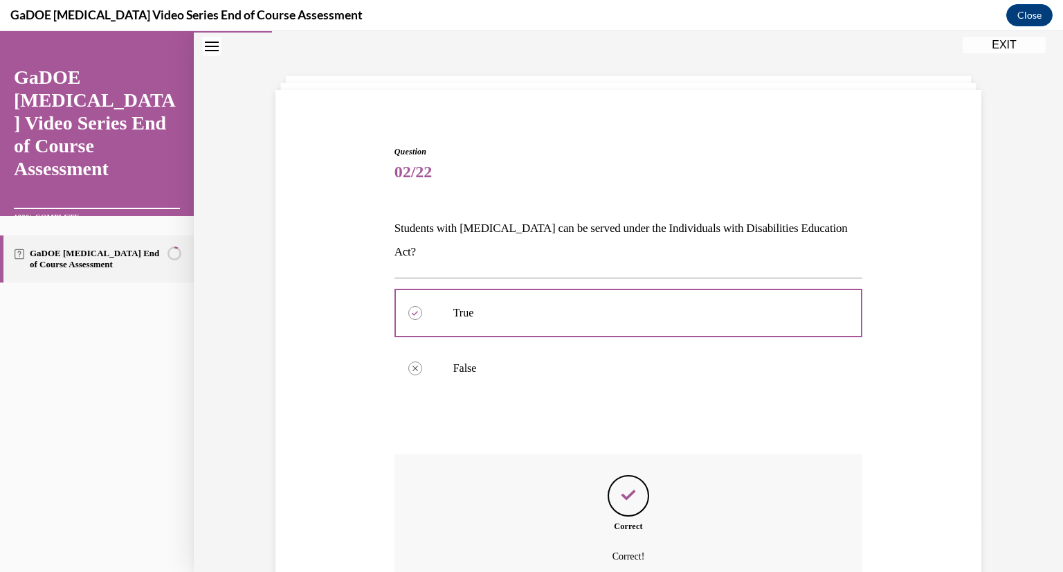
scroll to position [159, 0]
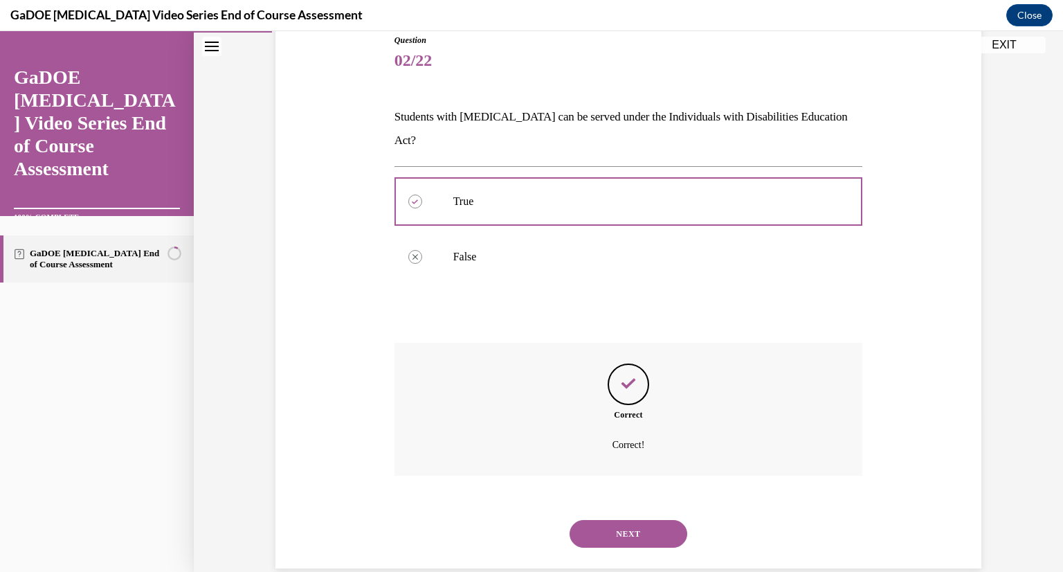
click at [616, 520] on button "NEXT" at bounding box center [629, 534] width 118 height 28
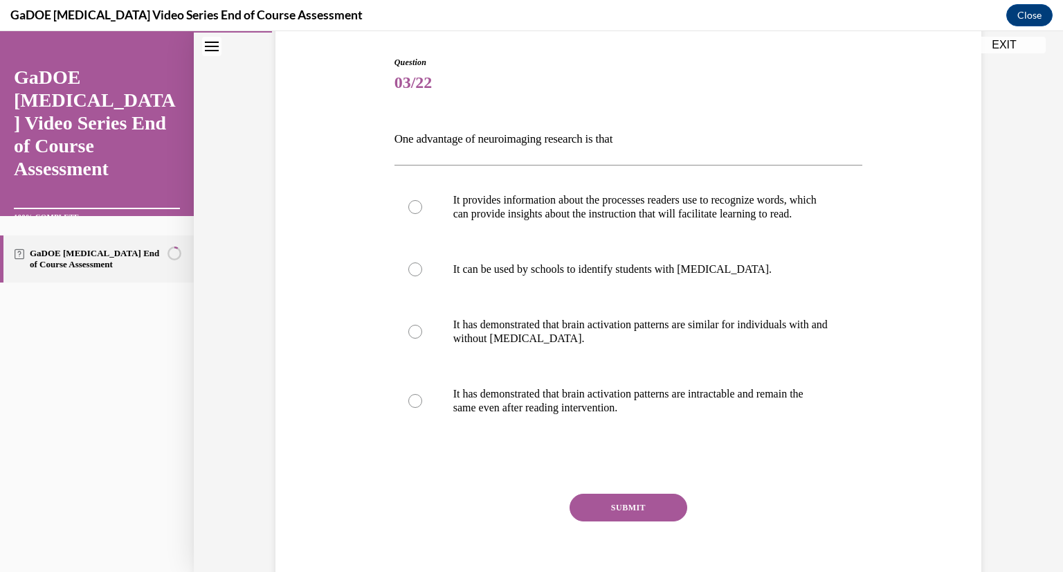
scroll to position [138, 0]
click at [721, 219] on p "It provides information about the processes readers use to recognize words, whi…" at bounding box center [640, 206] width 375 height 28
click at [422, 212] on input "It provides information about the processes readers use to recognize words, whi…" at bounding box center [415, 206] width 14 height 14
radio input "true"
click at [632, 520] on button "SUBMIT" at bounding box center [629, 506] width 118 height 28
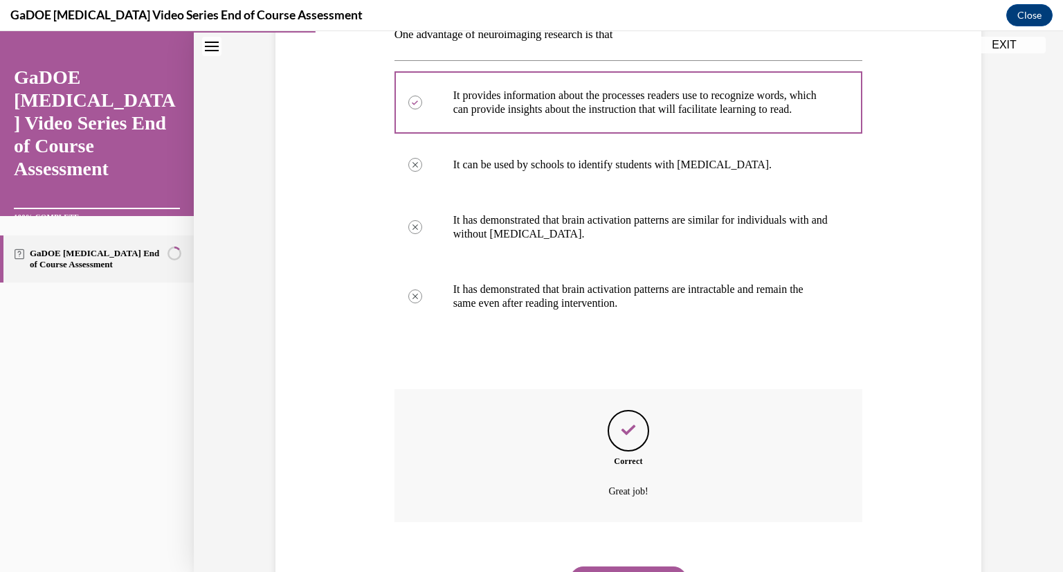
scroll to position [325, 0]
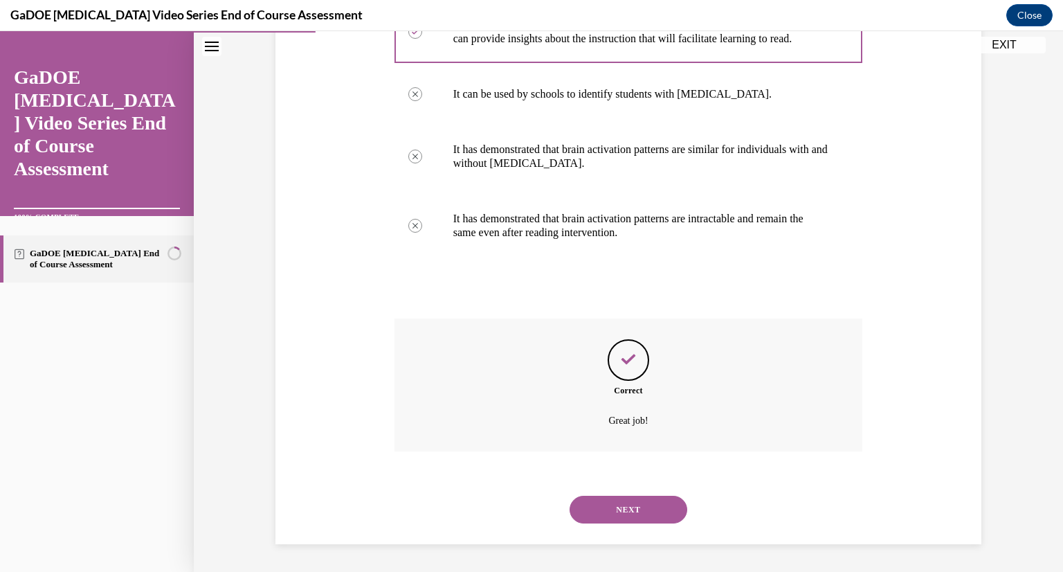
click at [626, 516] on button "NEXT" at bounding box center [629, 510] width 118 height 28
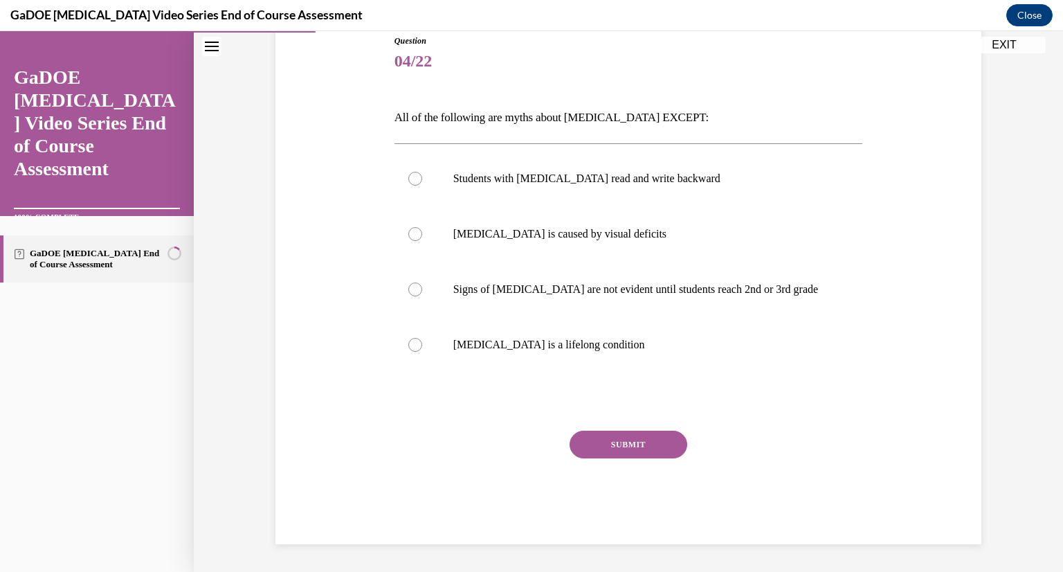
scroll to position [154, 0]
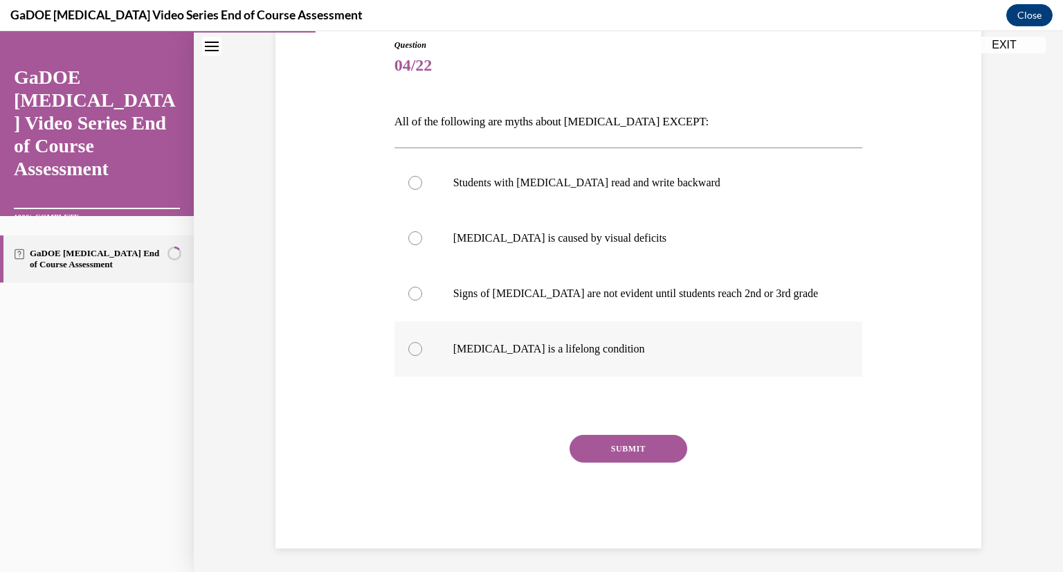
click at [526, 330] on label "Dyslexia is a lifelong condition" at bounding box center [629, 348] width 469 height 55
click at [422, 342] on input "Dyslexia is a lifelong condition" at bounding box center [415, 349] width 14 height 14
radio input "true"
click at [598, 444] on button "SUBMIT" at bounding box center [629, 449] width 118 height 28
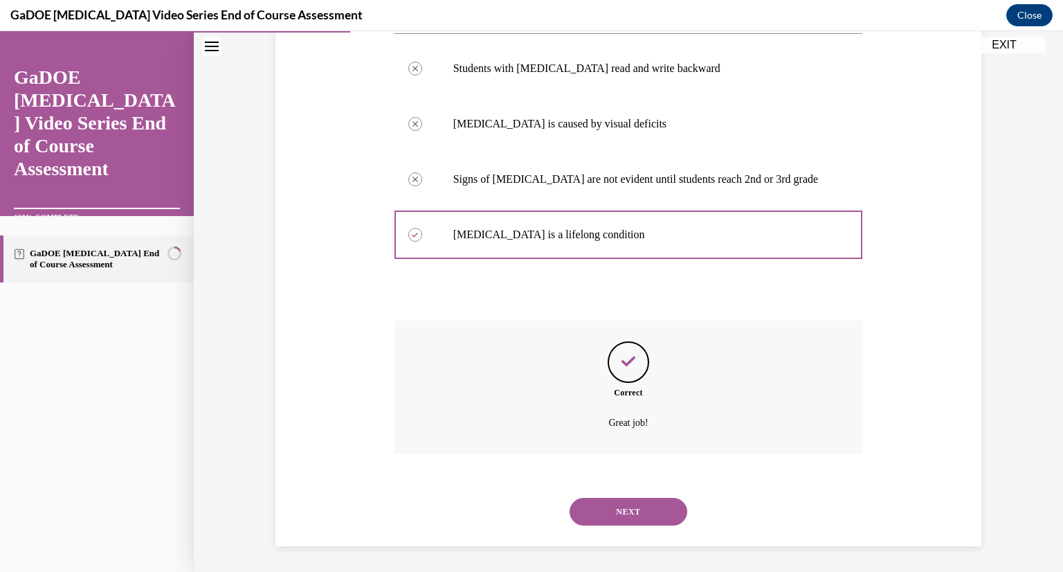
scroll to position [269, 0]
click at [614, 516] on button "NEXT" at bounding box center [629, 510] width 118 height 28
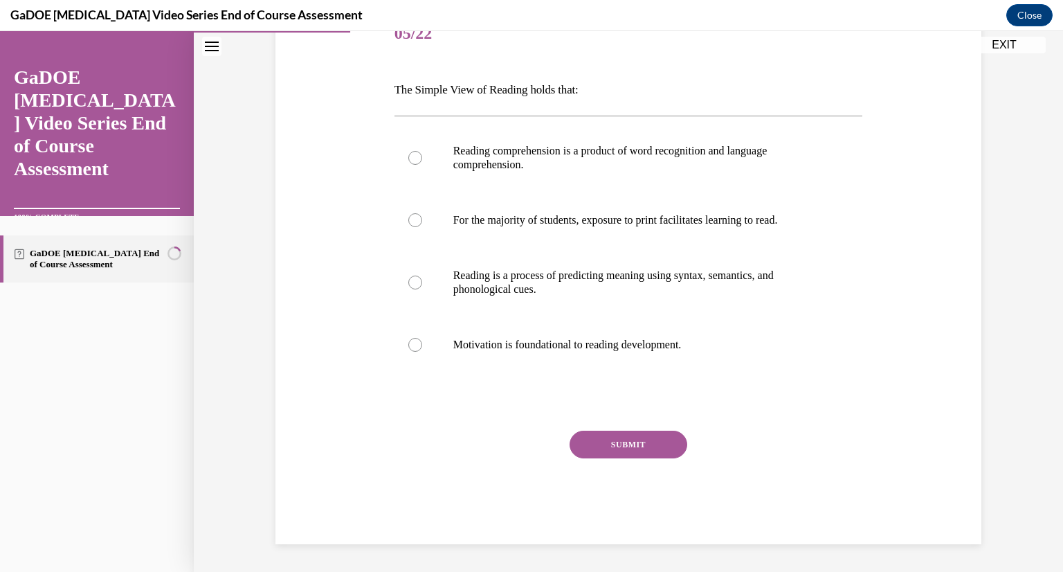
scroll to position [154, 0]
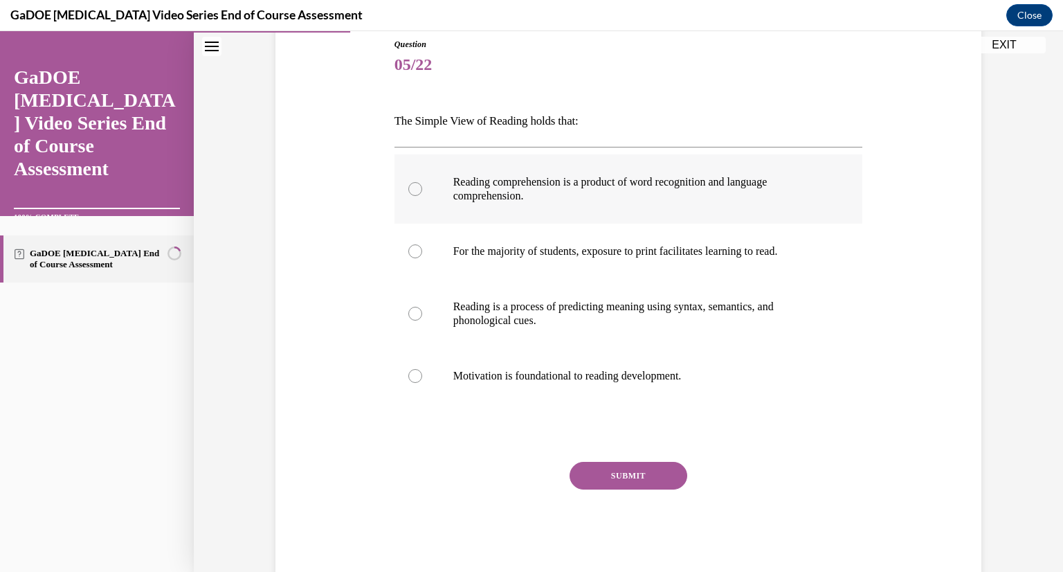
click at [745, 186] on p "Reading comprehension is a product of word recognition and language comprehensi…" at bounding box center [640, 189] width 375 height 28
click at [422, 186] on input "Reading comprehension is a product of word recognition and language comprehensi…" at bounding box center [415, 189] width 14 height 14
radio input "true"
click at [608, 482] on button "SUBMIT" at bounding box center [629, 476] width 118 height 28
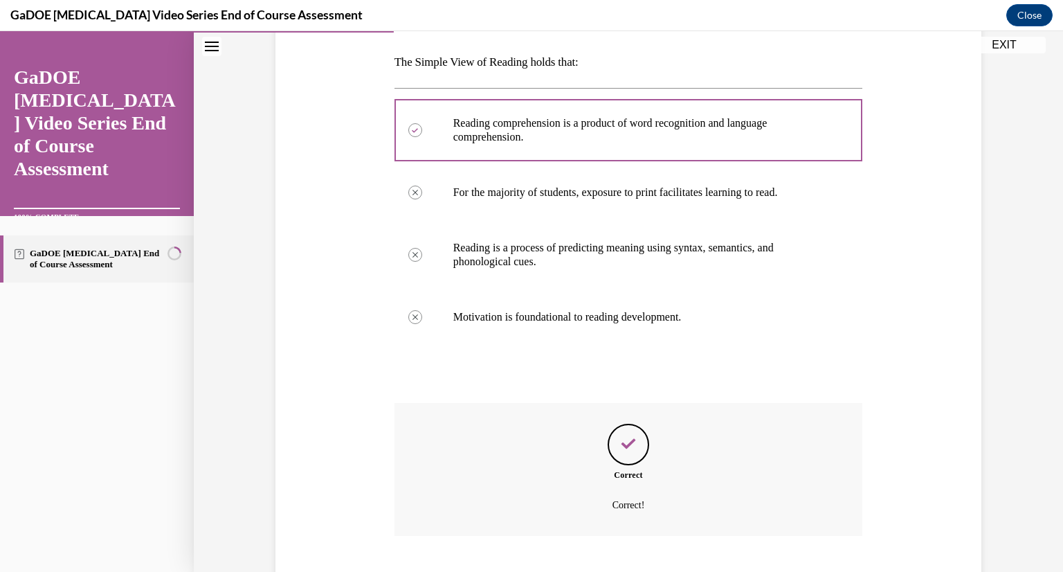
scroll to position [297, 0]
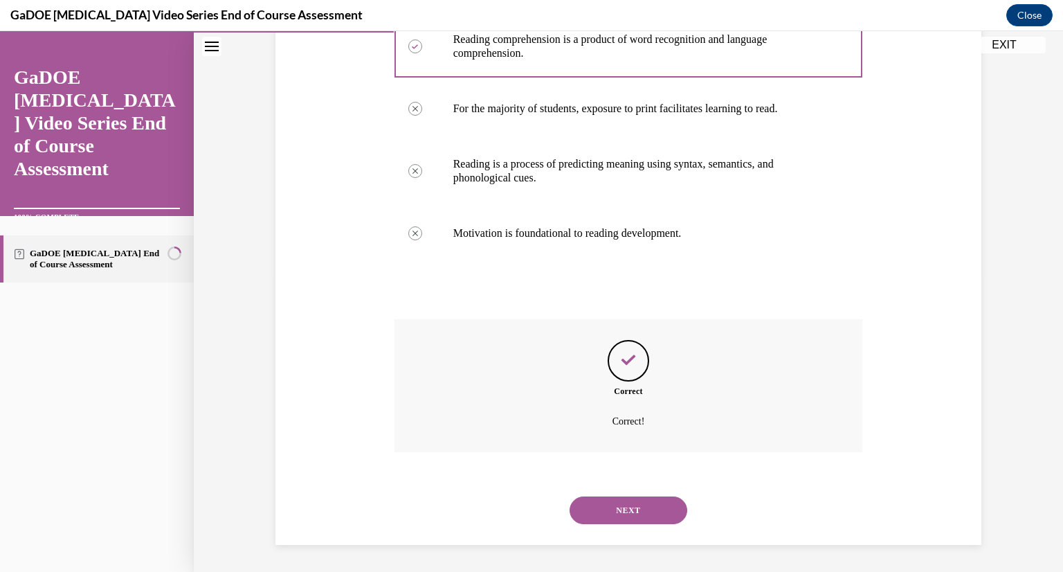
click at [613, 505] on button "NEXT" at bounding box center [629, 510] width 118 height 28
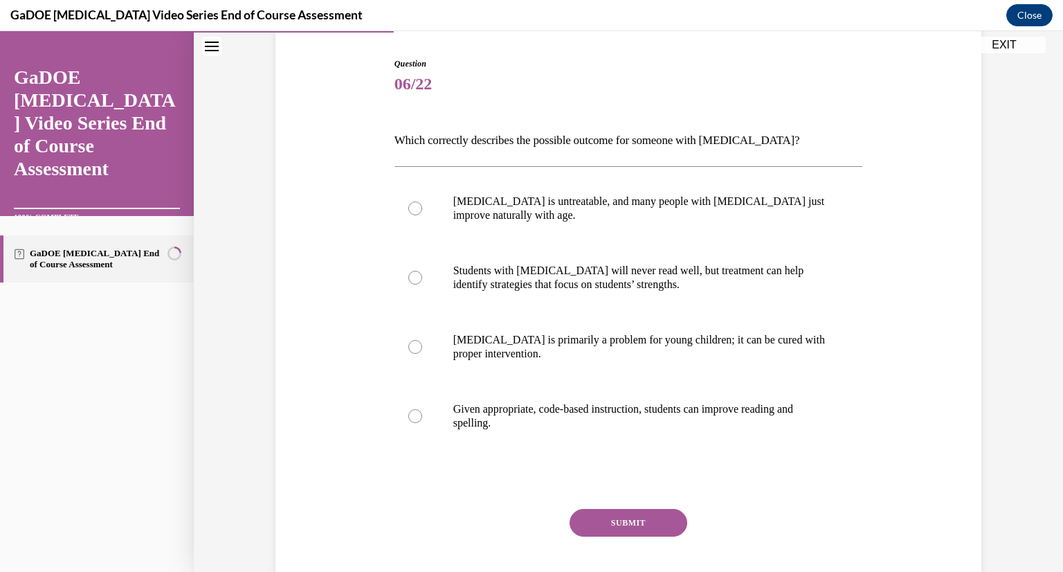
scroll to position [136, 0]
click at [734, 413] on p "Given appropriate, code-based instruction, students can improve reading and spe…" at bounding box center [640, 415] width 375 height 28
click at [422, 413] on input "Given appropriate, code-based instruction, students can improve reading and spe…" at bounding box center [415, 415] width 14 height 14
radio input "true"
click at [645, 521] on button "SUBMIT" at bounding box center [629, 522] width 118 height 28
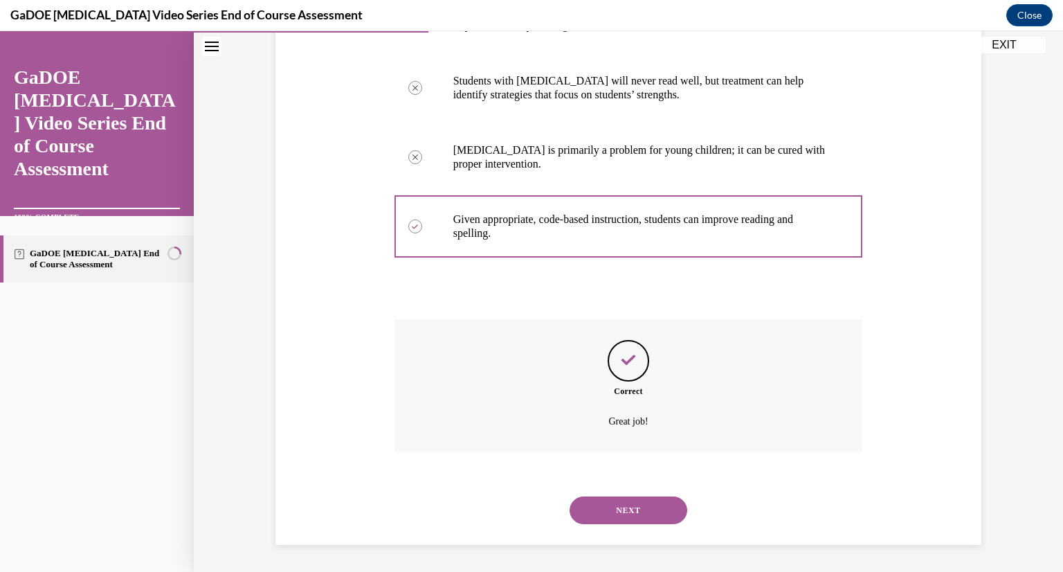
click at [645, 521] on button "NEXT" at bounding box center [629, 510] width 118 height 28
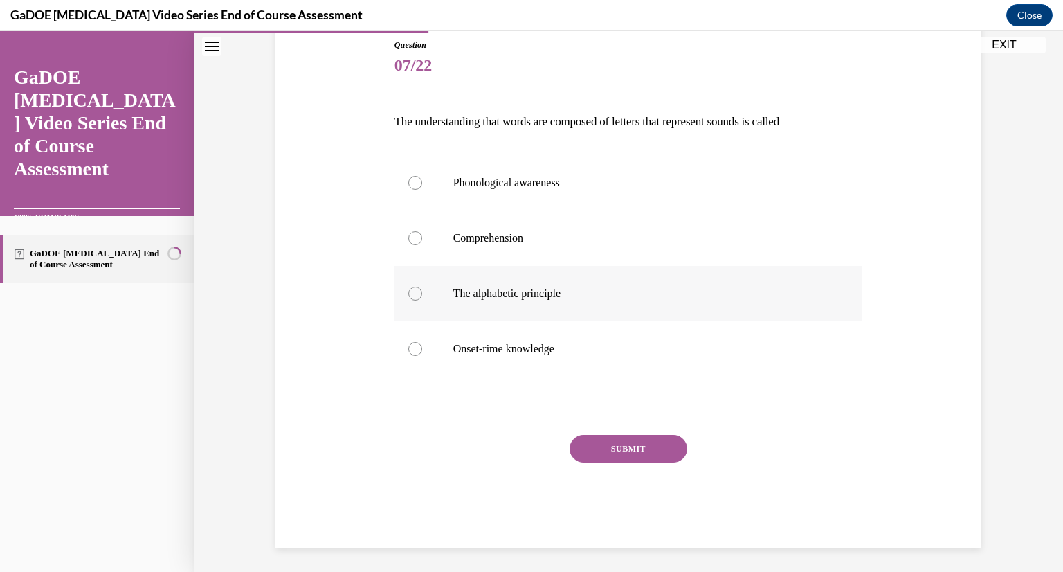
click at [781, 317] on label "The alphabetic principle" at bounding box center [629, 293] width 469 height 55
click at [422, 300] on input "The alphabetic principle" at bounding box center [415, 294] width 14 height 14
radio input "true"
click at [655, 439] on button "SUBMIT" at bounding box center [629, 449] width 118 height 28
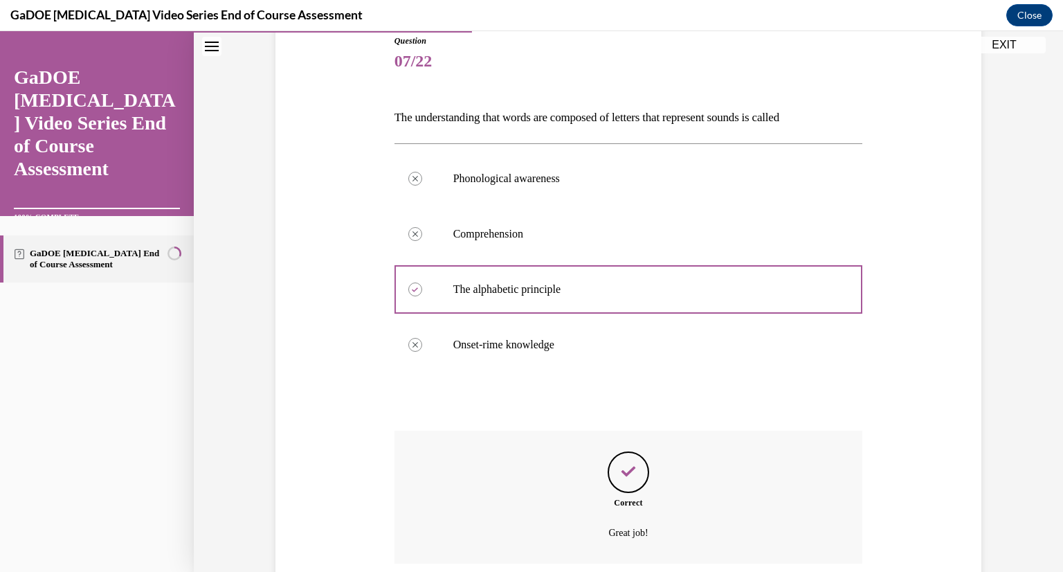
scroll to position [269, 0]
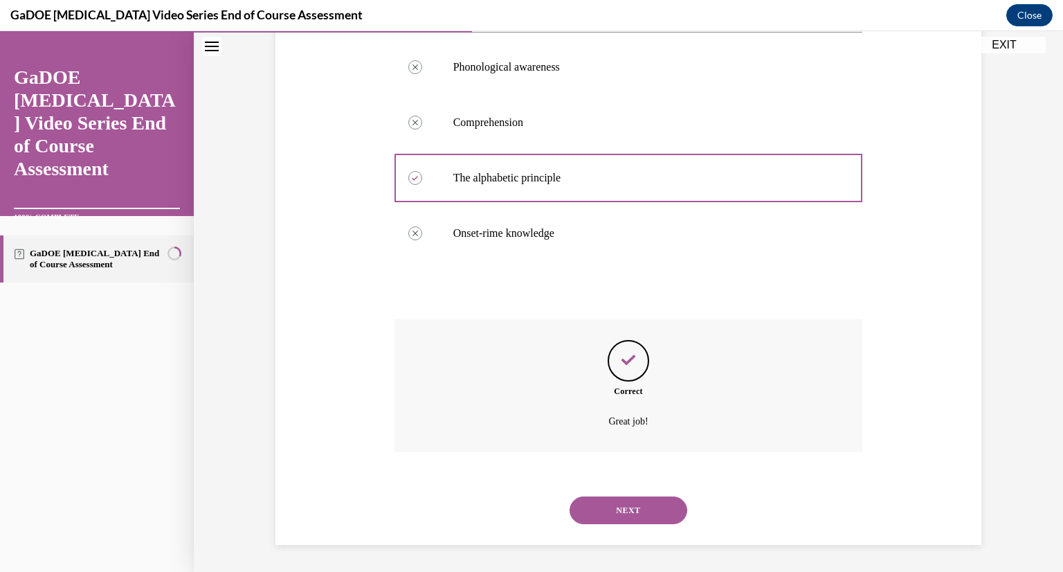
click at [615, 516] on button "NEXT" at bounding box center [629, 510] width 118 height 28
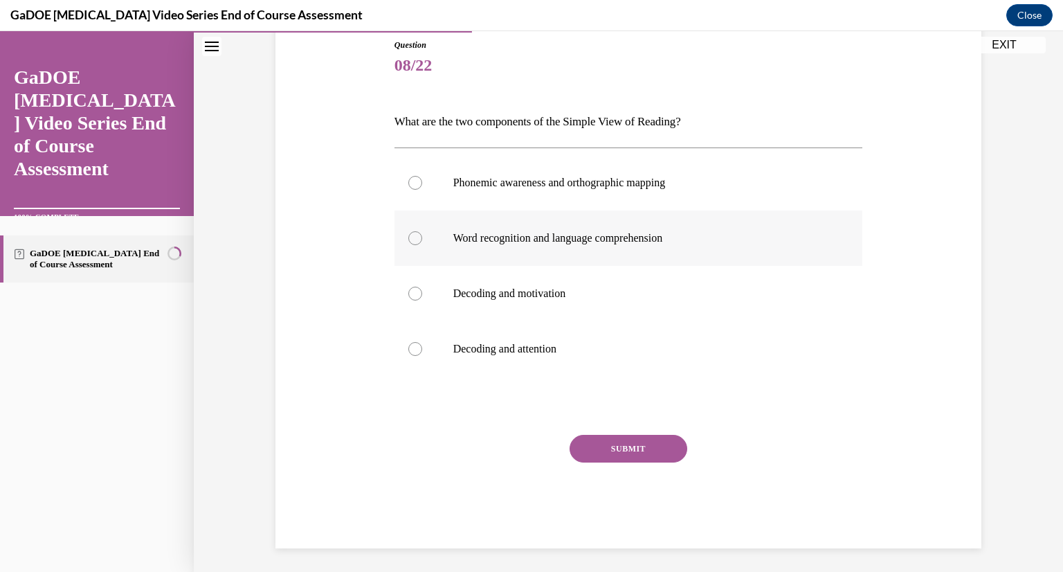
click at [529, 235] on p "Word recognition and language comprehension" at bounding box center [640, 238] width 375 height 14
click at [422, 235] on input "Word recognition and language comprehension" at bounding box center [415, 238] width 14 height 14
radio input "true"
click at [613, 455] on button "SUBMIT" at bounding box center [629, 449] width 118 height 28
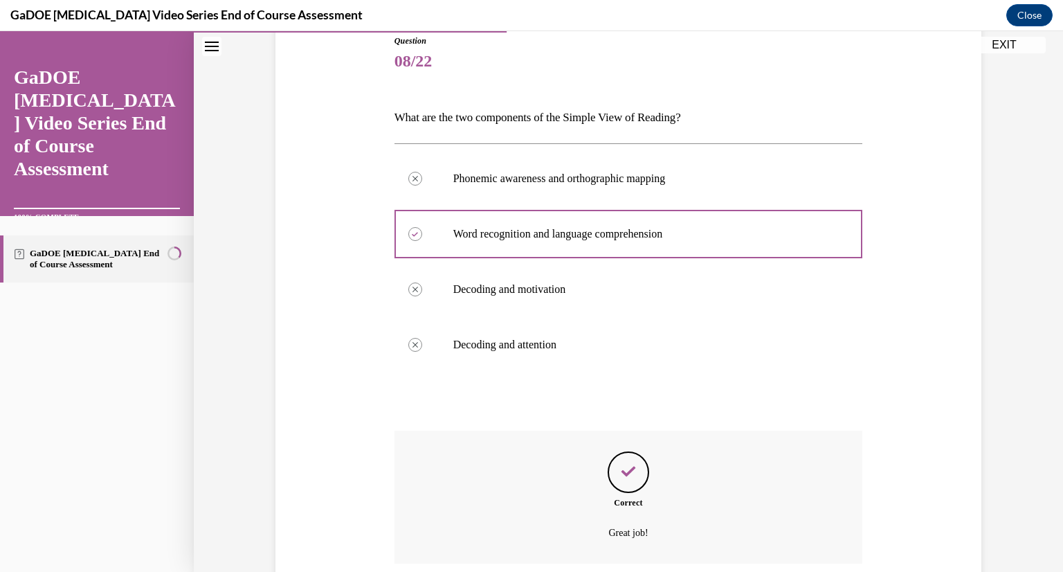
scroll to position [269, 0]
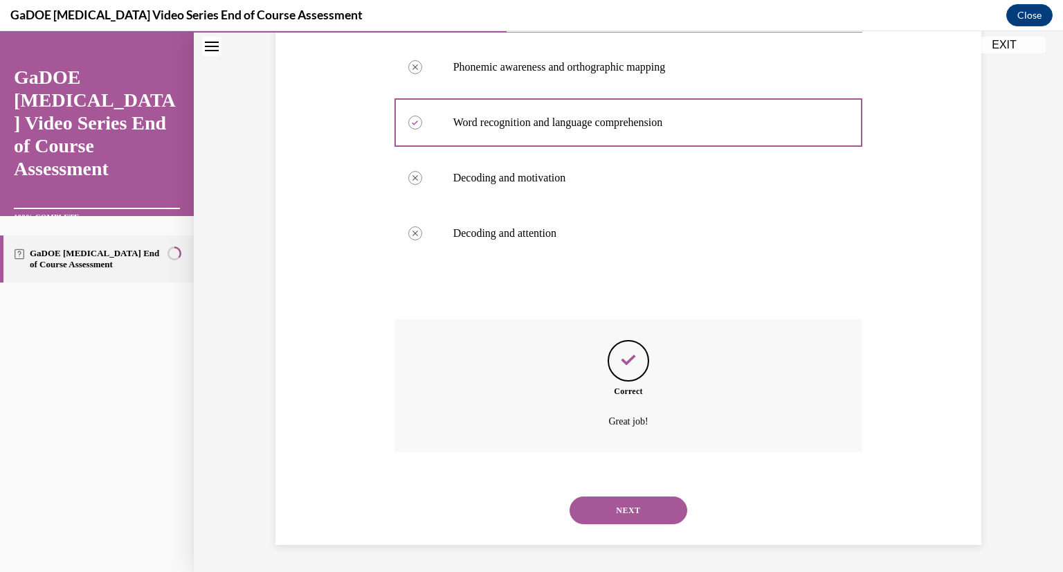
click at [616, 498] on button "NEXT" at bounding box center [629, 510] width 118 height 28
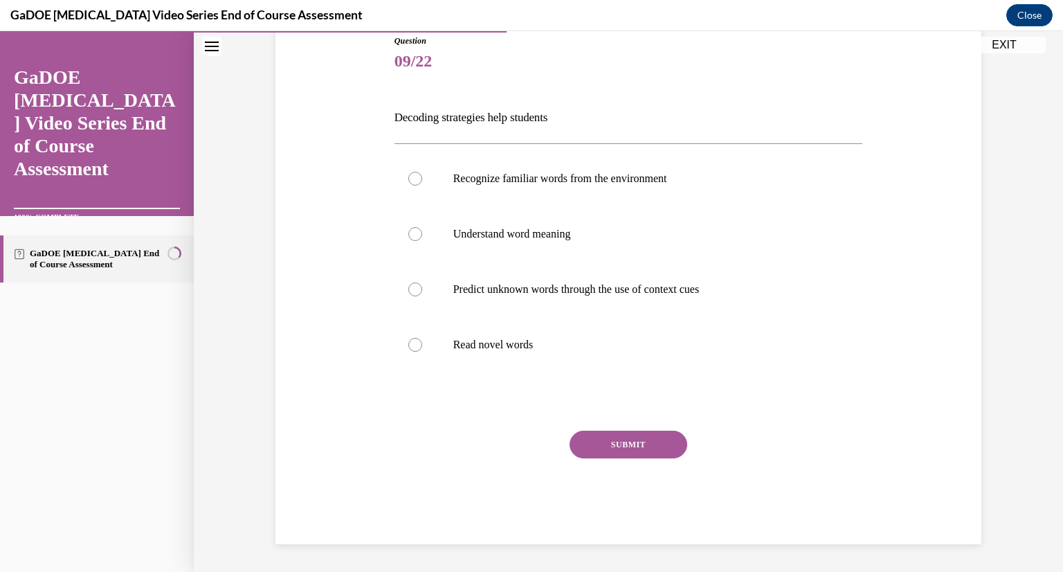
scroll to position [154, 0]
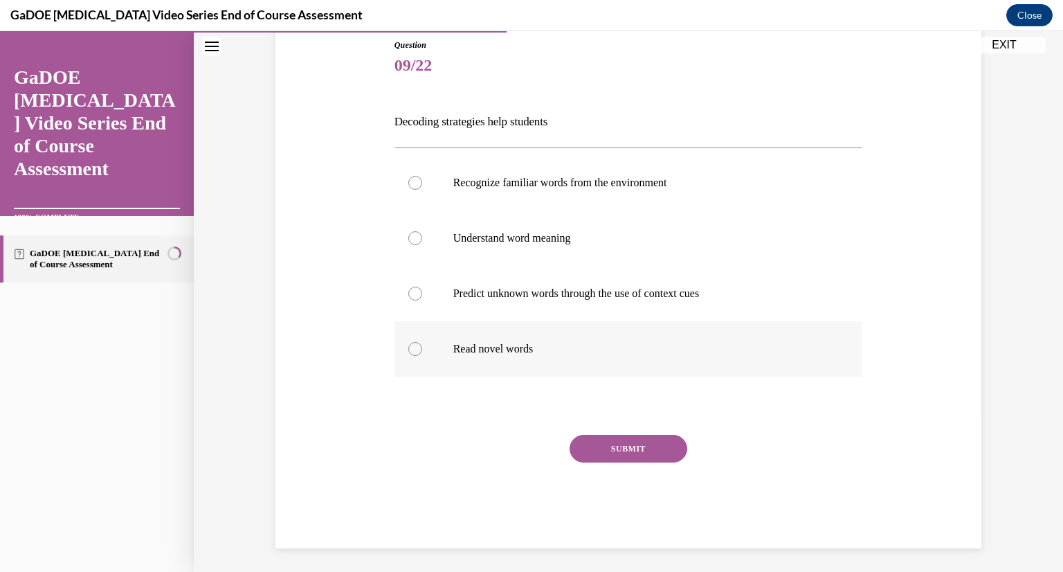
click at [456, 335] on label "Read novel words" at bounding box center [629, 348] width 469 height 55
click at [422, 342] on input "Read novel words" at bounding box center [415, 349] width 14 height 14
radio input "true"
click at [615, 455] on button "SUBMIT" at bounding box center [629, 449] width 118 height 28
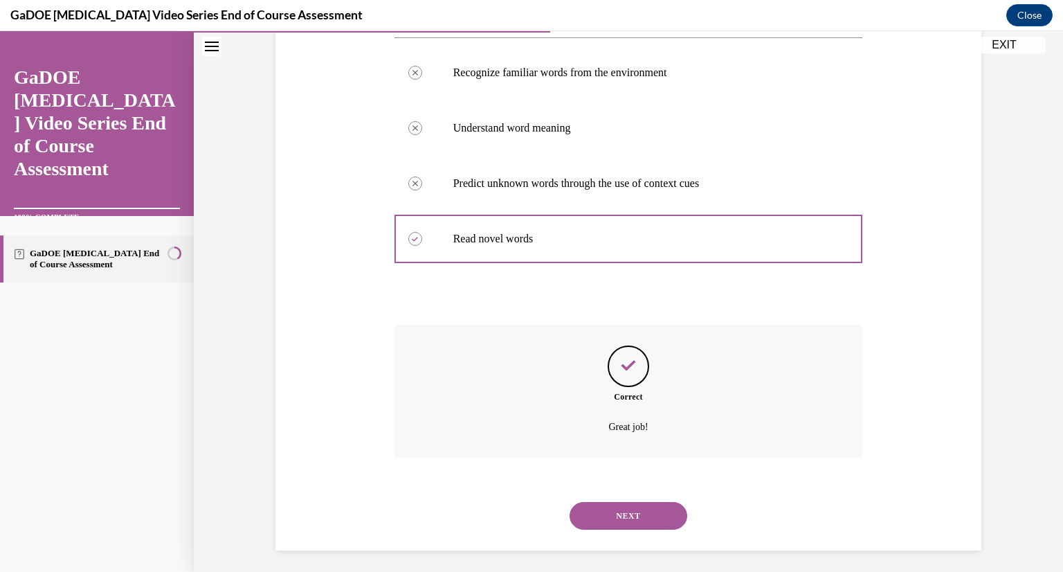
scroll to position [269, 0]
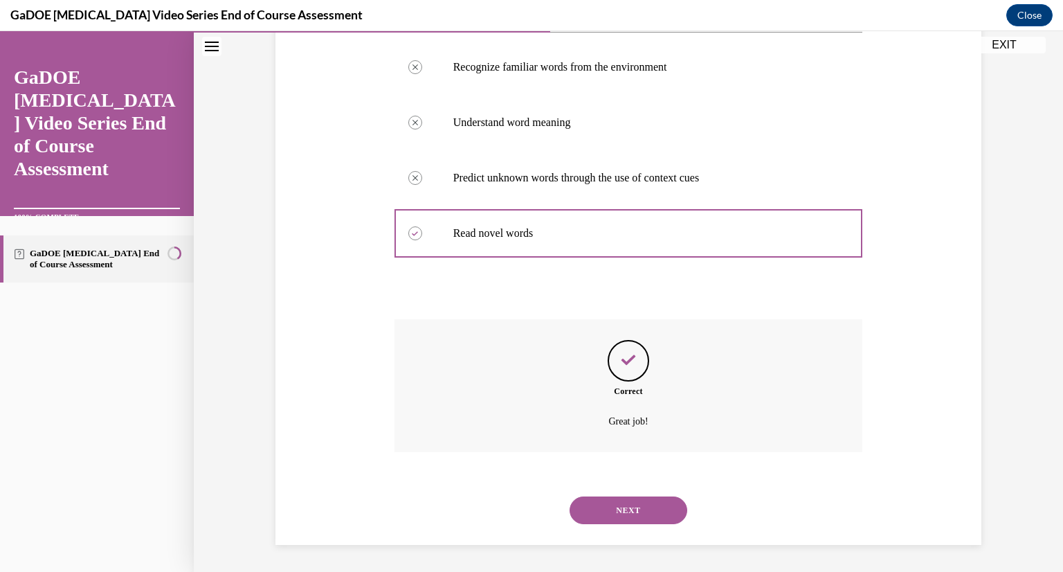
click at [617, 502] on button "NEXT" at bounding box center [629, 510] width 118 height 28
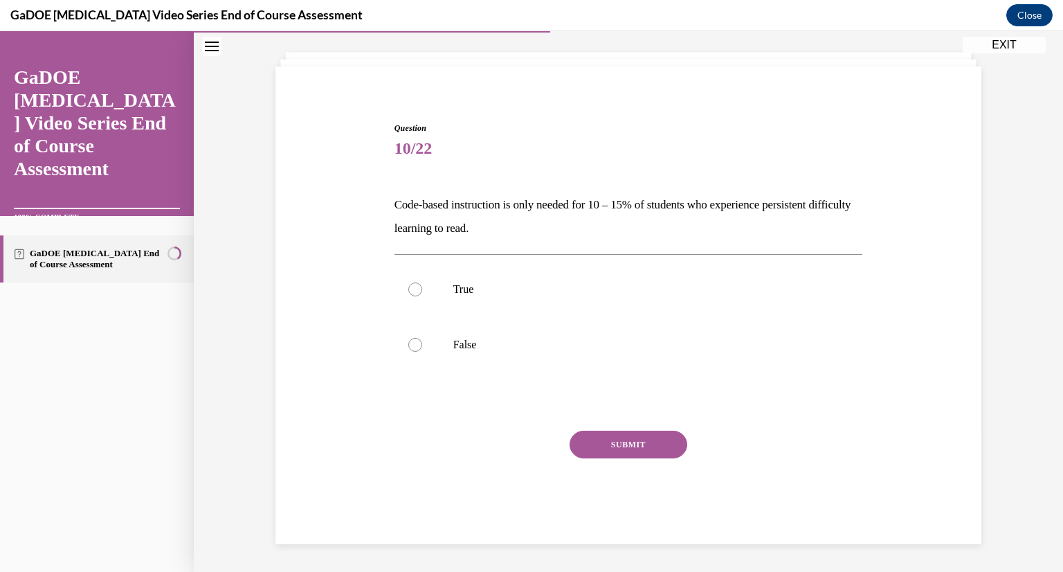
scroll to position [71, 0]
click at [438, 347] on label "False" at bounding box center [629, 344] width 469 height 55
click at [422, 347] on input "False" at bounding box center [415, 345] width 14 height 14
radio input "true"
click at [601, 431] on button "SUBMIT" at bounding box center [629, 445] width 118 height 28
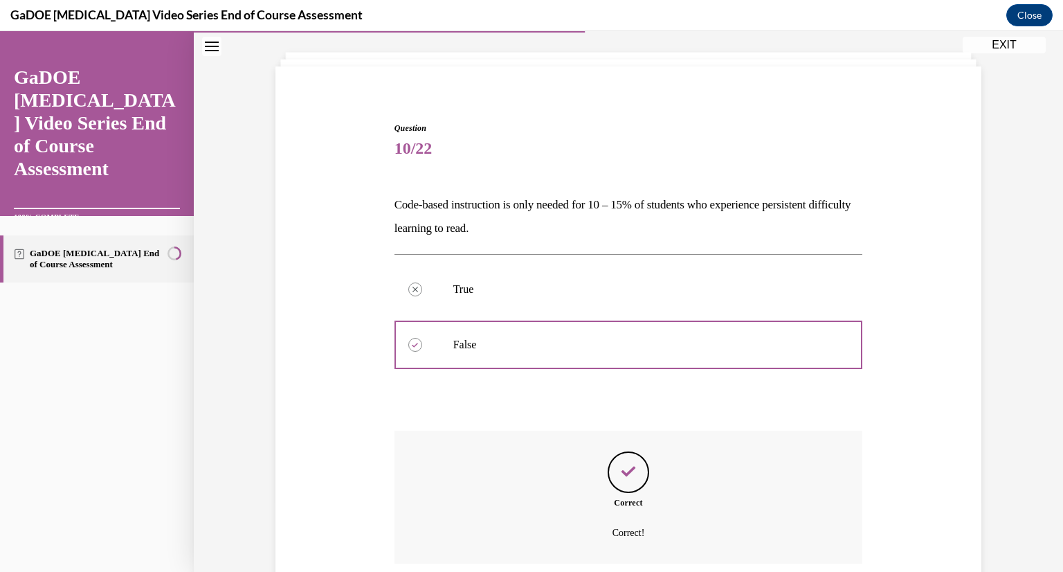
scroll to position [183, 0]
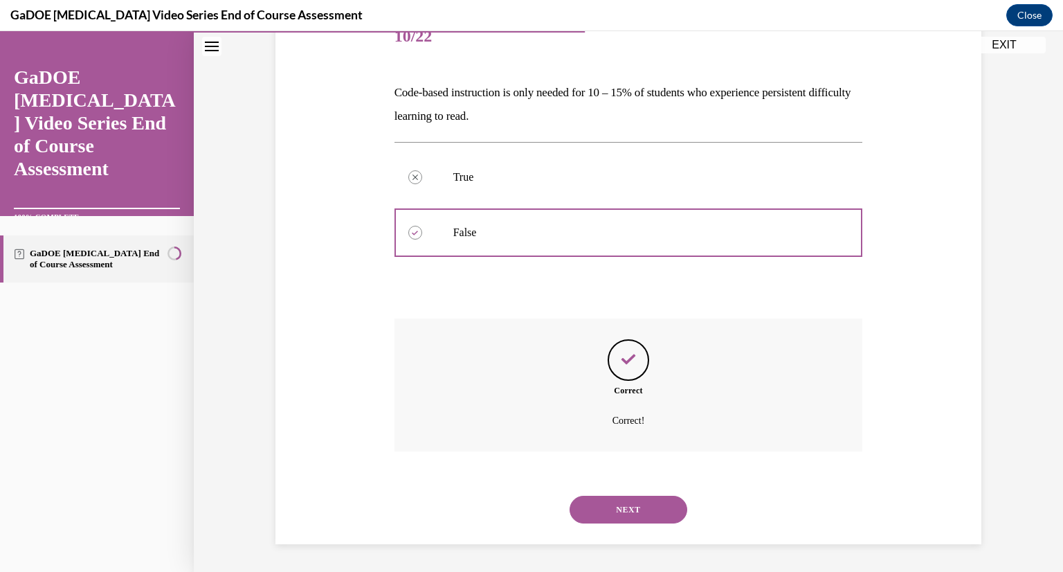
click at [628, 508] on button "NEXT" at bounding box center [629, 510] width 118 height 28
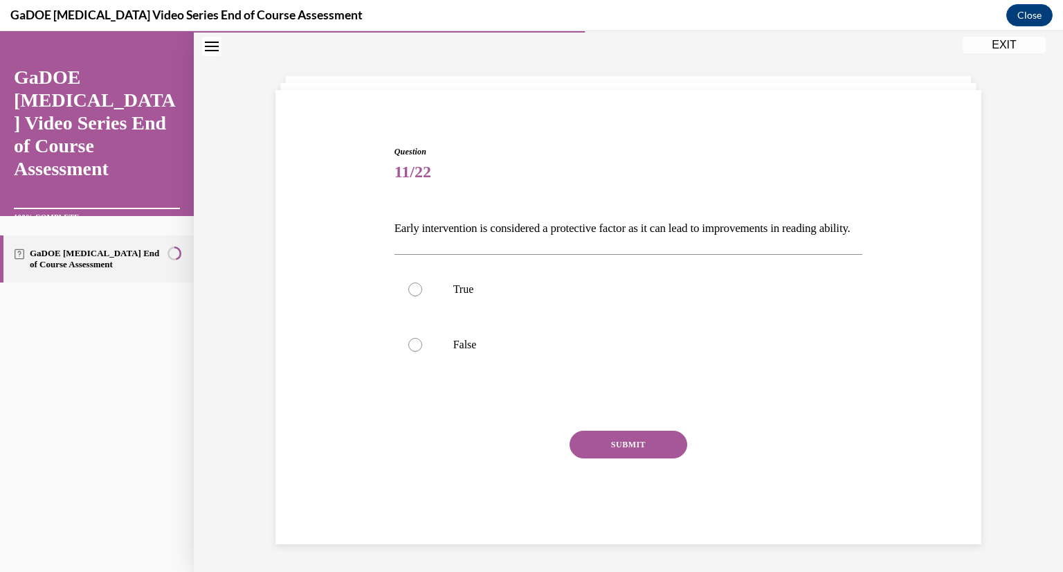
scroll to position [71, 0]
click at [537, 301] on label "True" at bounding box center [629, 289] width 469 height 55
click at [422, 296] on input "True" at bounding box center [415, 289] width 14 height 14
radio input "true"
click at [616, 447] on button "SUBMIT" at bounding box center [629, 445] width 118 height 28
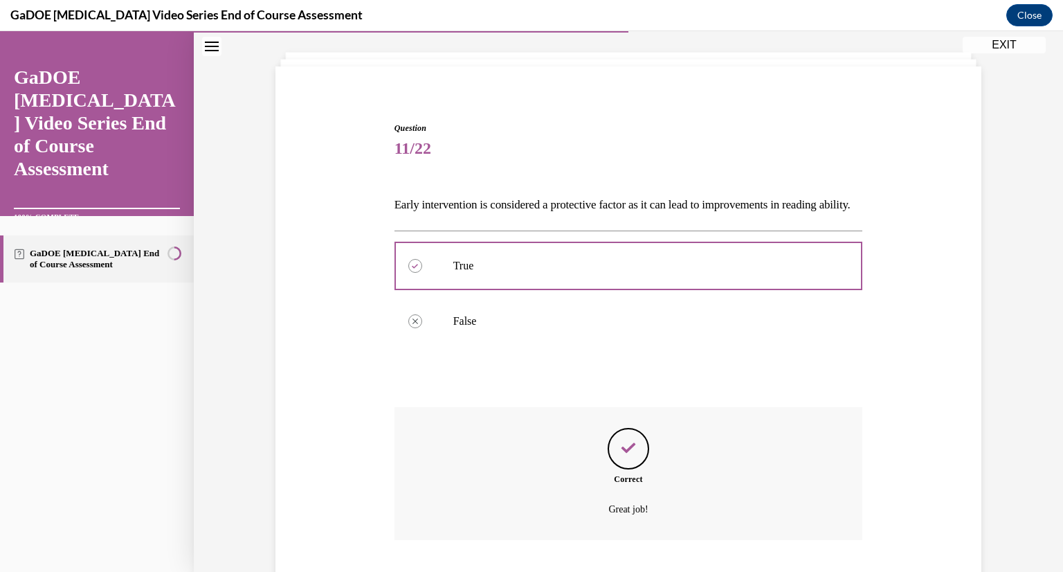
scroll to position [183, 0]
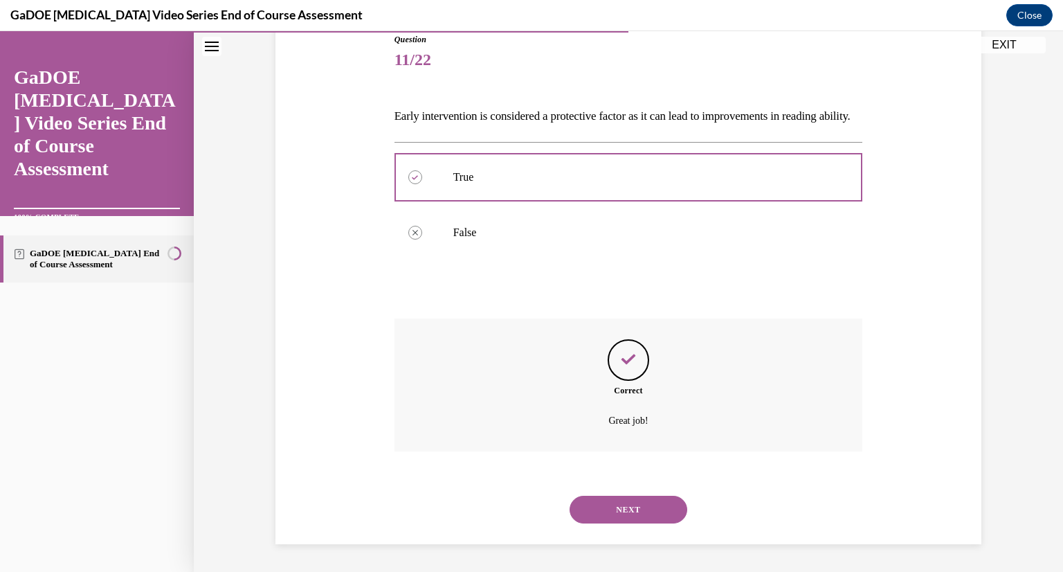
click at [610, 514] on button "NEXT" at bounding box center [629, 510] width 118 height 28
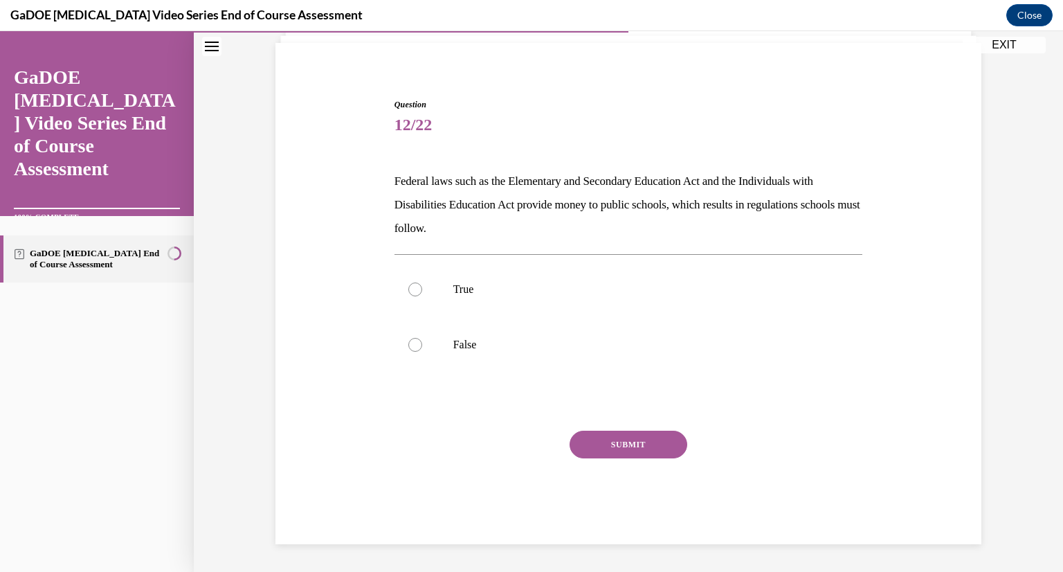
scroll to position [94, 0]
click at [505, 297] on label "True" at bounding box center [629, 289] width 469 height 55
click at [422, 296] on input "True" at bounding box center [415, 289] width 14 height 14
radio input "true"
click at [606, 449] on button "SUBMIT" at bounding box center [629, 445] width 118 height 28
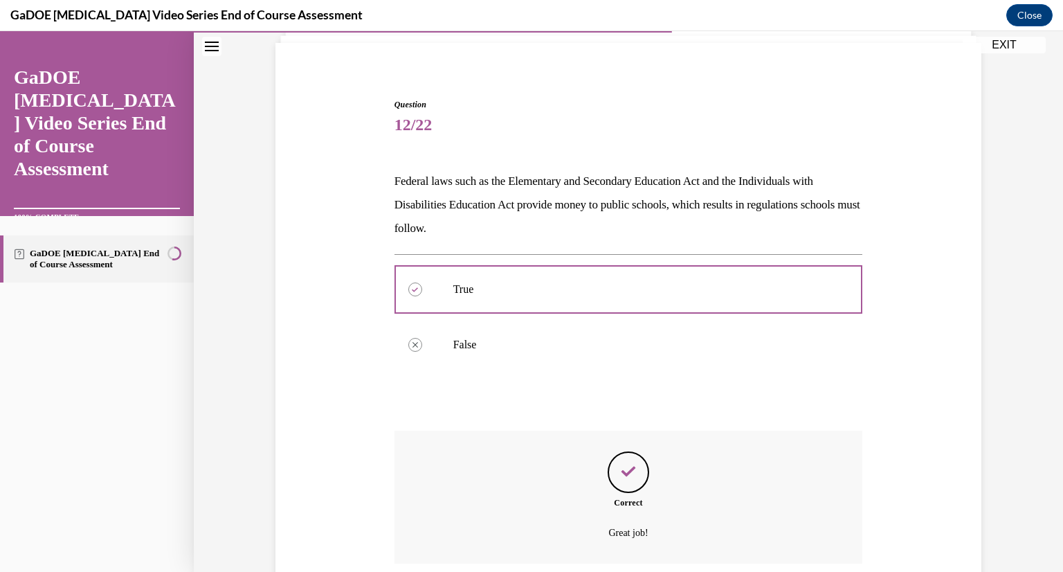
scroll to position [206, 0]
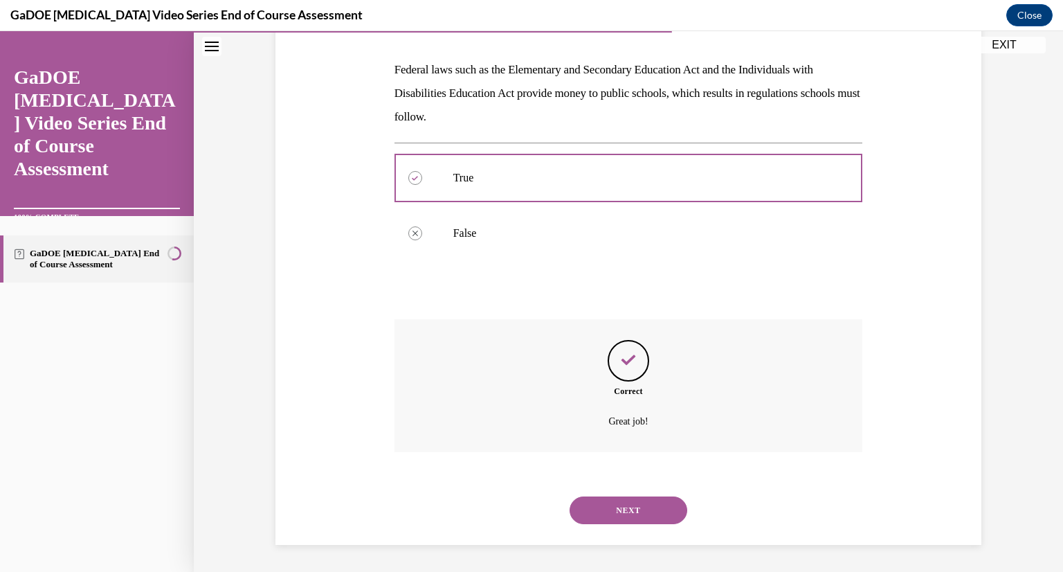
click at [622, 513] on button "NEXT" at bounding box center [629, 510] width 118 height 28
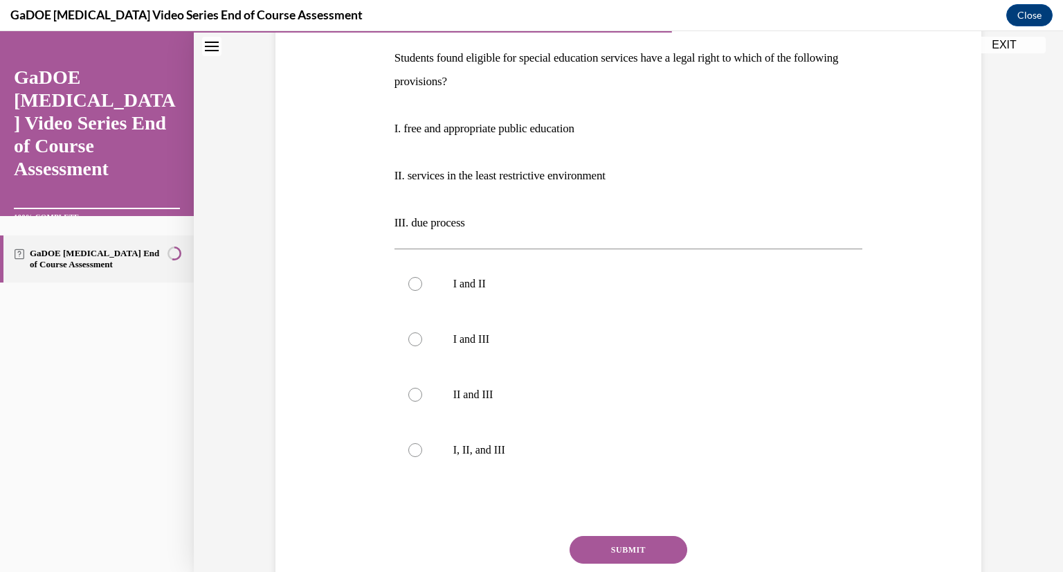
scroll to position [221, 0]
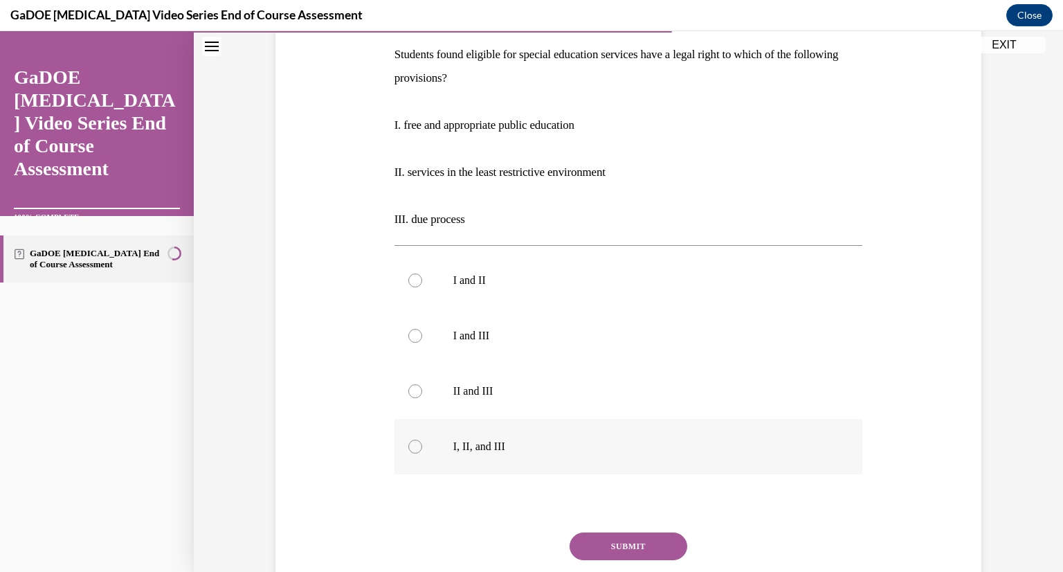
click at [561, 451] on p "I, II, and III" at bounding box center [640, 447] width 375 height 14
click at [422, 451] on input "I, II, and III" at bounding box center [415, 447] width 14 height 14
radio input "true"
click at [613, 550] on button "SUBMIT" at bounding box center [629, 546] width 118 height 28
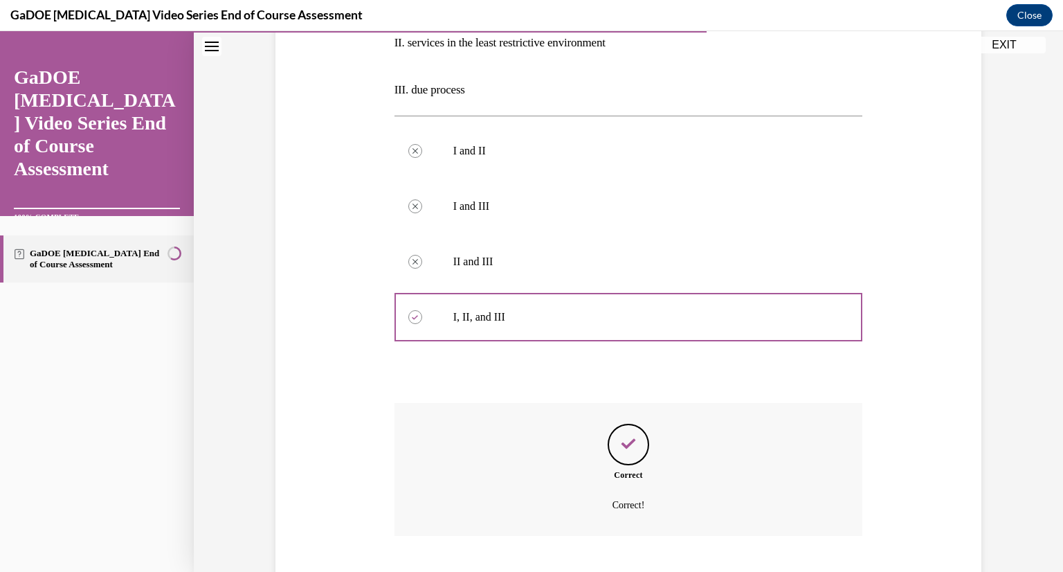
scroll to position [435, 0]
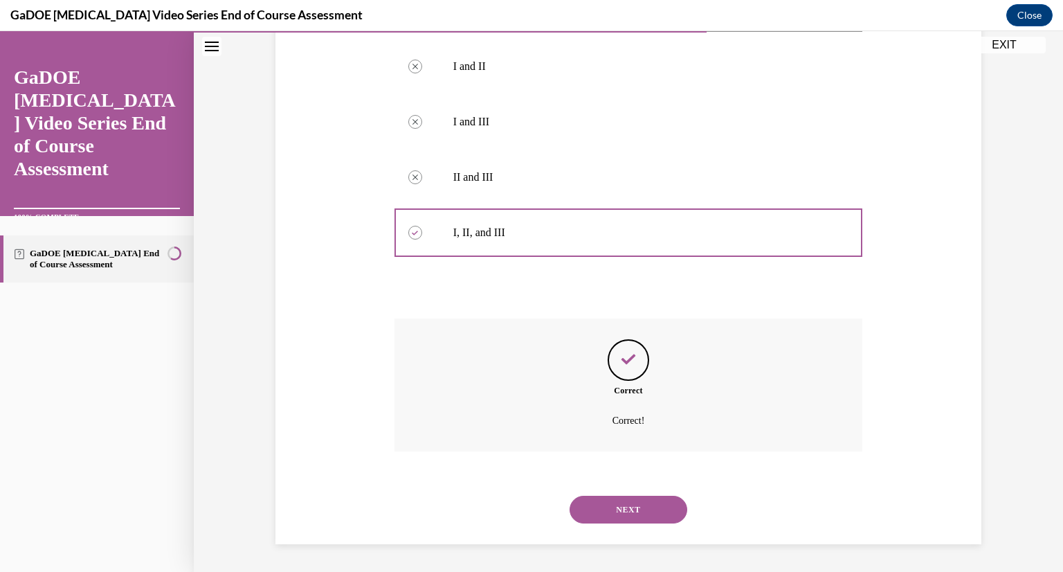
click at [631, 516] on button "NEXT" at bounding box center [629, 510] width 118 height 28
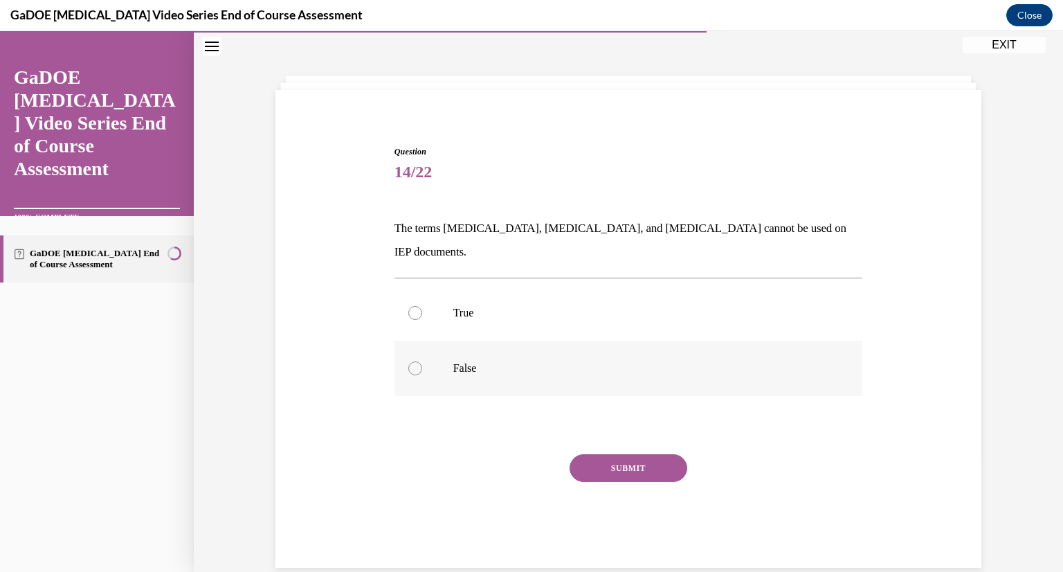
click at [542, 356] on label "False" at bounding box center [629, 368] width 469 height 55
click at [422, 361] on input "False" at bounding box center [415, 368] width 14 height 14
radio input "true"
click at [606, 454] on button "SUBMIT" at bounding box center [629, 468] width 118 height 28
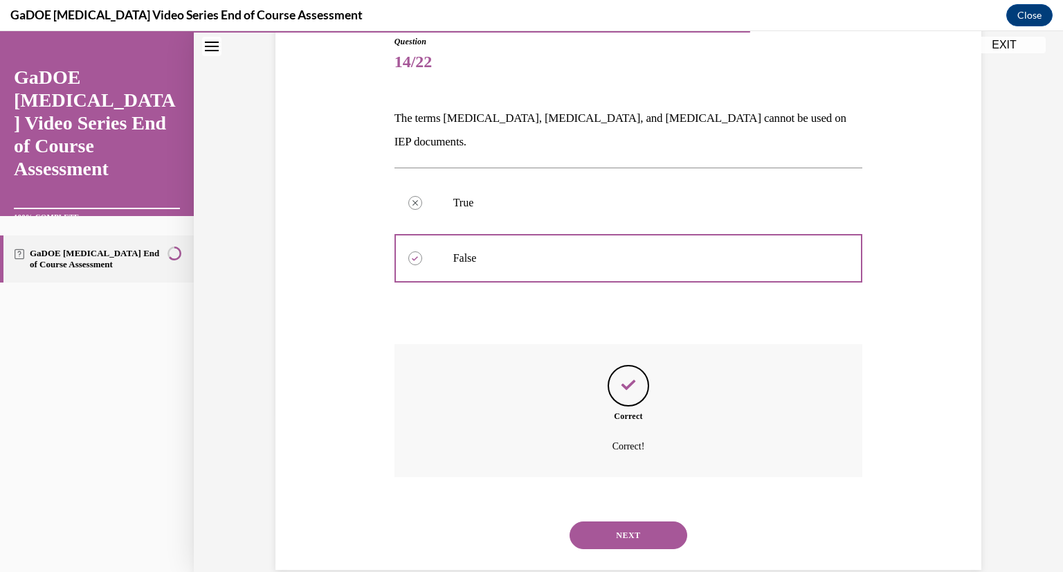
scroll to position [159, 0]
click at [626, 520] on button "NEXT" at bounding box center [629, 534] width 118 height 28
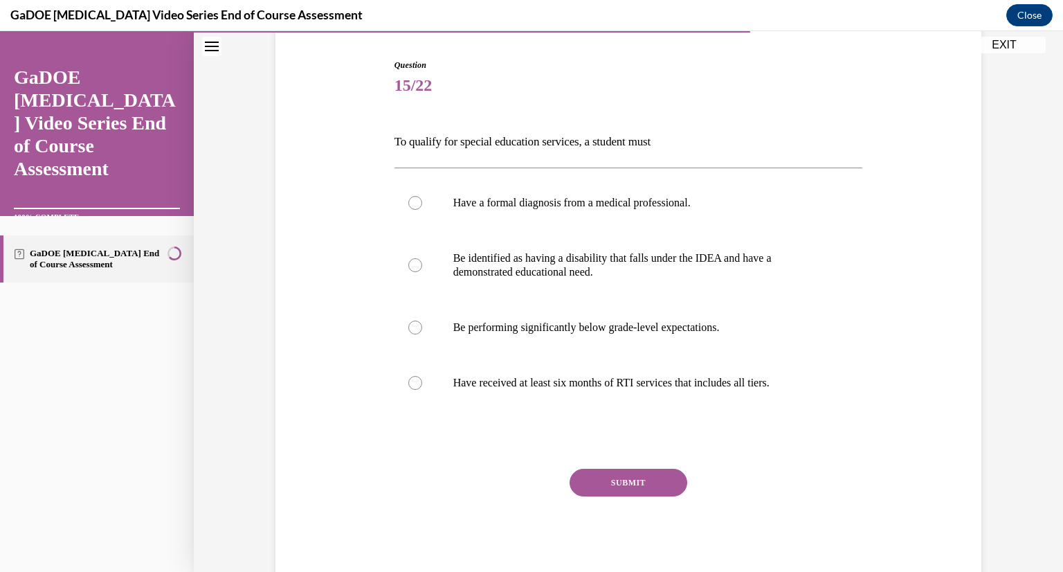
scroll to position [143, 0]
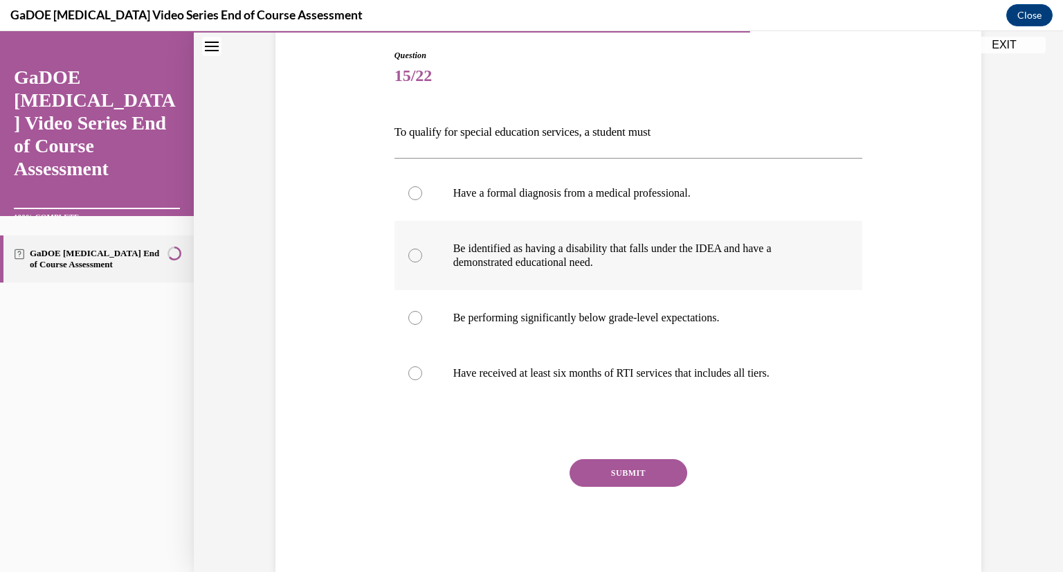
click at [662, 246] on p "Be identified as having a disability that falls under the IDEA and have a demon…" at bounding box center [640, 256] width 375 height 28
click at [422, 248] on input "Be identified as having a disability that falls under the IDEA and have a demon…" at bounding box center [415, 255] width 14 height 14
radio input "true"
click at [648, 480] on button "SUBMIT" at bounding box center [629, 473] width 118 height 28
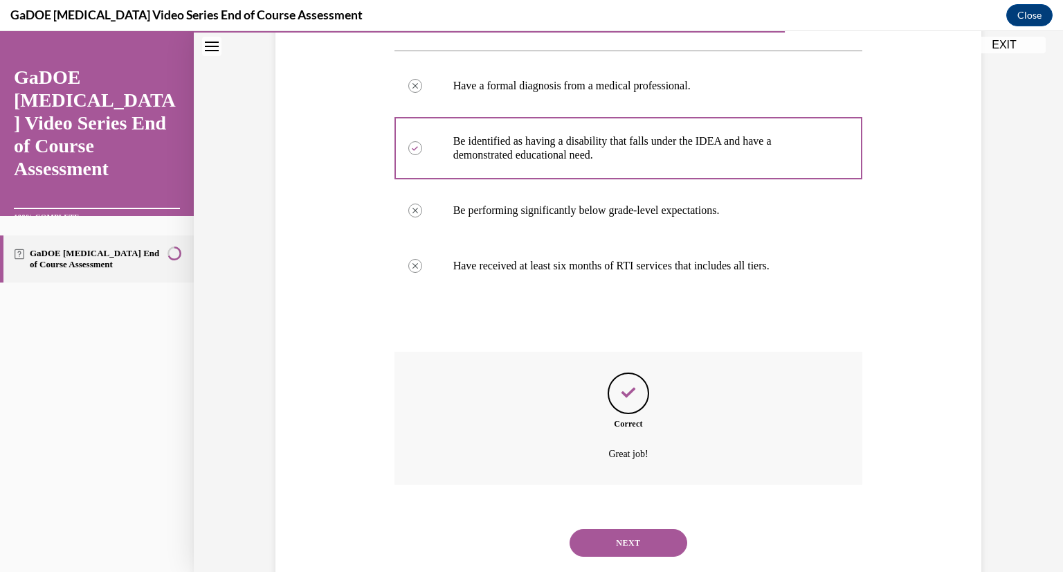
scroll to position [283, 0]
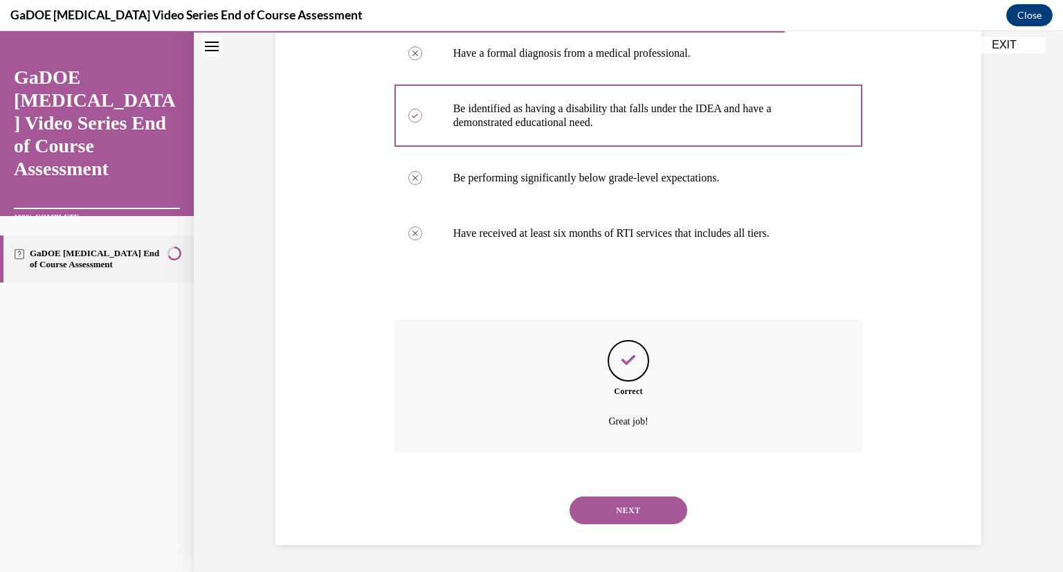
click at [630, 517] on button "NEXT" at bounding box center [629, 510] width 118 height 28
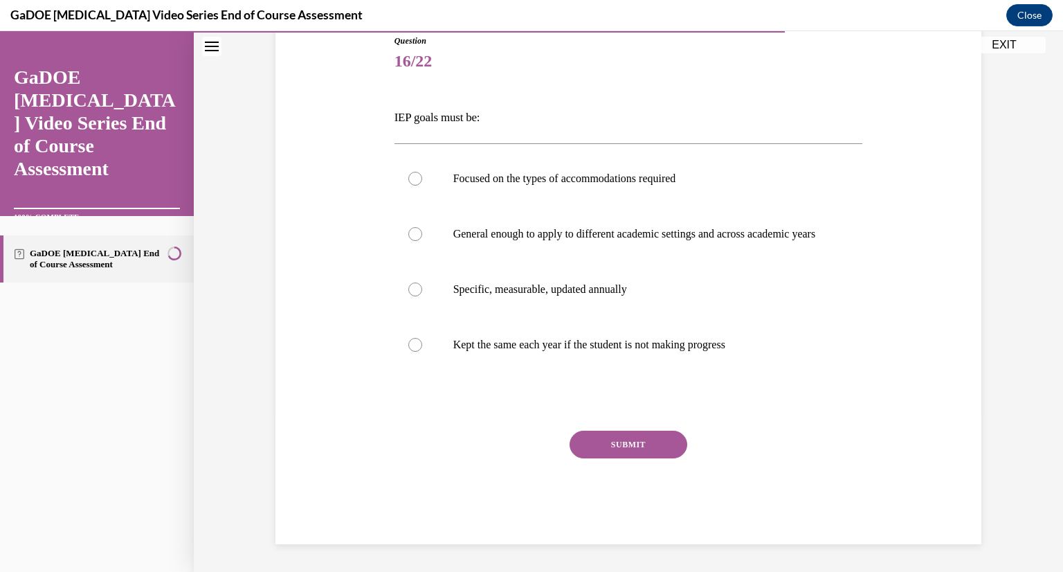
scroll to position [154, 0]
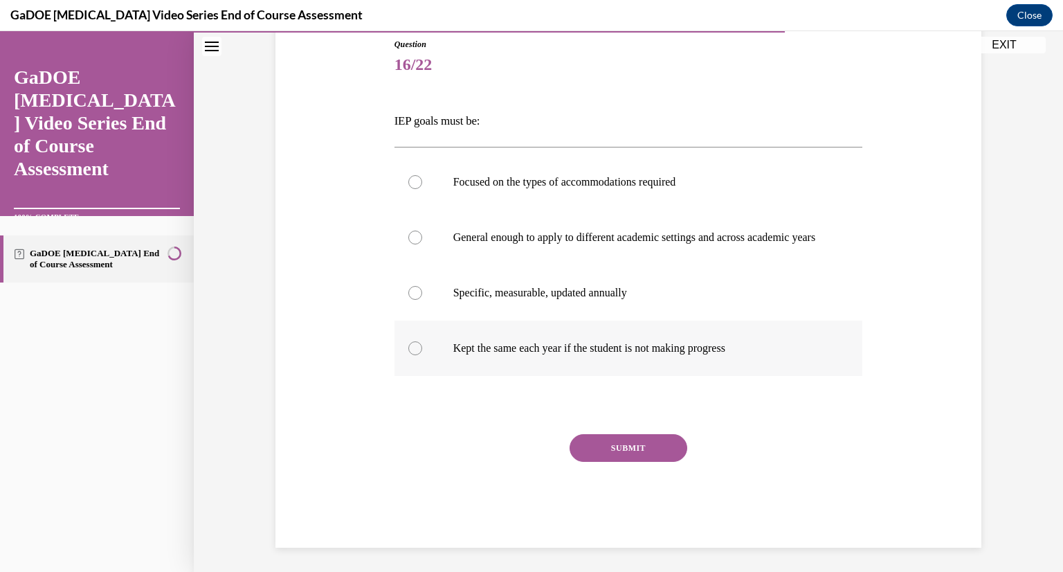
click at [445, 364] on label "Kept the same each year if the student is not making progress" at bounding box center [629, 347] width 469 height 55
click at [422, 355] on input "Kept the same each year if the student is not making progress" at bounding box center [415, 348] width 14 height 14
radio input "true"
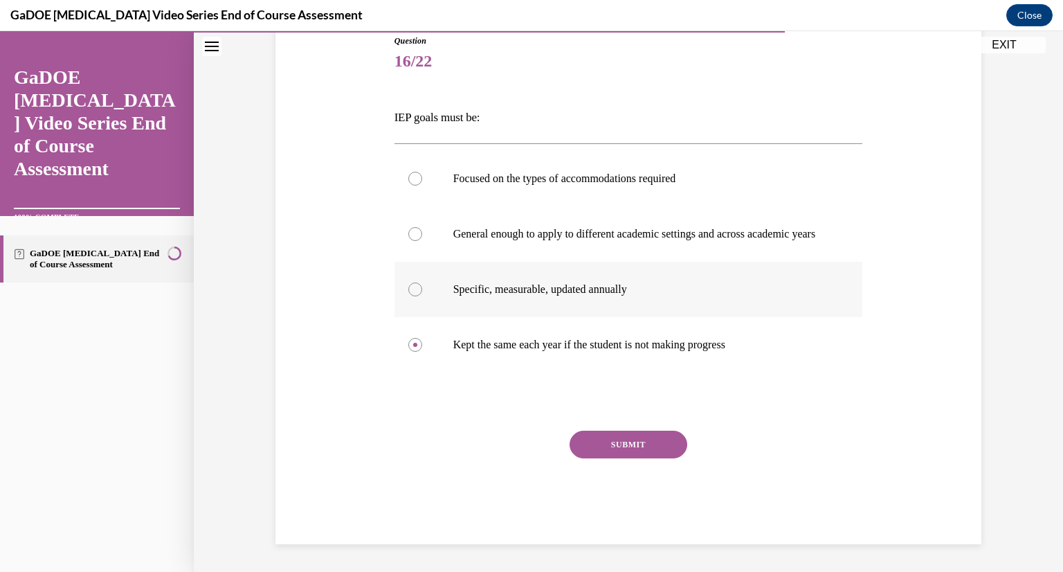
click at [484, 292] on p "Specific, measurable, updated annually" at bounding box center [640, 289] width 375 height 14
click at [422, 292] on input "Specific, measurable, updated annually" at bounding box center [415, 289] width 14 height 14
radio input "true"
click at [609, 433] on button "SUBMIT" at bounding box center [629, 445] width 118 height 28
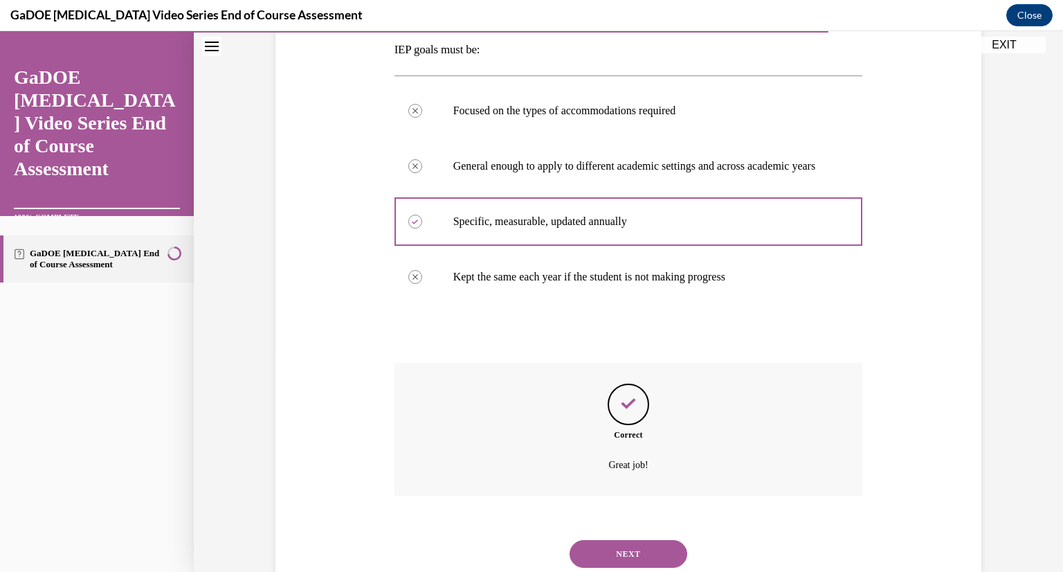
scroll to position [283, 0]
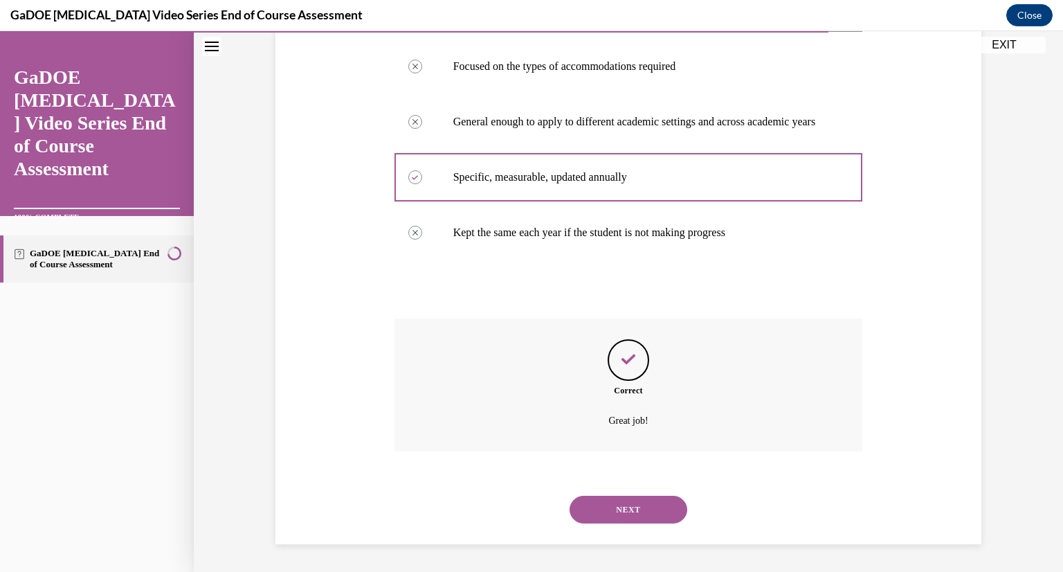
click at [601, 513] on button "NEXT" at bounding box center [629, 510] width 118 height 28
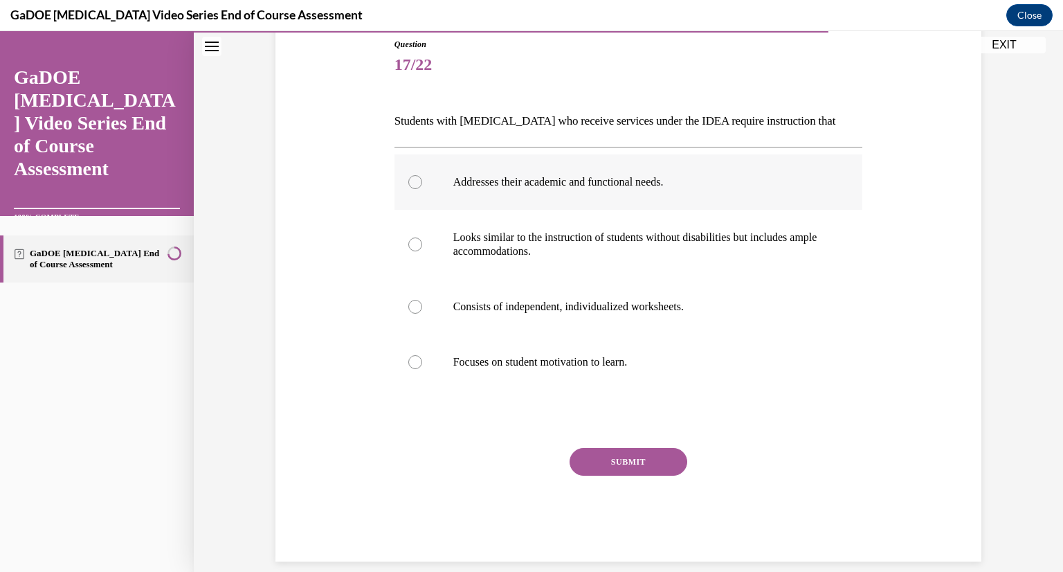
click at [503, 203] on label "Addresses their academic and functional needs." at bounding box center [629, 181] width 469 height 55
click at [422, 189] on input "Addresses their academic and functional needs." at bounding box center [415, 182] width 14 height 14
radio input "true"
click at [615, 458] on button "SUBMIT" at bounding box center [629, 462] width 118 height 28
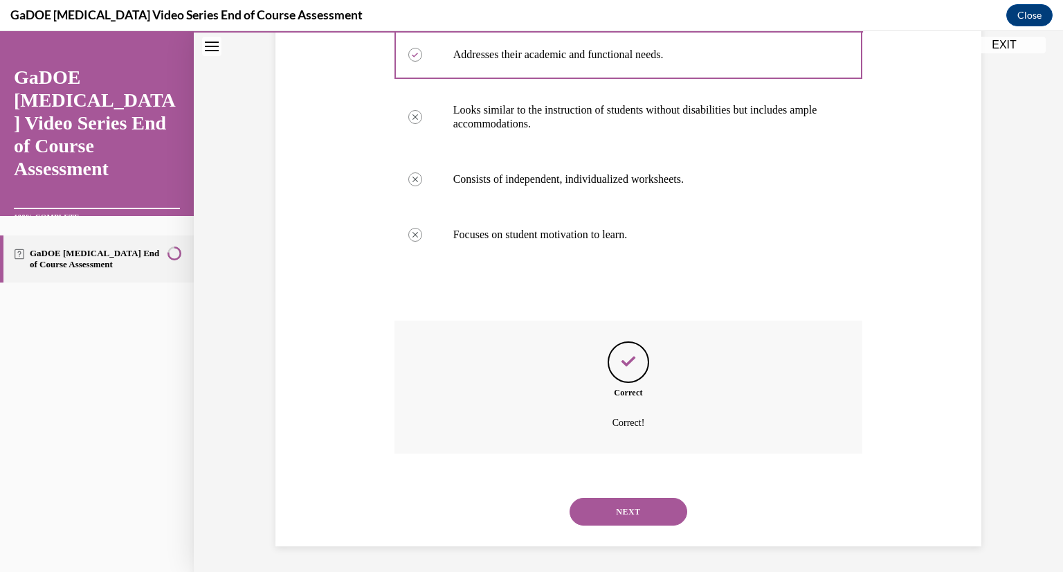
scroll to position [283, 0]
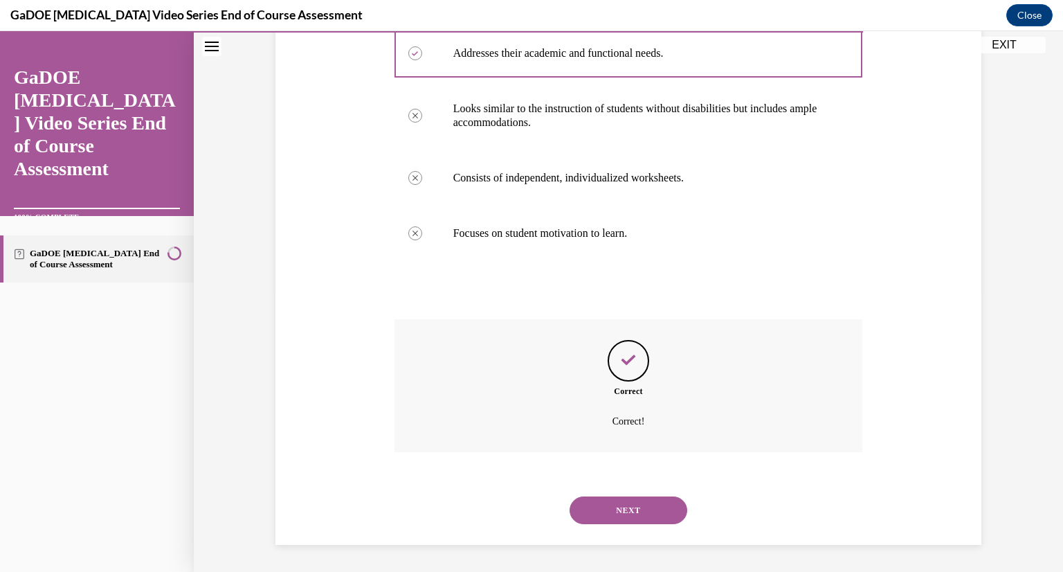
click at [624, 516] on button "NEXT" at bounding box center [629, 510] width 118 height 28
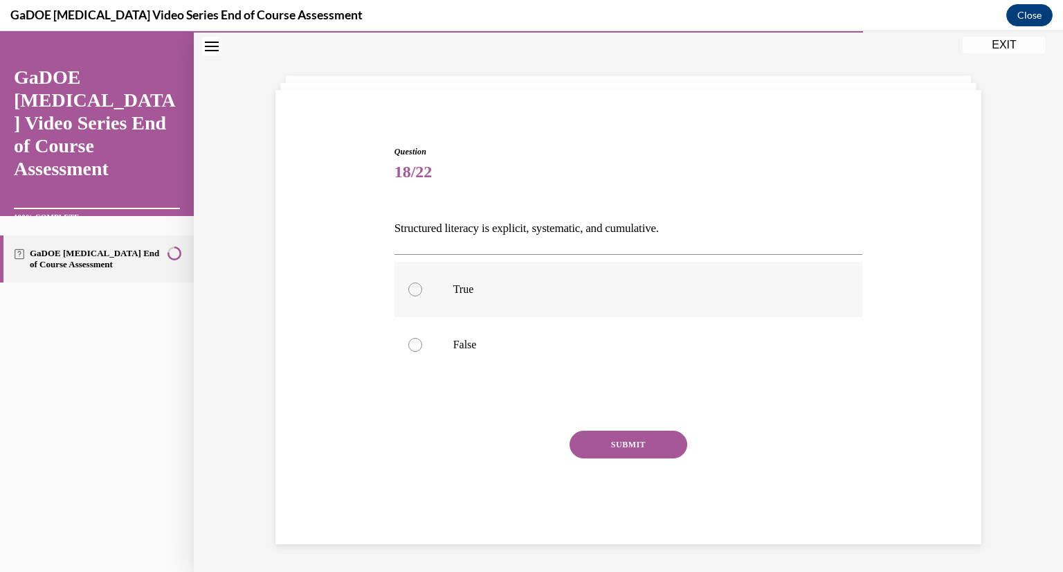
click at [525, 294] on p "True" at bounding box center [640, 289] width 375 height 14
click at [422, 294] on input "True" at bounding box center [415, 289] width 14 height 14
radio input "true"
click at [615, 442] on button "SUBMIT" at bounding box center [629, 445] width 118 height 28
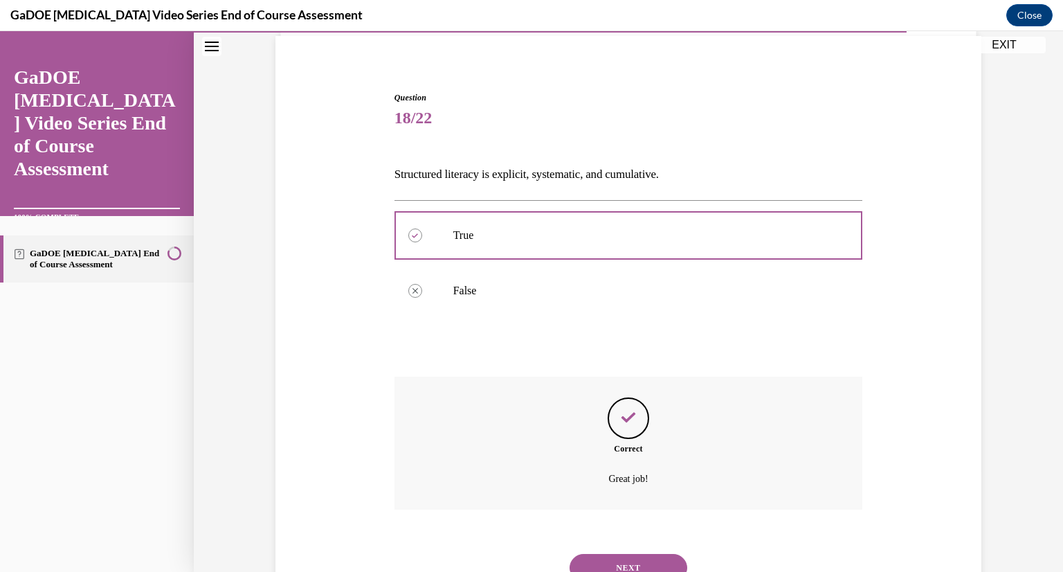
scroll to position [159, 0]
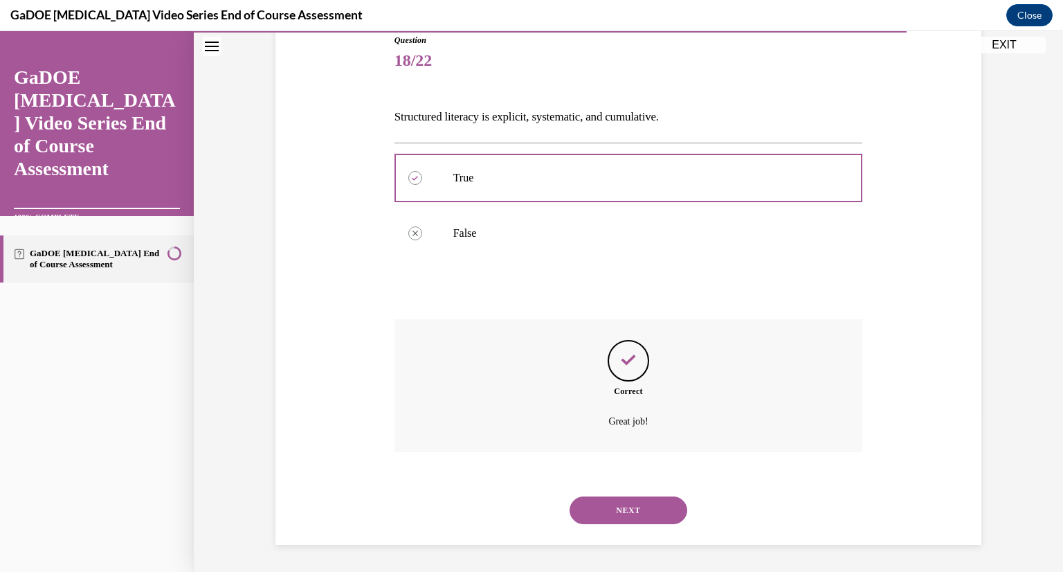
click at [619, 504] on button "NEXT" at bounding box center [629, 510] width 118 height 28
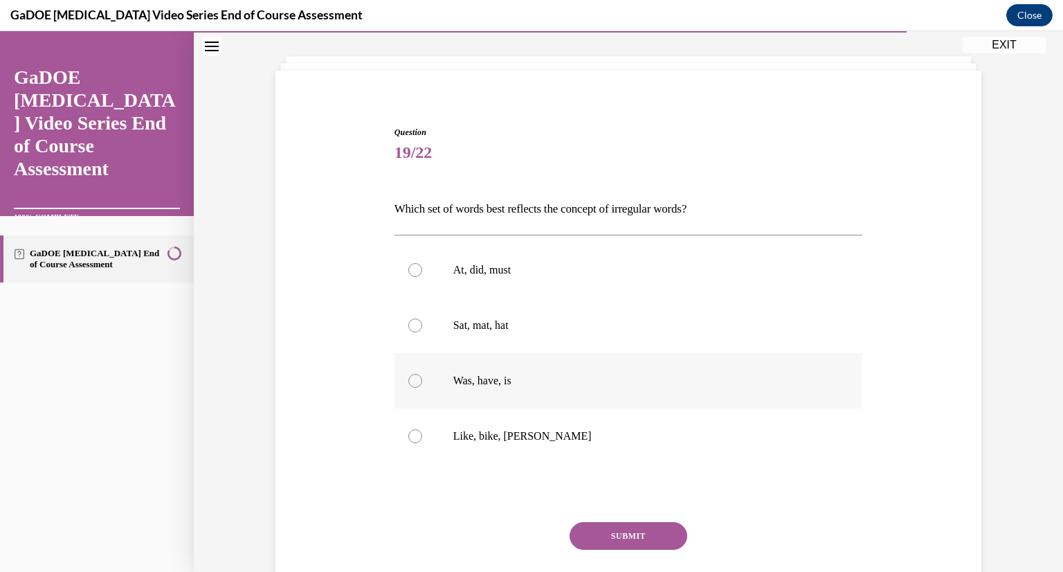
scroll to position [70, 0]
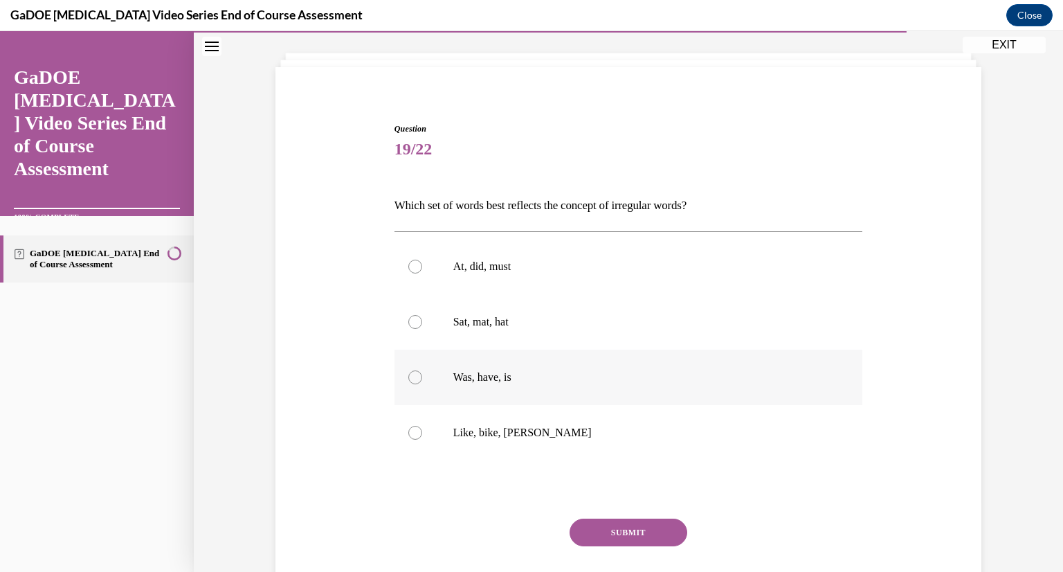
click at [536, 366] on label "Was, have, is" at bounding box center [629, 377] width 469 height 55
click at [422, 370] on input "Was, have, is" at bounding box center [415, 377] width 14 height 14
radio input "true"
click at [615, 527] on button "SUBMIT" at bounding box center [629, 532] width 118 height 28
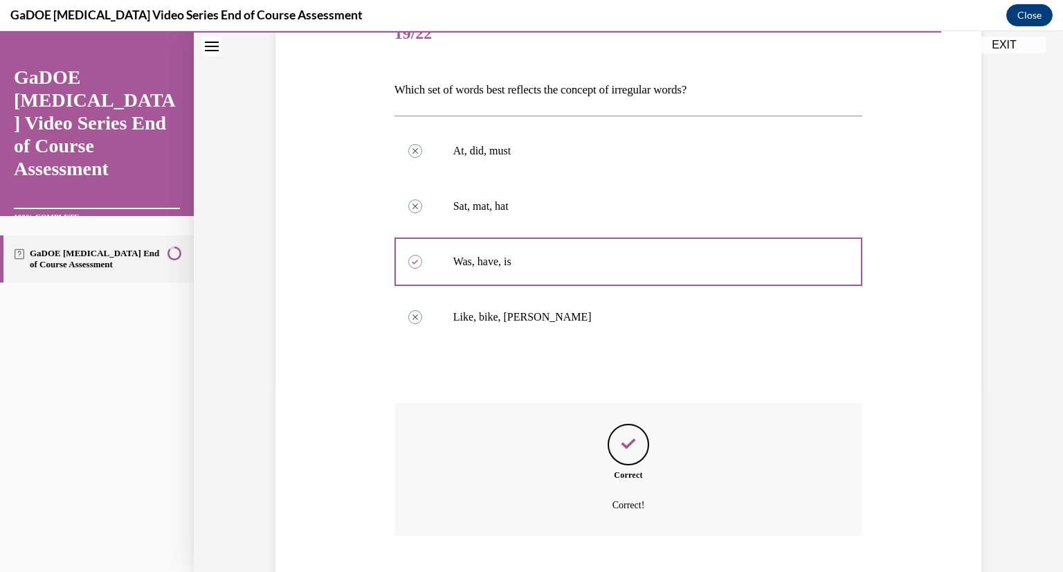
scroll to position [269, 0]
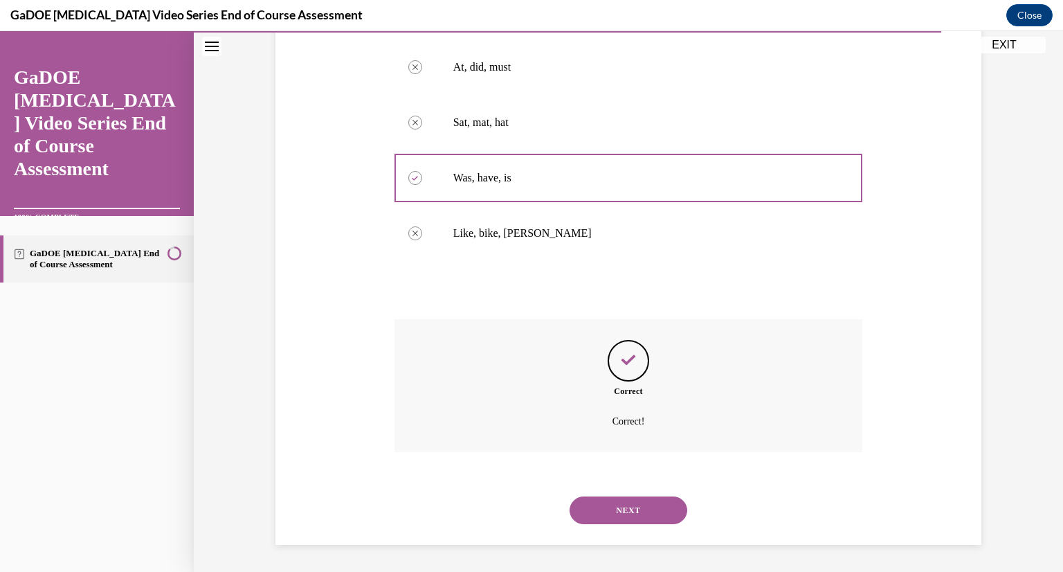
click at [622, 516] on button "NEXT" at bounding box center [629, 510] width 118 height 28
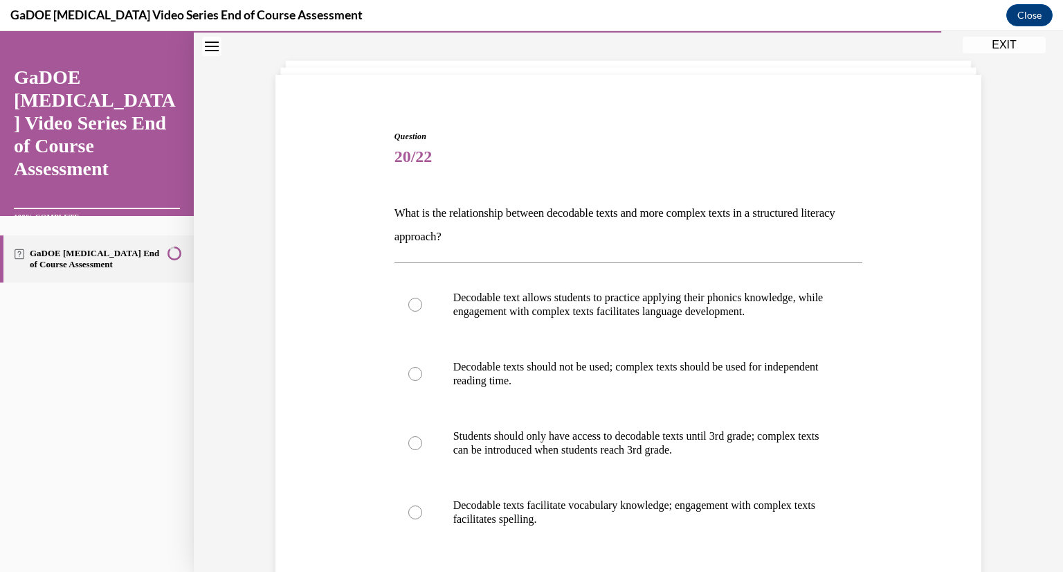
scroll to position [63, 0]
click at [609, 315] on p "Decodable text allows students to practice applying their phonics knowledge, wh…" at bounding box center [640, 304] width 375 height 28
click at [422, 311] on input "Decodable text allows students to practice applying their phonics knowledge, wh…" at bounding box center [415, 304] width 14 height 14
radio input "true"
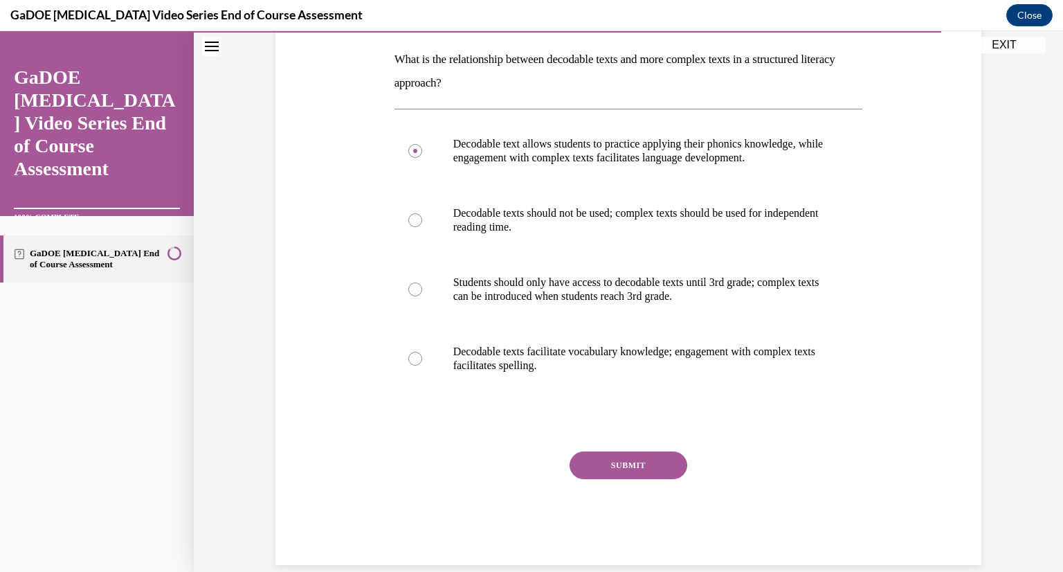
click at [651, 466] on button "SUBMIT" at bounding box center [629, 465] width 118 height 28
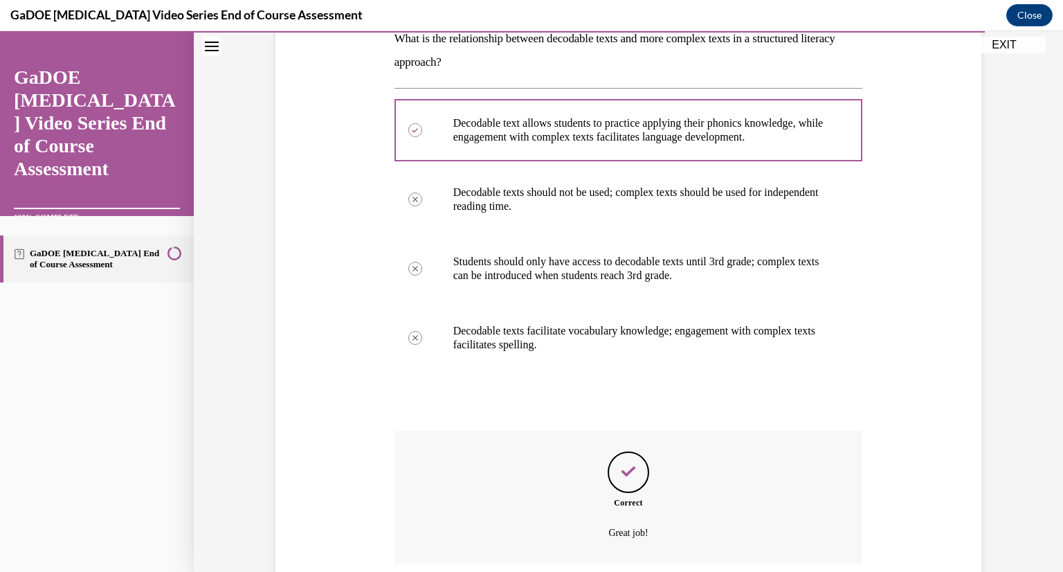
scroll to position [349, 0]
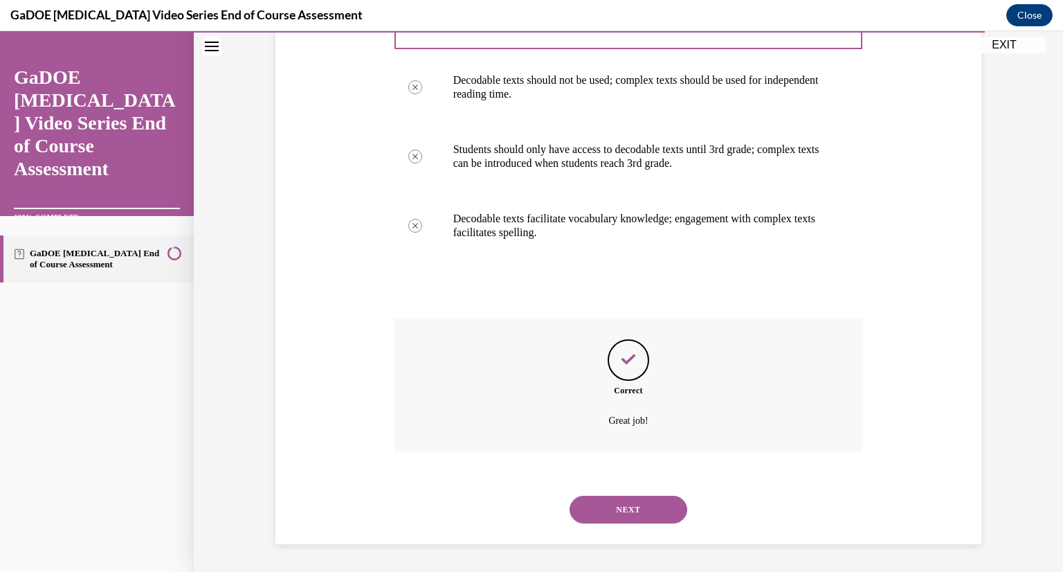
click at [622, 510] on button "NEXT" at bounding box center [629, 510] width 118 height 28
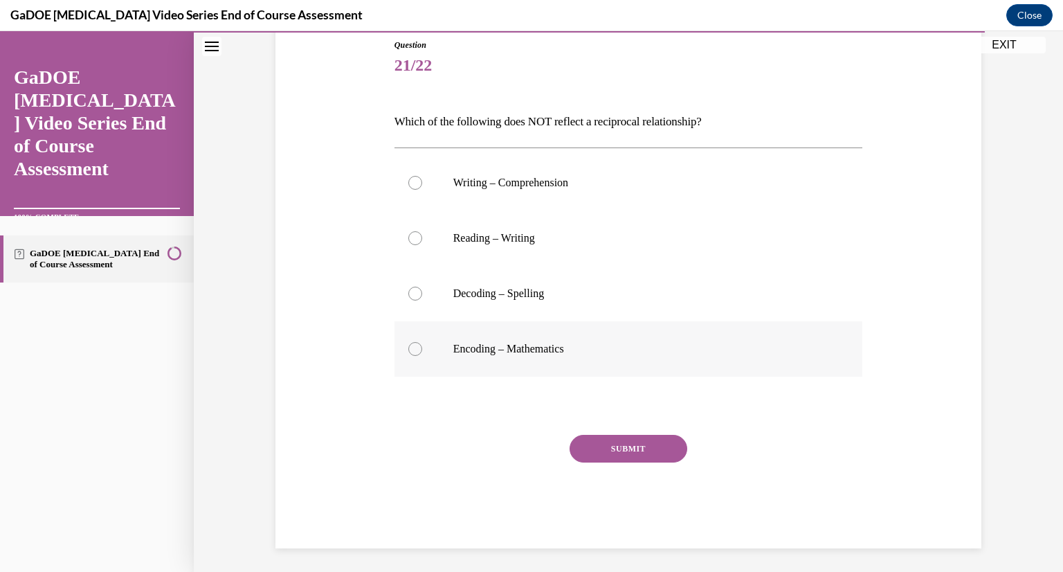
click at [626, 332] on label "Encoding – Mathematics" at bounding box center [629, 348] width 469 height 55
click at [422, 342] on input "Encoding – Mathematics" at bounding box center [415, 349] width 14 height 14
radio input "true"
click at [626, 451] on button "SUBMIT" at bounding box center [629, 449] width 118 height 28
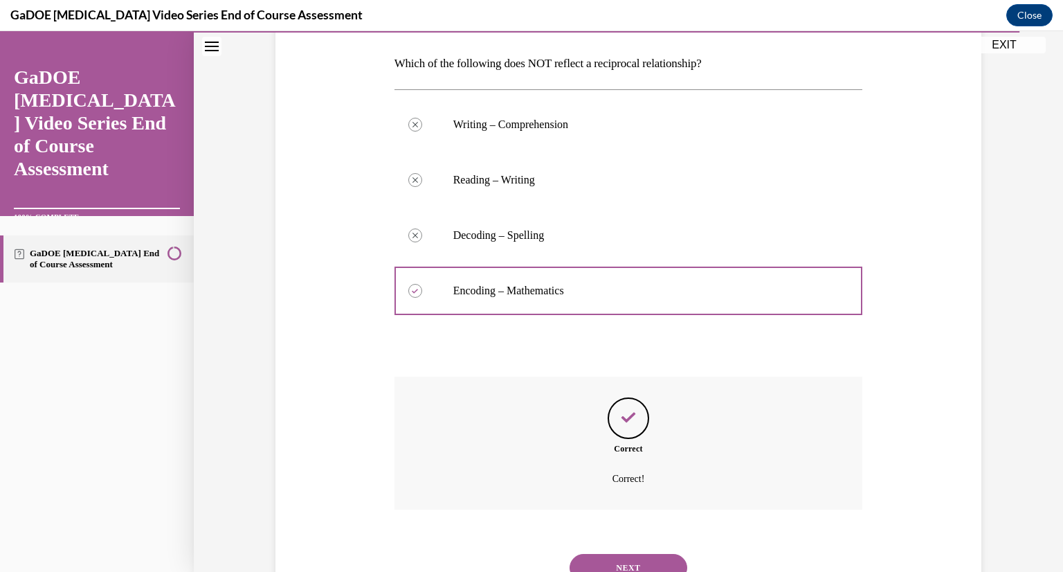
scroll to position [269, 0]
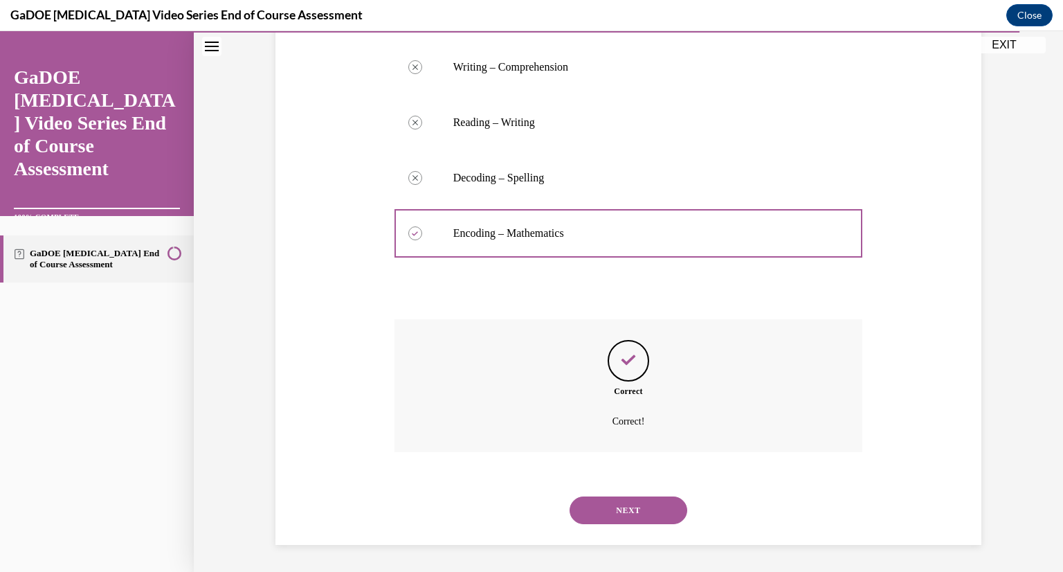
click at [626, 511] on button "NEXT" at bounding box center [629, 510] width 118 height 28
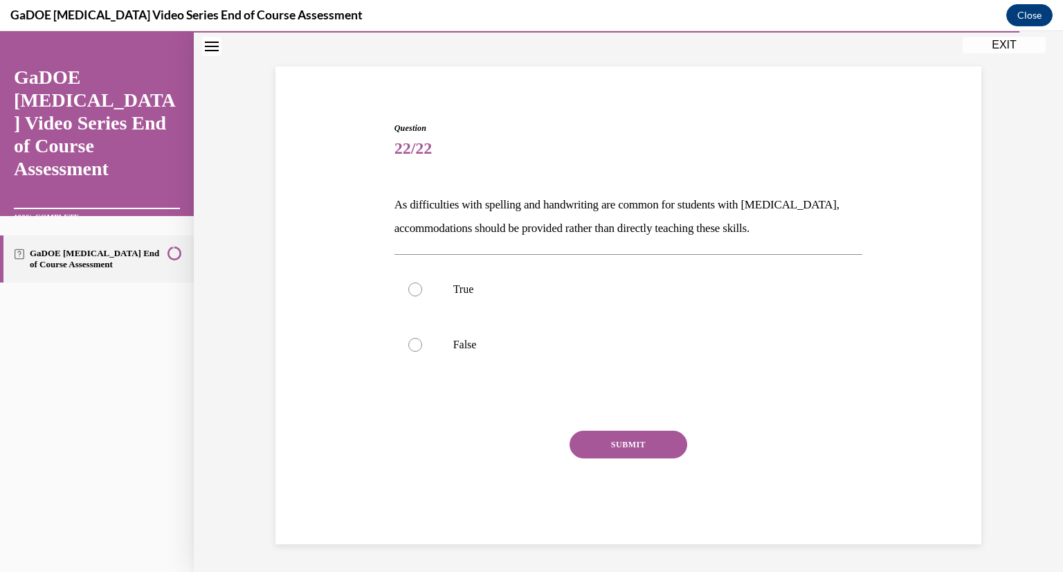
click at [542, 232] on p "As difficulties with spelling and handwriting are common for students with dysl…" at bounding box center [629, 216] width 469 height 47
click at [523, 332] on label "False" at bounding box center [629, 344] width 469 height 55
click at [422, 338] on input "False" at bounding box center [415, 345] width 14 height 14
radio input "true"
click at [601, 453] on button "SUBMIT" at bounding box center [629, 445] width 118 height 28
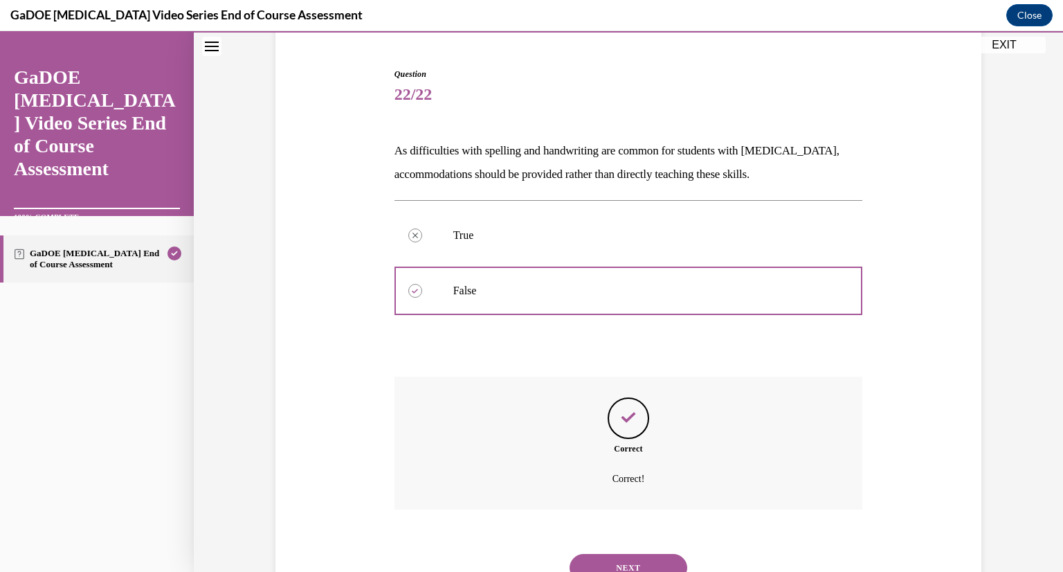
scroll to position [183, 0]
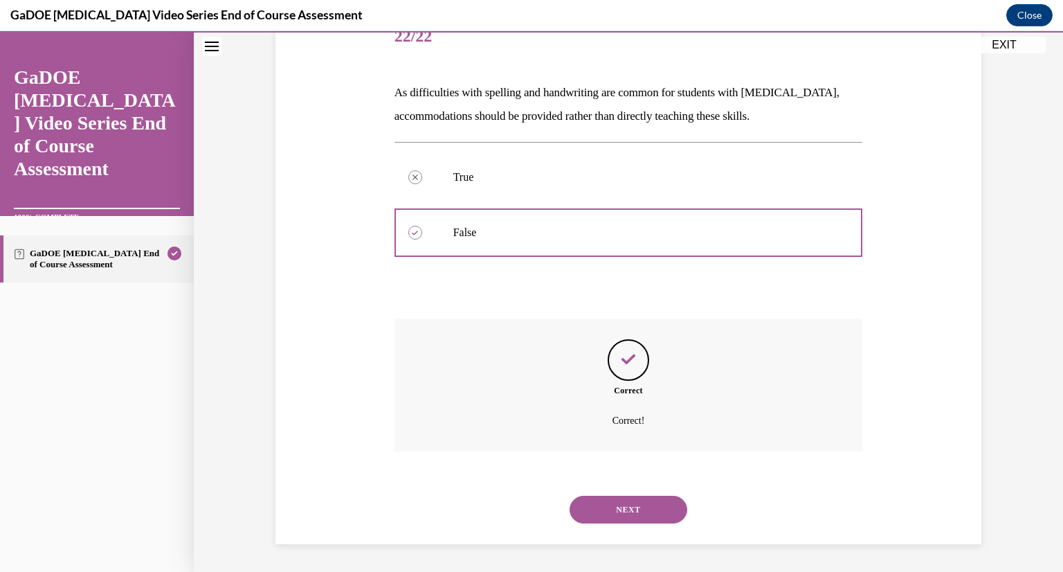
click at [626, 501] on button "NEXT" at bounding box center [629, 510] width 118 height 28
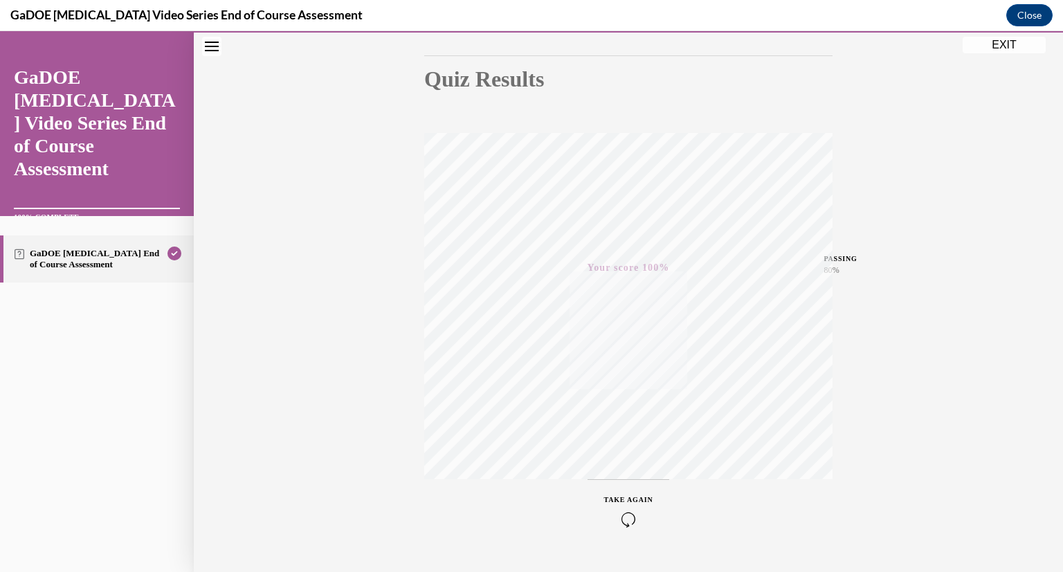
scroll to position [169, 0]
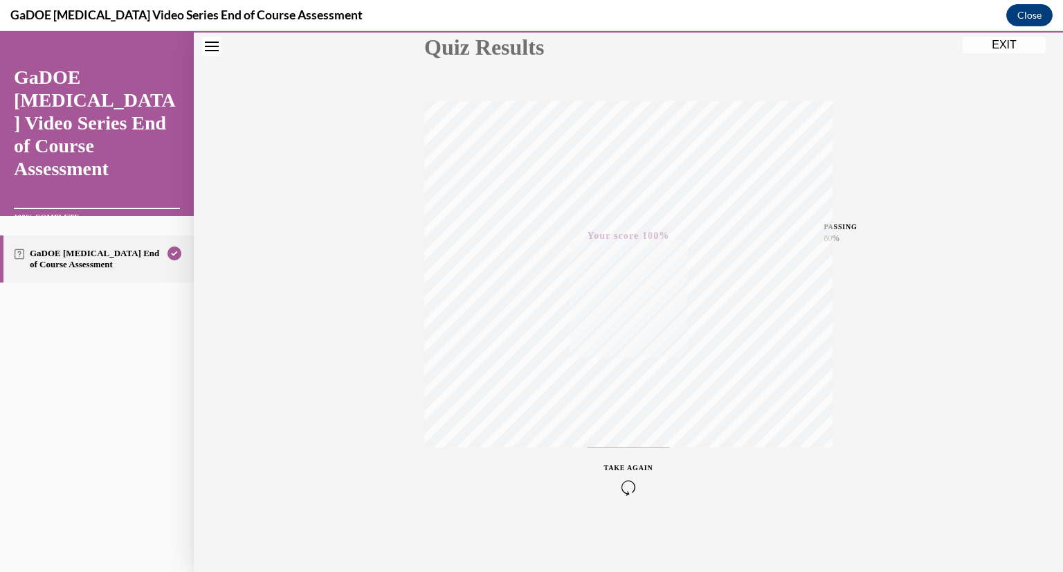
click at [1017, 42] on button "EXIT" at bounding box center [1004, 45] width 83 height 17
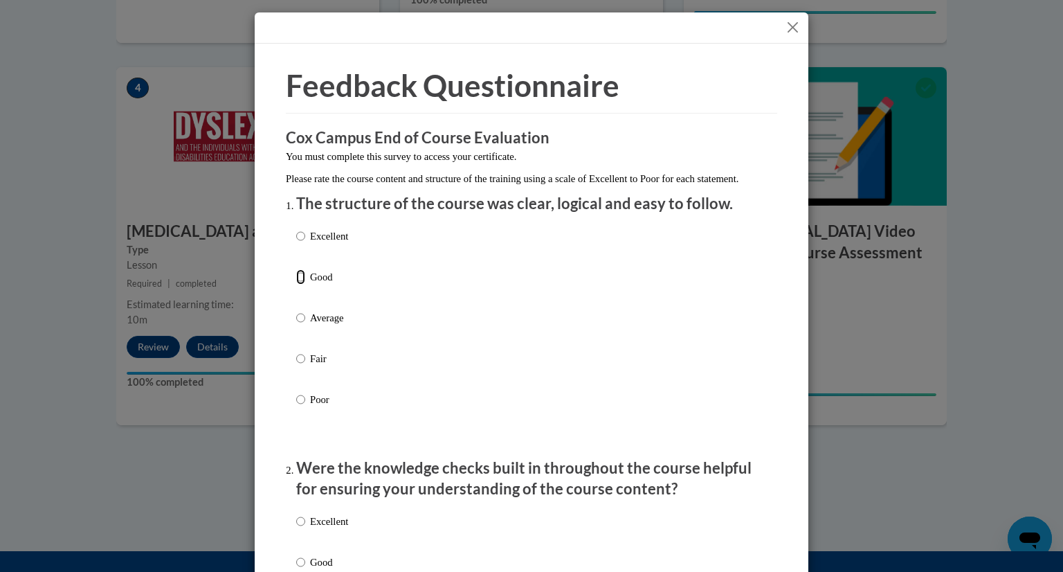
click at [296, 284] on input "Good" at bounding box center [300, 276] width 9 height 15
radio input "true"
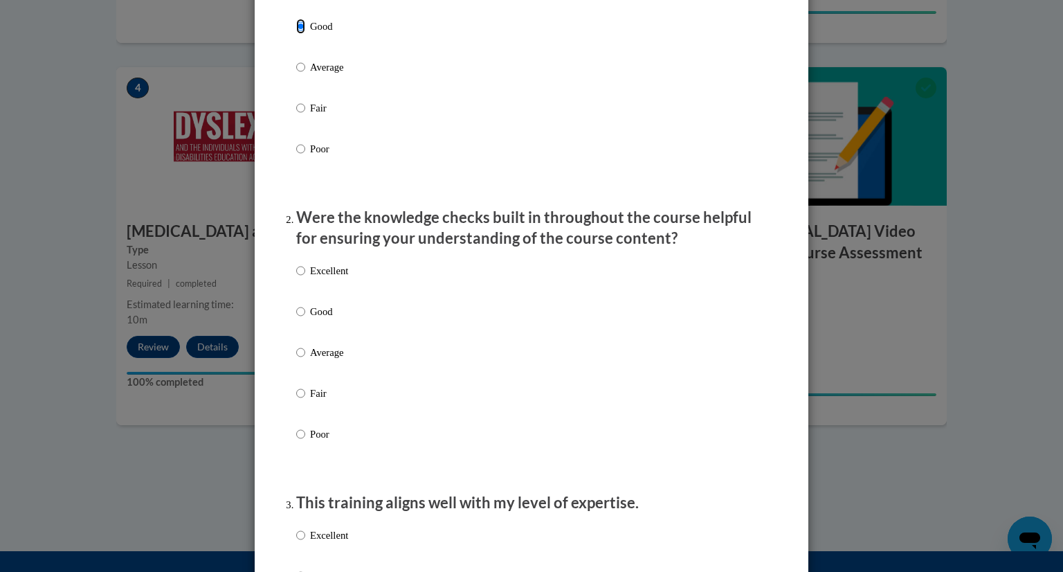
scroll to position [309, 0]
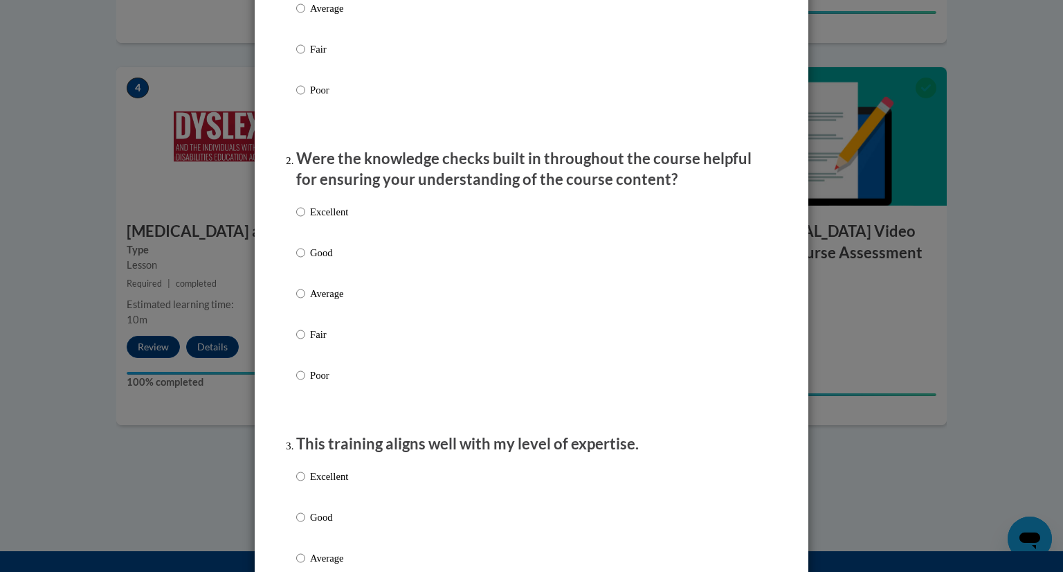
click at [300, 392] on label "Poor" at bounding box center [322, 386] width 52 height 37
click at [300, 383] on input "Poor" at bounding box center [300, 375] width 9 height 15
radio input "true"
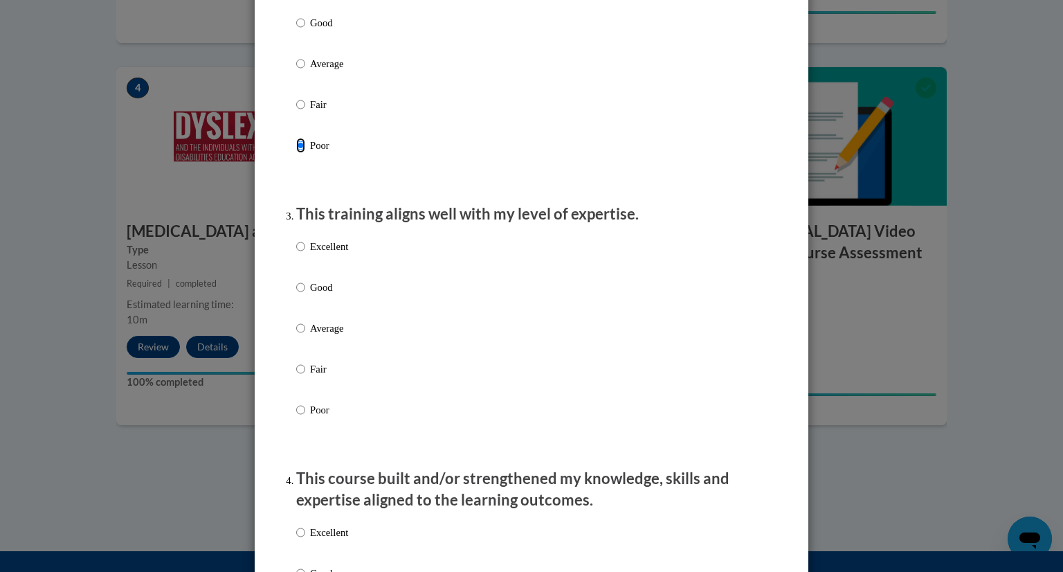
scroll to position [567, 0]
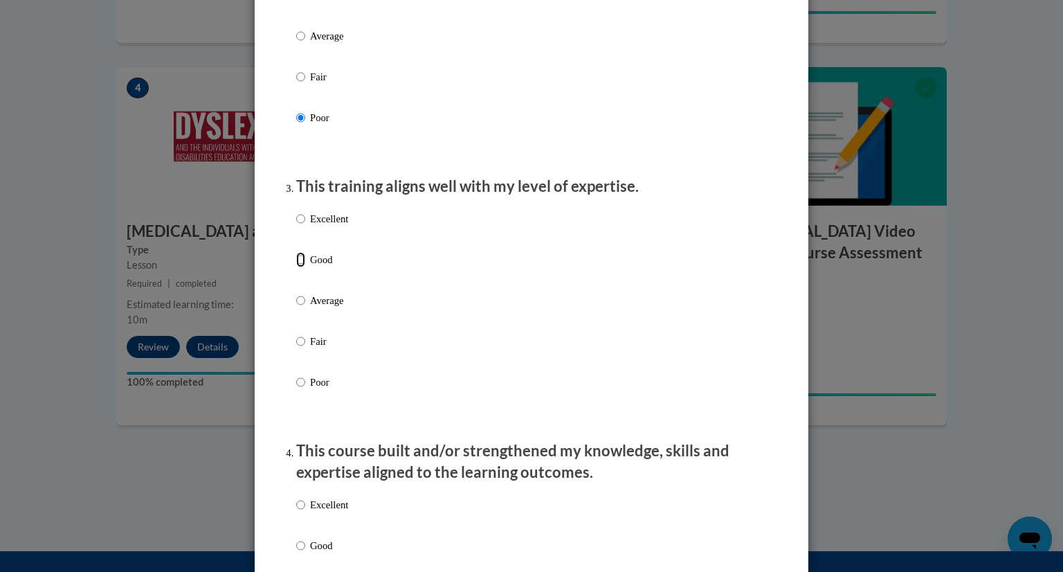
click at [296, 267] on input "Good" at bounding box center [300, 259] width 9 height 15
radio input "true"
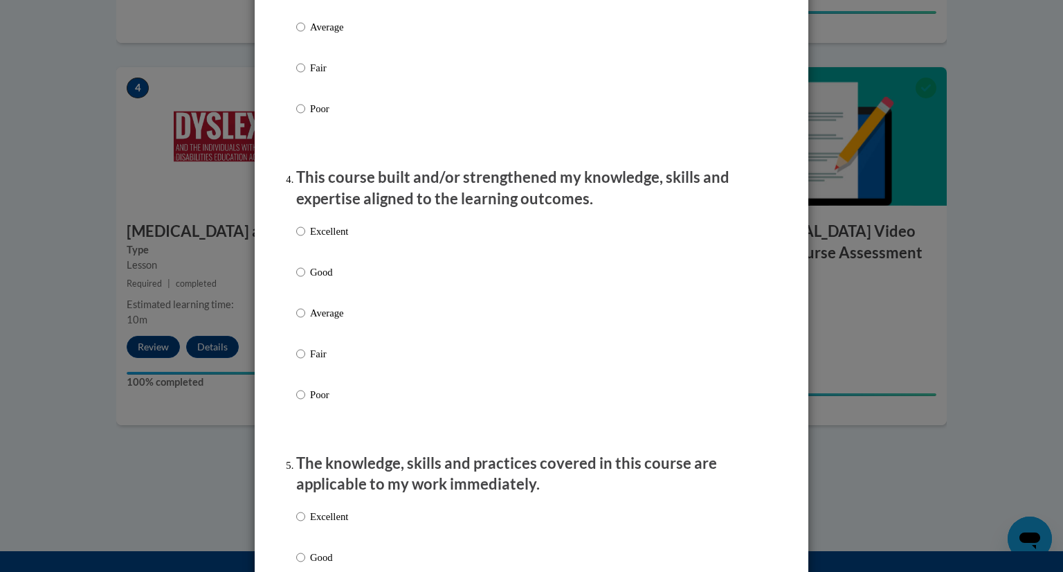
scroll to position [971, 0]
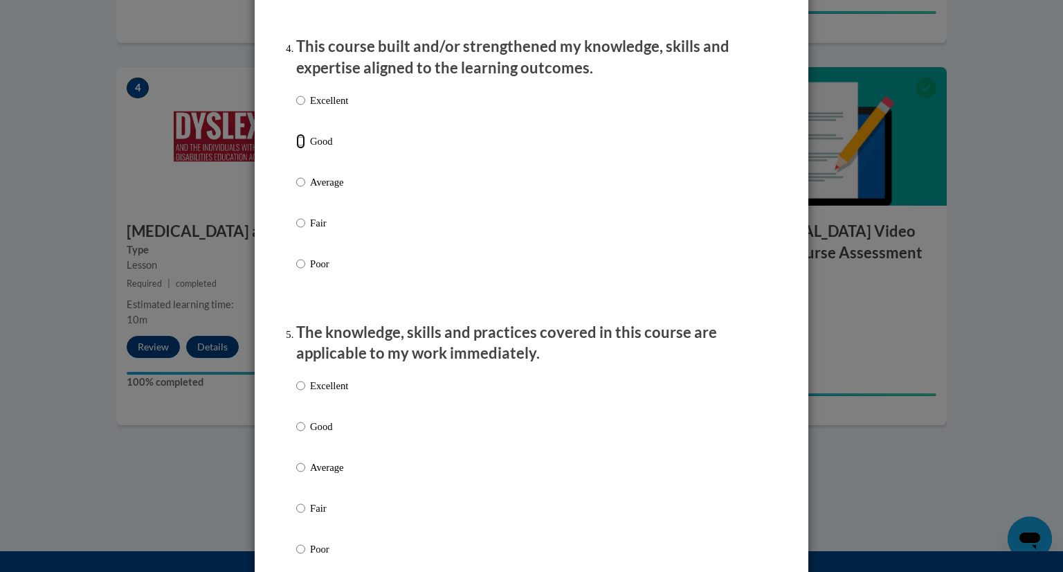
click at [296, 149] on input "Good" at bounding box center [300, 141] width 9 height 15
radio input "true"
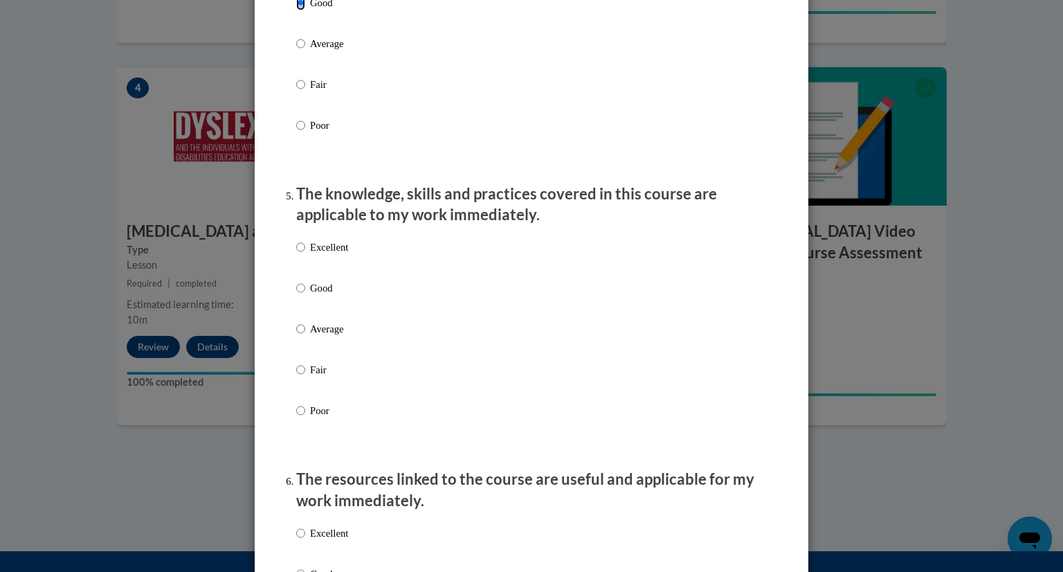
scroll to position [1110, 0]
click at [296, 295] on input "Good" at bounding box center [300, 287] width 9 height 15
radio input "true"
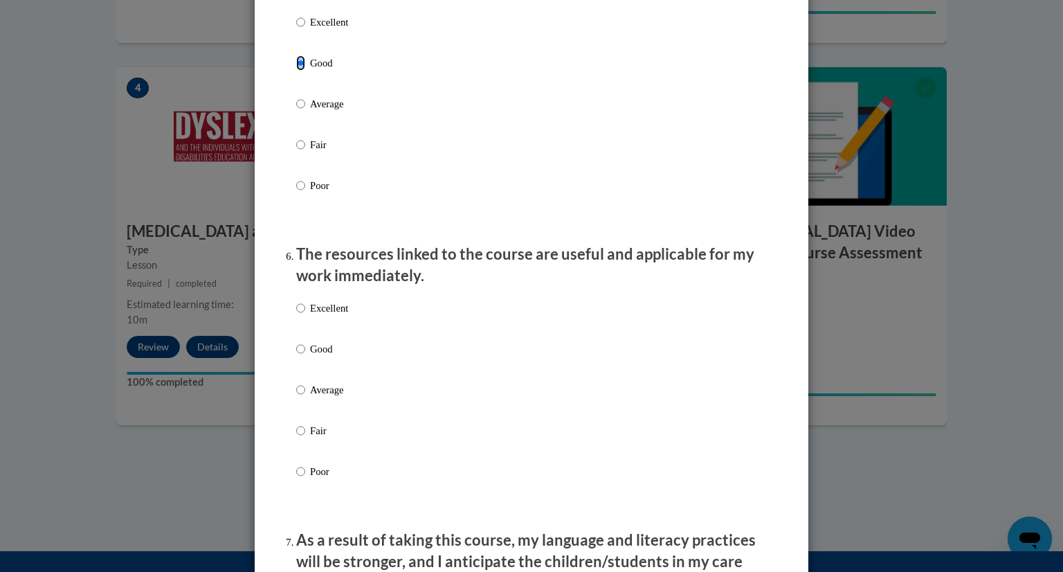
scroll to position [1445, 0]
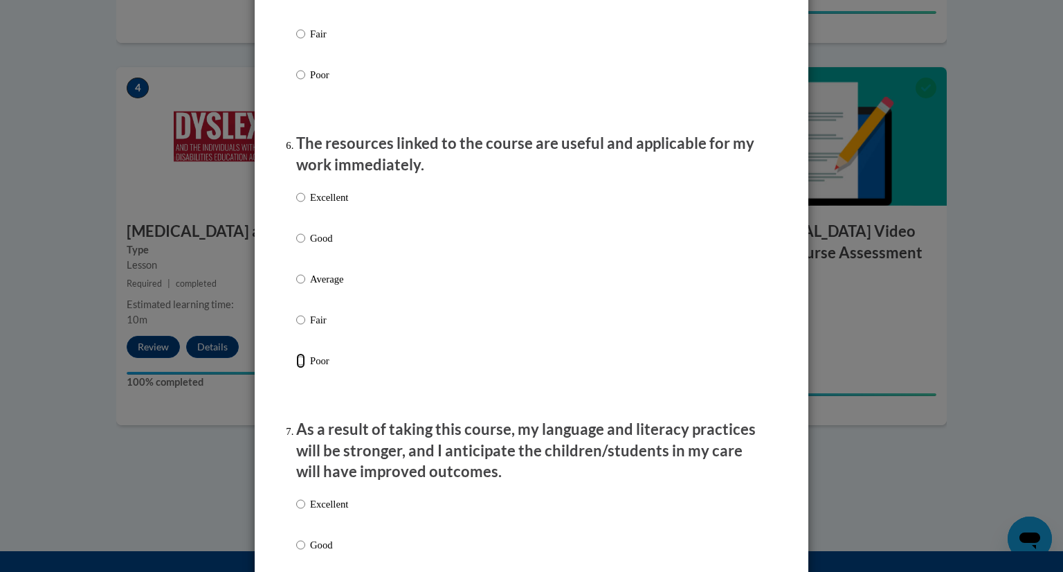
click at [296, 368] on input "Poor" at bounding box center [300, 360] width 9 height 15
radio input "true"
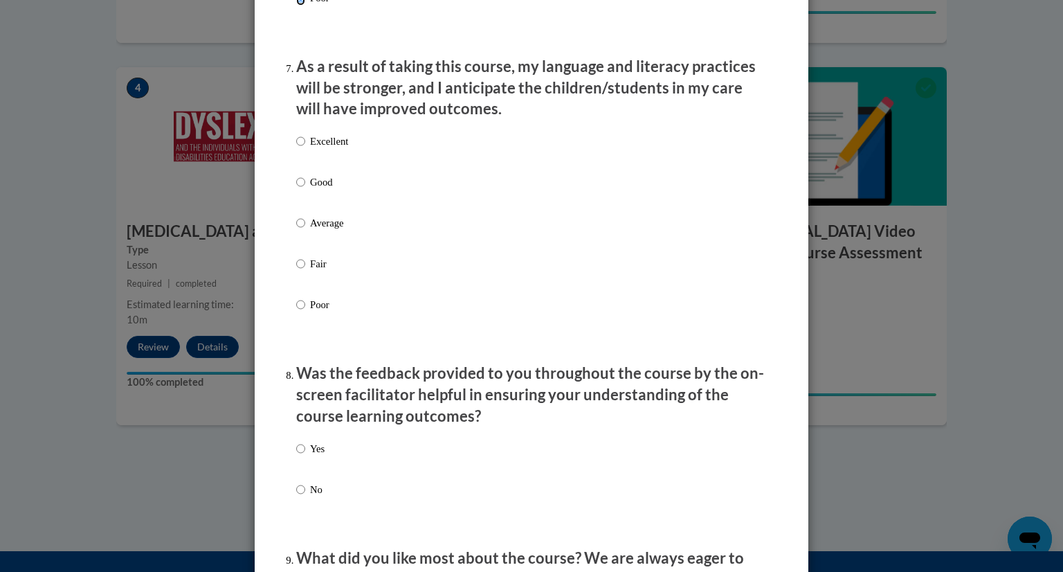
scroll to position [1808, 0]
click at [551, 352] on div "Excellent Good Average Fair Poor" at bounding box center [531, 240] width 471 height 226
click at [298, 190] on input "Good" at bounding box center [300, 181] width 9 height 15
radio input "true"
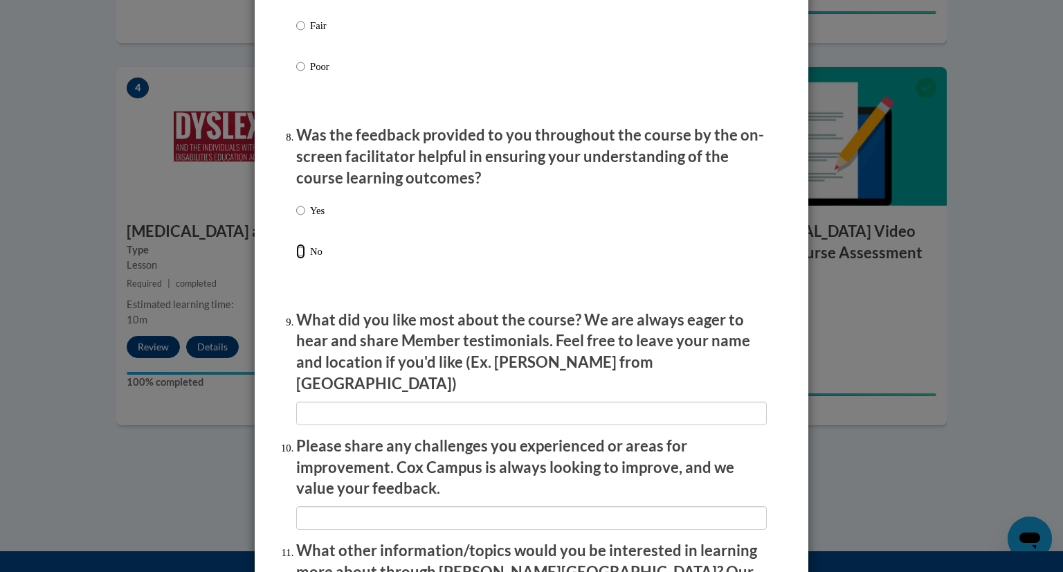
click at [296, 259] on input "No" at bounding box center [300, 251] width 9 height 15
radio input "true"
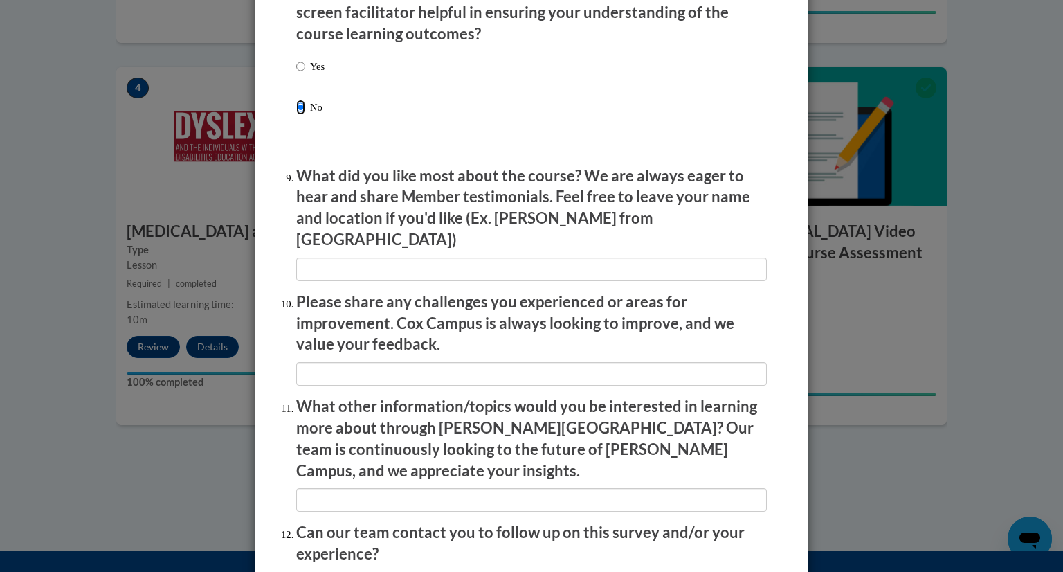
scroll to position [2190, 0]
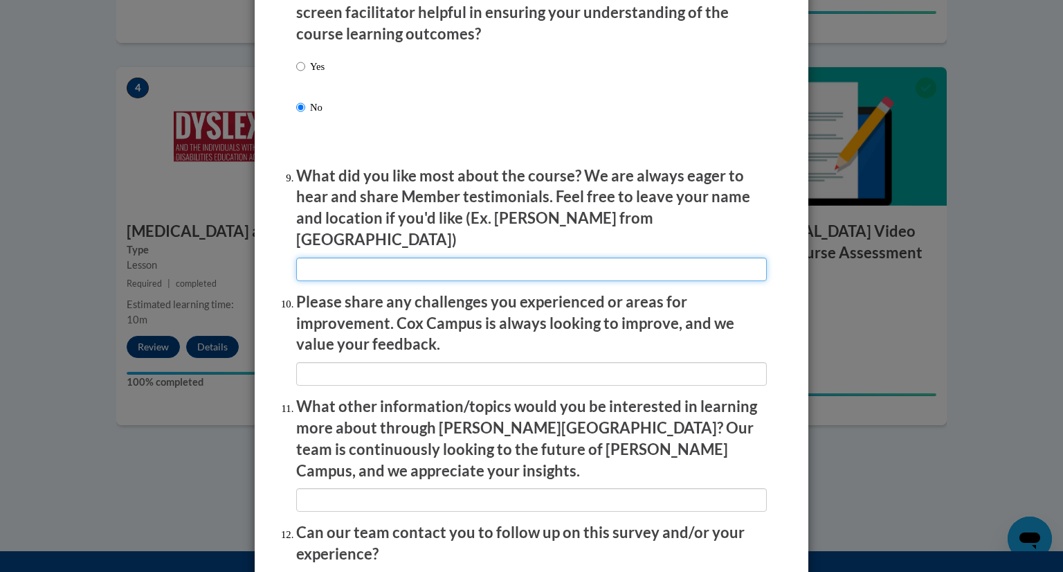
click at [501, 273] on input "textbox" at bounding box center [531, 269] width 471 height 24
type input "U"
type input "I liked learning about the myths of dyslexia as well as how the brain functions…"
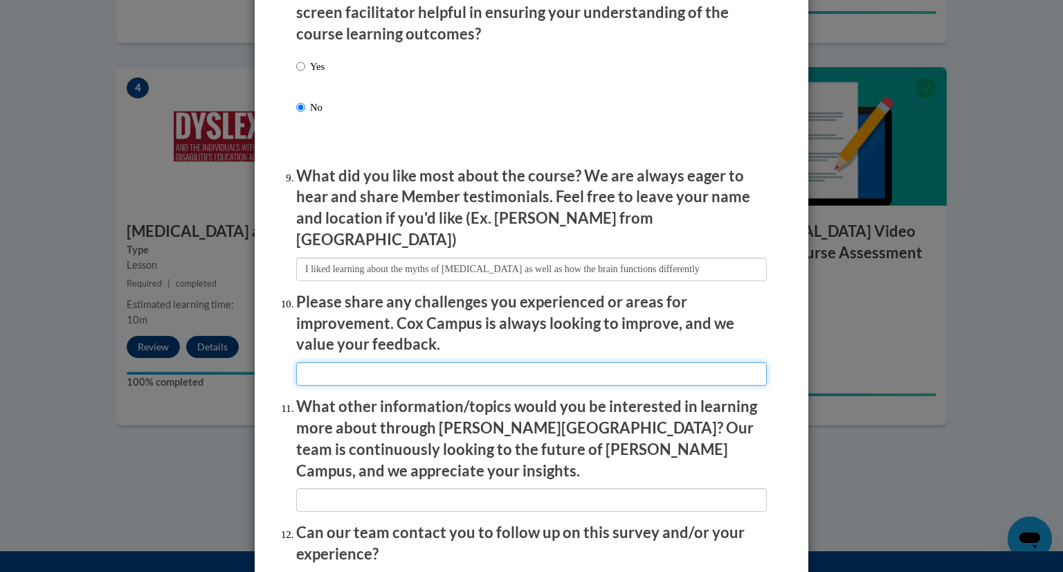
click at [478, 369] on input "textbox" at bounding box center [531, 374] width 471 height 24
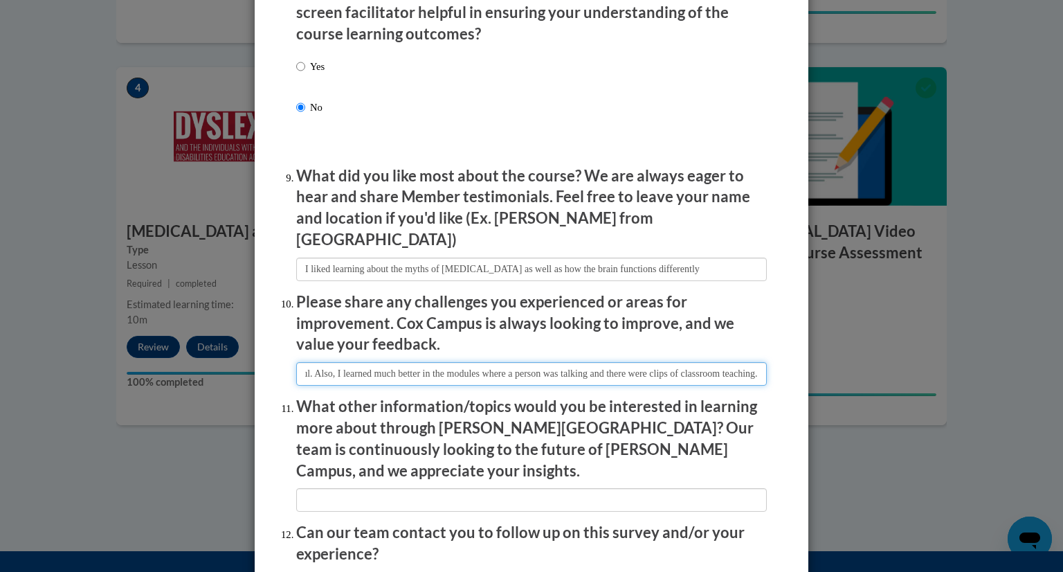
scroll to position [0, 329]
type input "There were no knowledge checks, which would have been helpful. Also, I learned …"
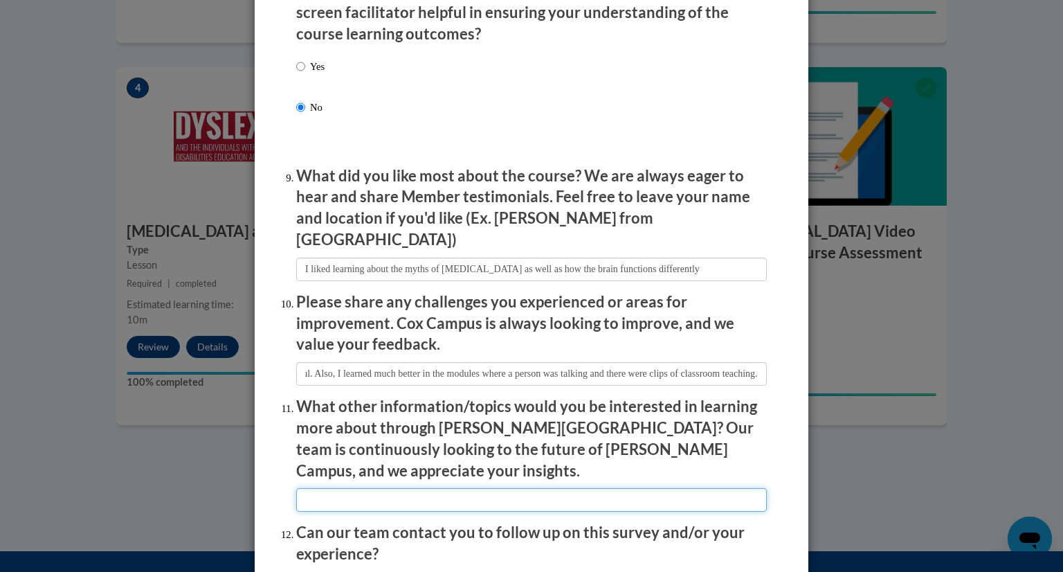
scroll to position [0, 0]
click at [429, 488] on input "textbox" at bounding box center [531, 500] width 471 height 24
type input "I have none at this time"
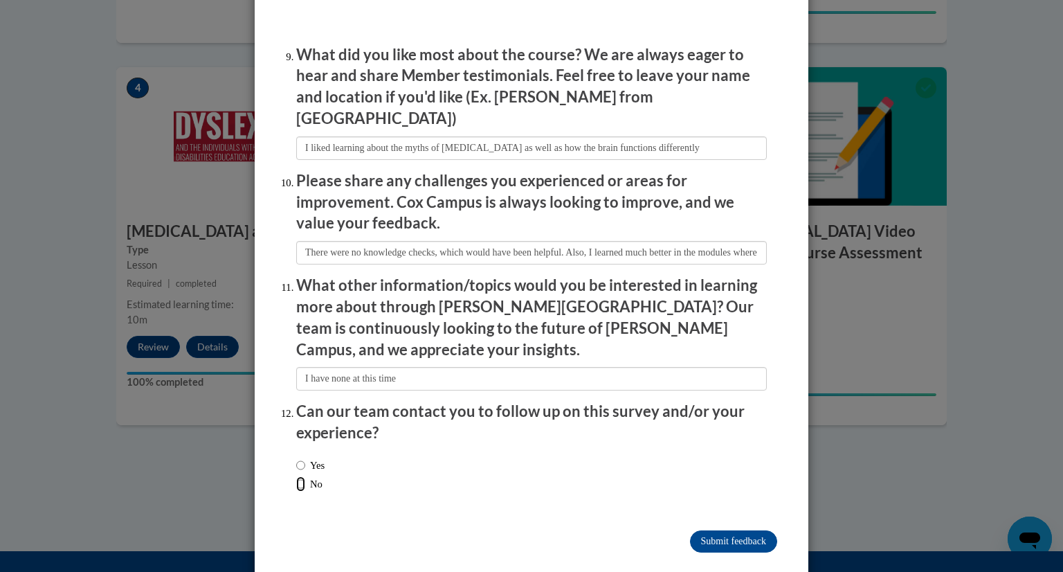
click at [298, 476] on input "No" at bounding box center [300, 483] width 9 height 15
radio input "true"
click at [743, 530] on input "Submit feedback" at bounding box center [733, 541] width 87 height 22
